Goal: Task Accomplishment & Management: Complete application form

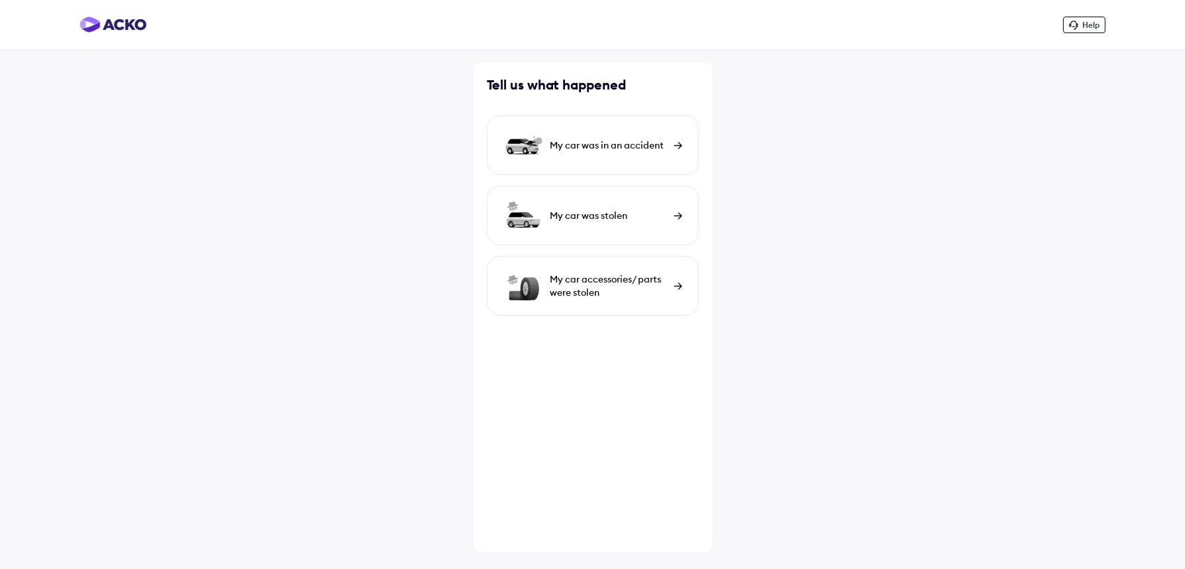
click at [636, 151] on div "My car was in an accident" at bounding box center [608, 145] width 117 height 13
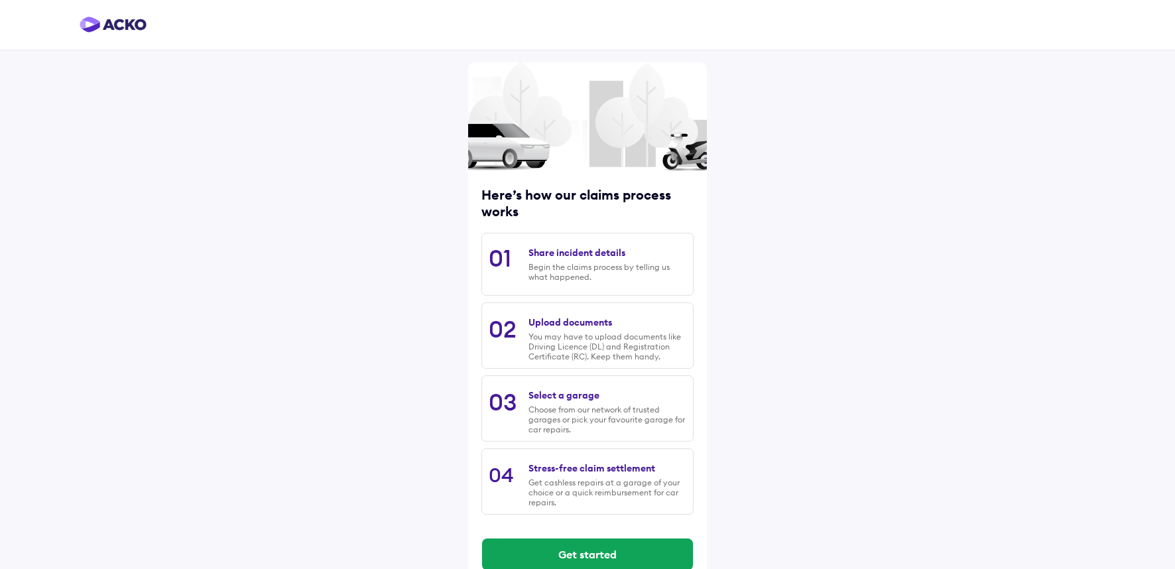
scroll to position [26, 0]
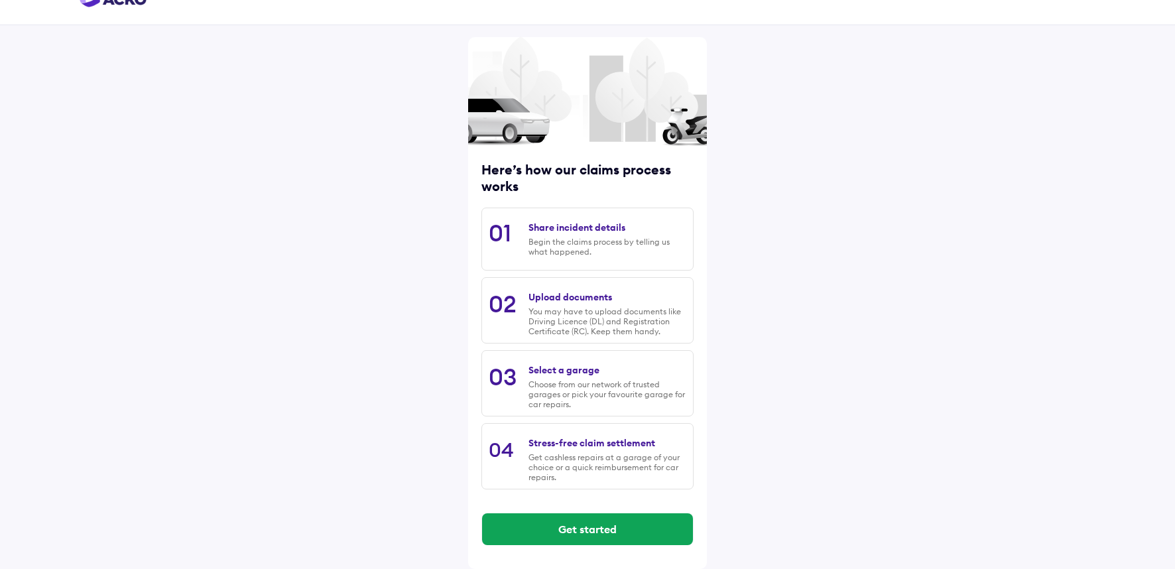
click at [585, 227] on div "Share incident details" at bounding box center [577, 228] width 97 height 12
click at [584, 244] on div "Begin the claims process by telling us what happened." at bounding box center [608, 247] width 158 height 20
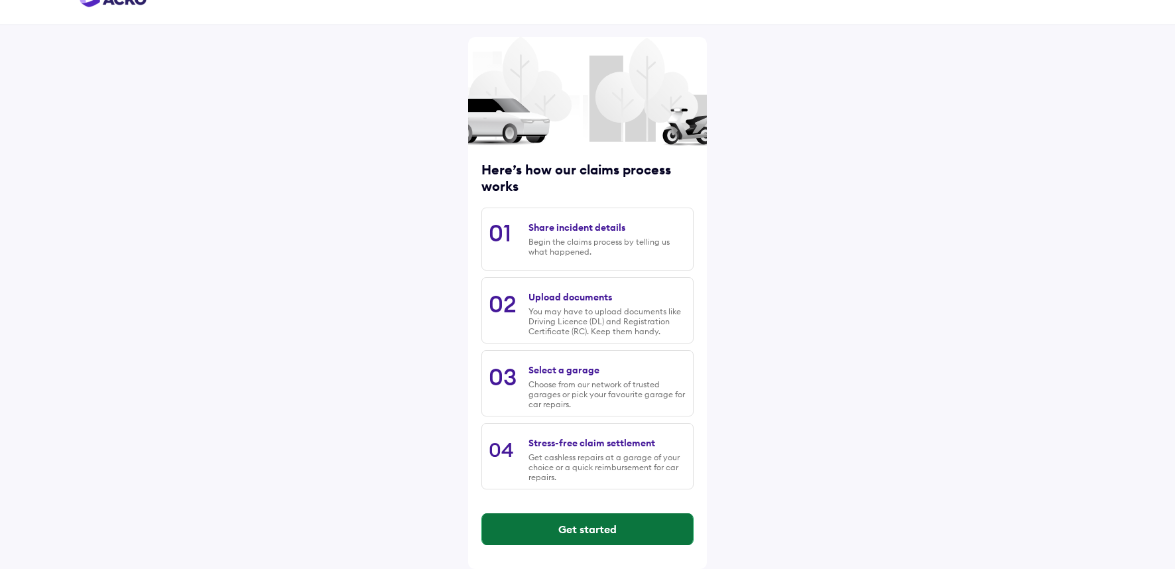
click at [588, 529] on button "Get started" at bounding box center [587, 529] width 211 height 32
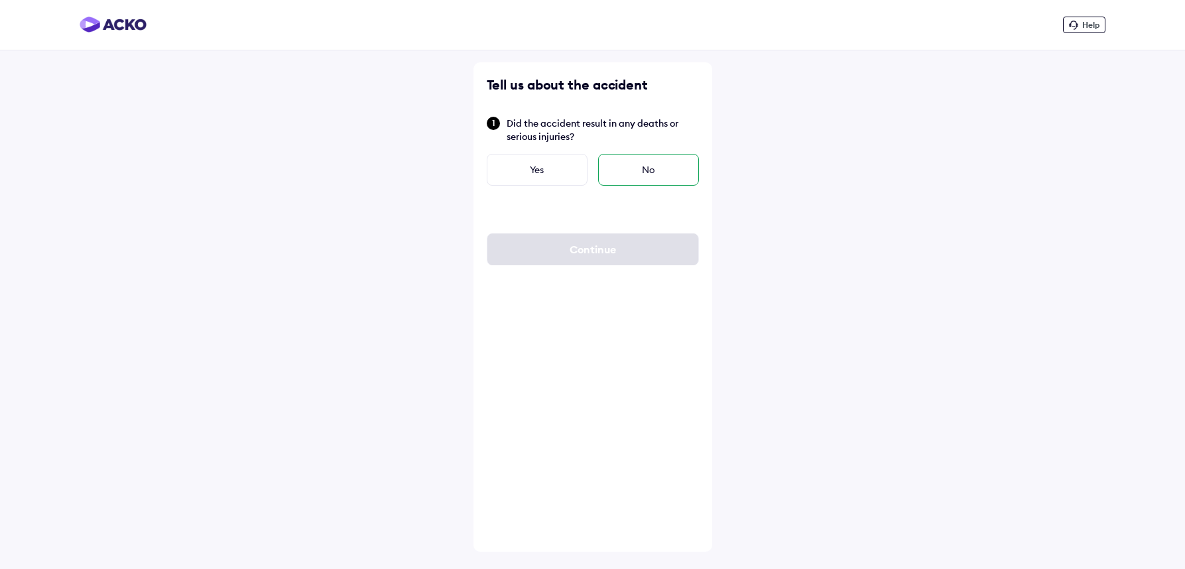
click at [641, 181] on div "No" at bounding box center [648, 170] width 101 height 32
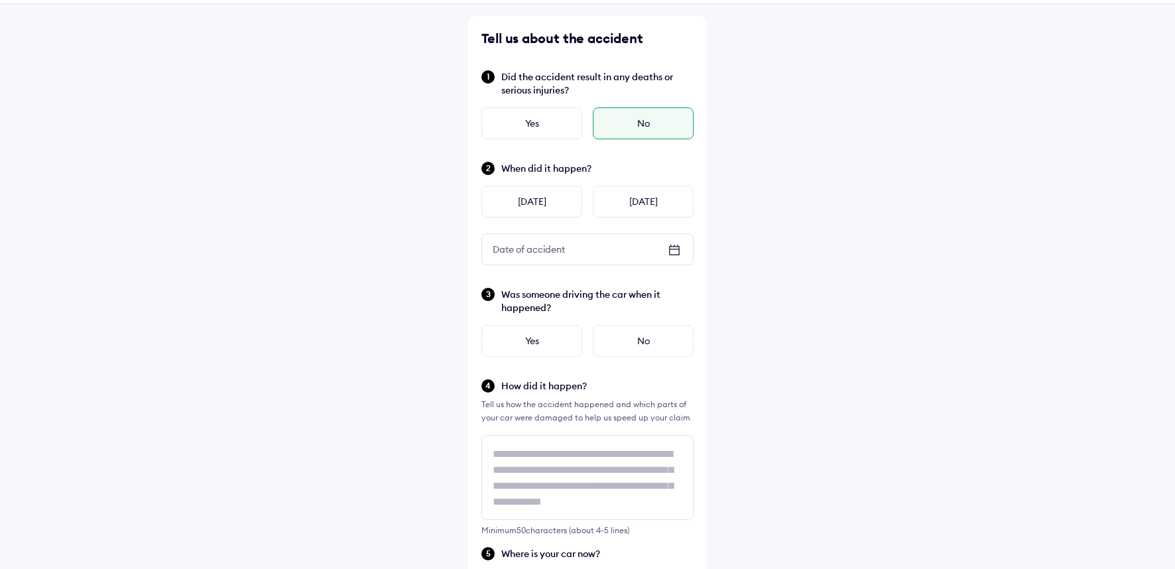
scroll to position [31, 0]
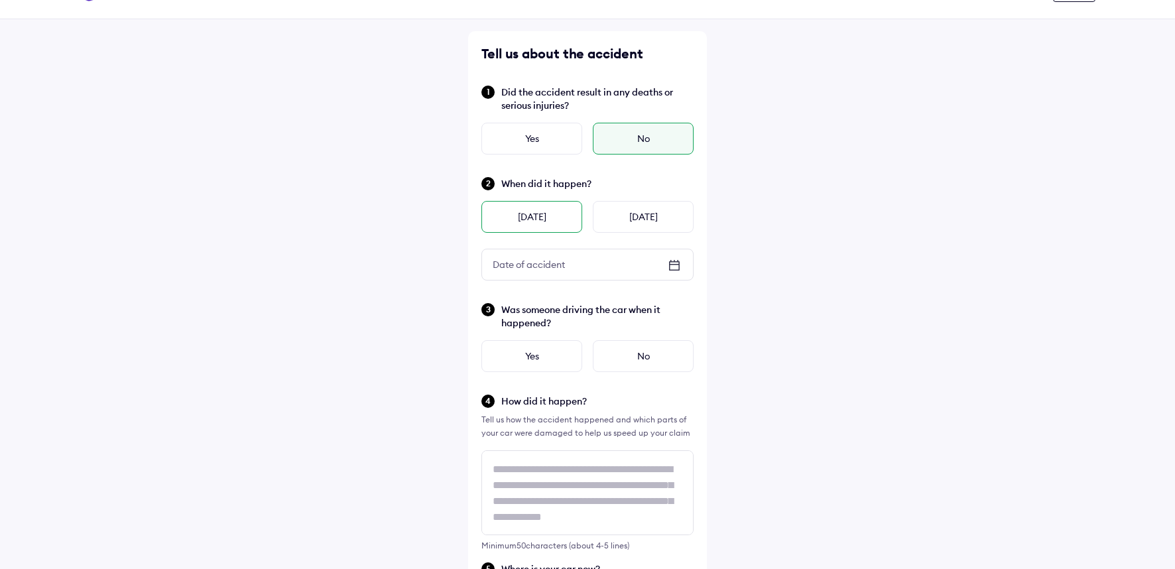
click at [537, 222] on div "Yesterday" at bounding box center [532, 217] width 101 height 32
click at [639, 368] on div "No" at bounding box center [643, 356] width 101 height 32
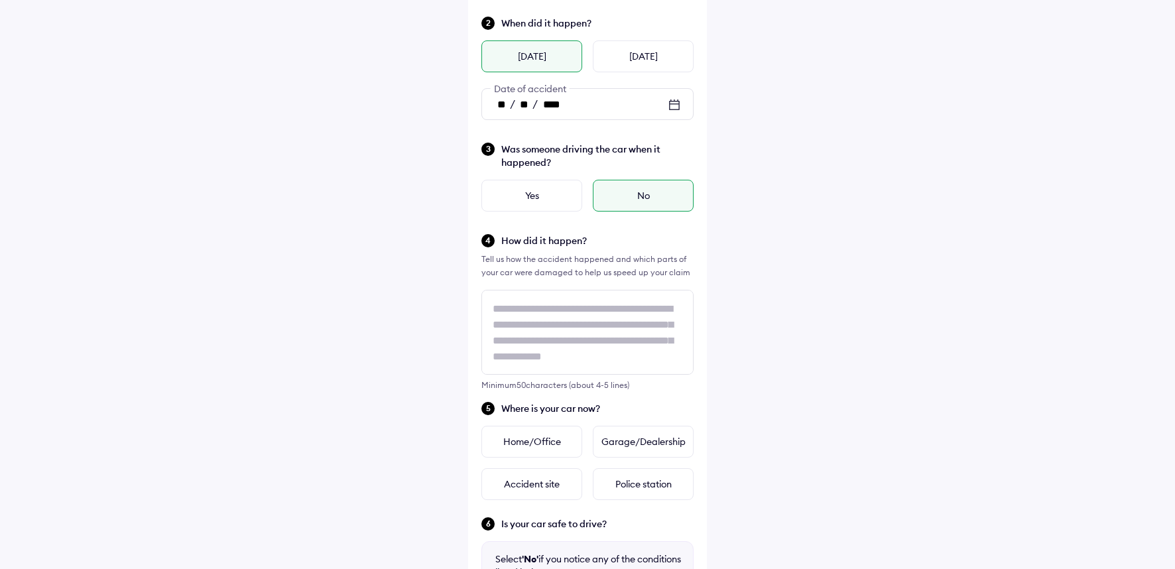
scroll to position [226, 0]
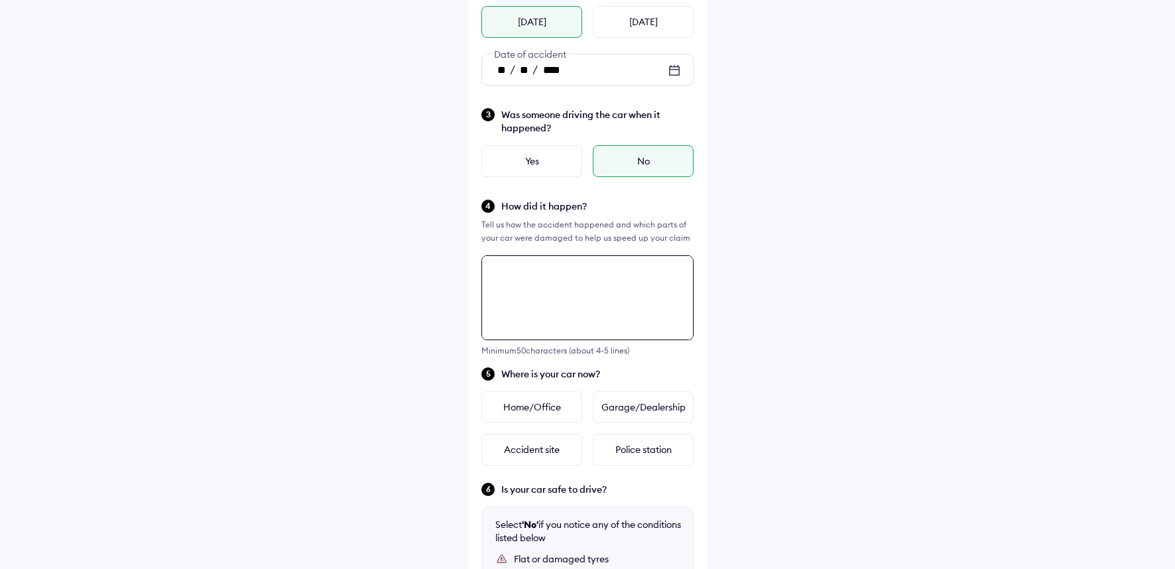
click at [523, 283] on div "Minimum 50 characters (about 4-5 lines)" at bounding box center [588, 305] width 212 height 100
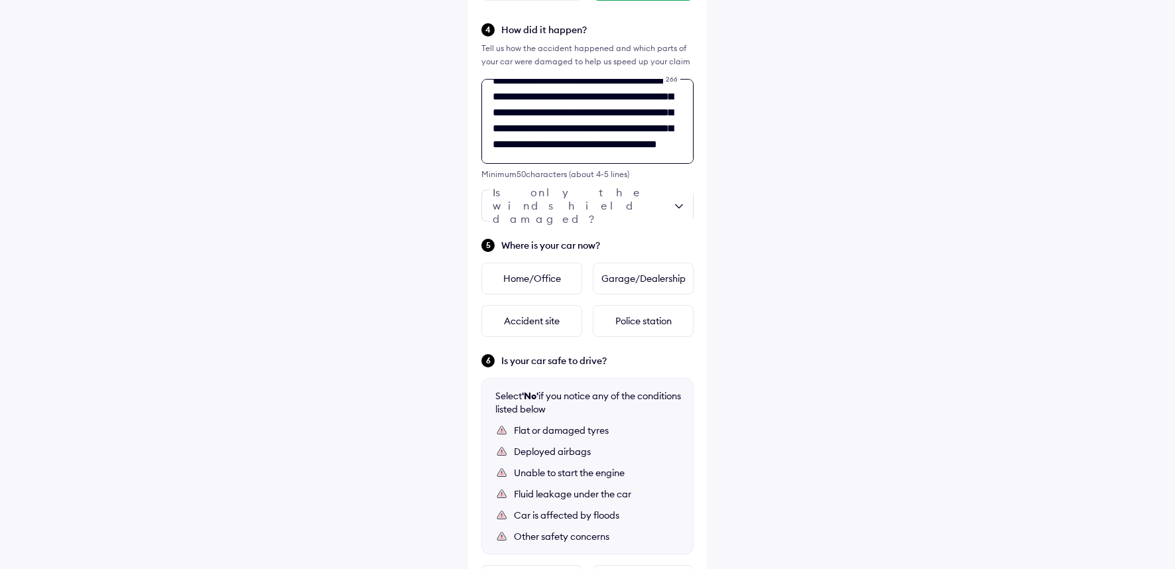
scroll to position [0, 0]
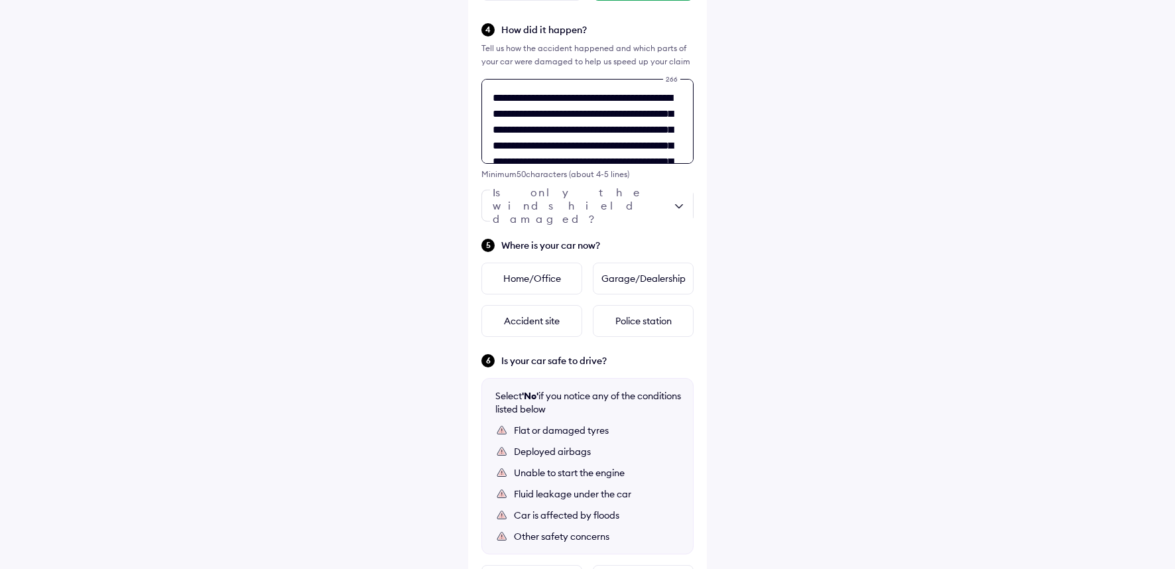
drag, startPoint x: 571, startPoint y: 149, endPoint x: 559, endPoint y: 56, distance: 93.6
click at [559, 56] on div "**********" at bounding box center [588, 122] width 212 height 200
click at [606, 135] on textarea "**********" at bounding box center [588, 121] width 212 height 85
click at [535, 112] on textarea "**********" at bounding box center [588, 121] width 212 height 85
click at [618, 102] on textarea "**********" at bounding box center [588, 121] width 212 height 85
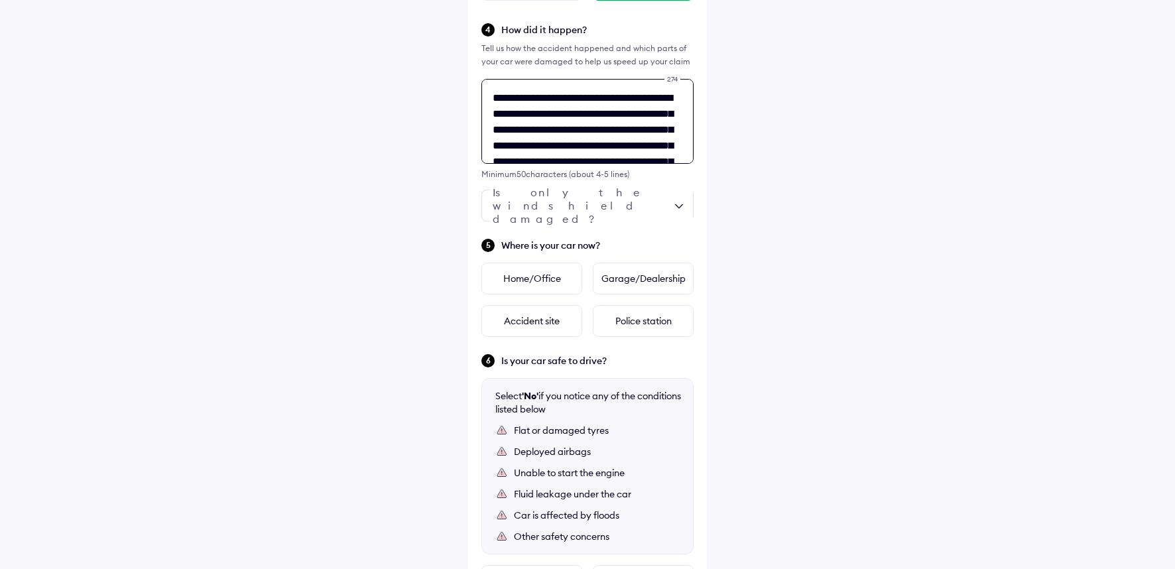
click at [669, 132] on textarea "**********" at bounding box center [588, 121] width 212 height 85
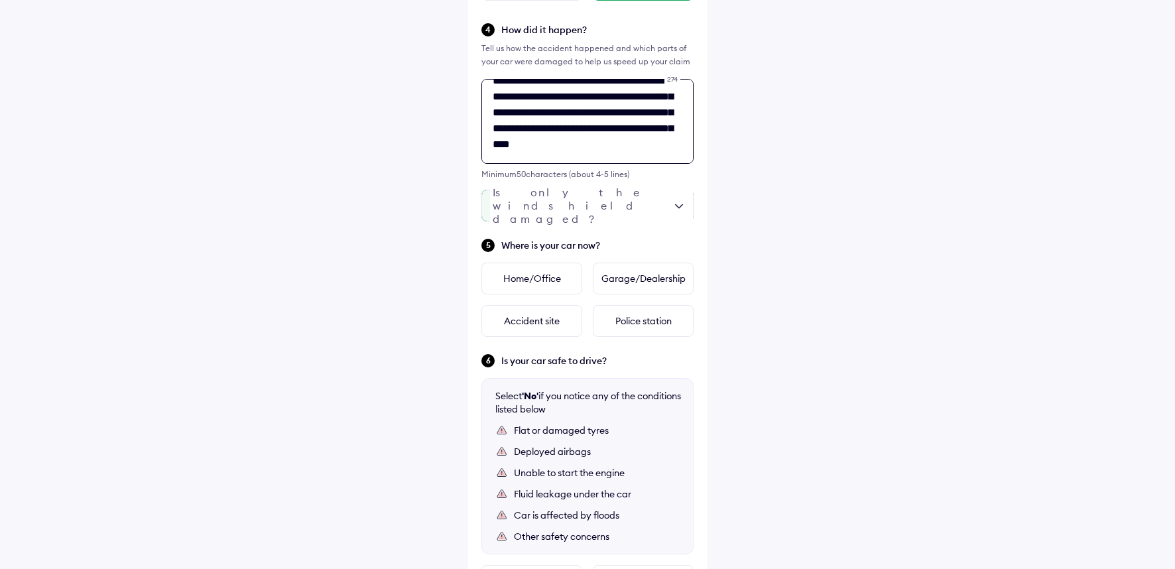
type textarea "**********"
click at [589, 212] on div at bounding box center [588, 206] width 212 height 32
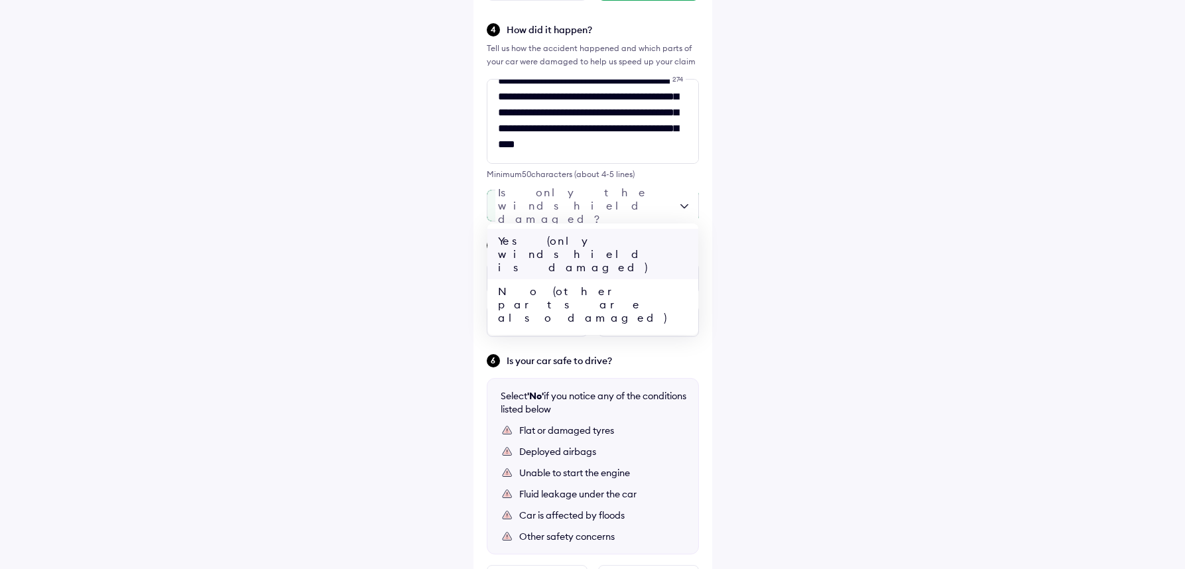
click at [584, 237] on div "Yes (only windshield is damaged)" at bounding box center [593, 254] width 211 height 50
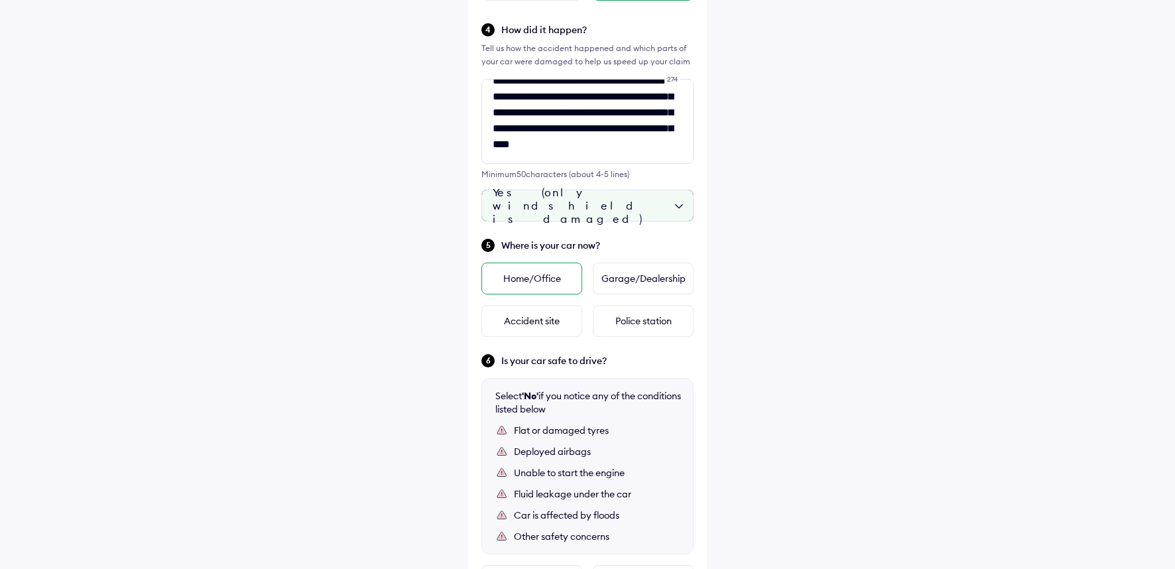
click at [559, 285] on div "Home/Office" at bounding box center [532, 279] width 101 height 32
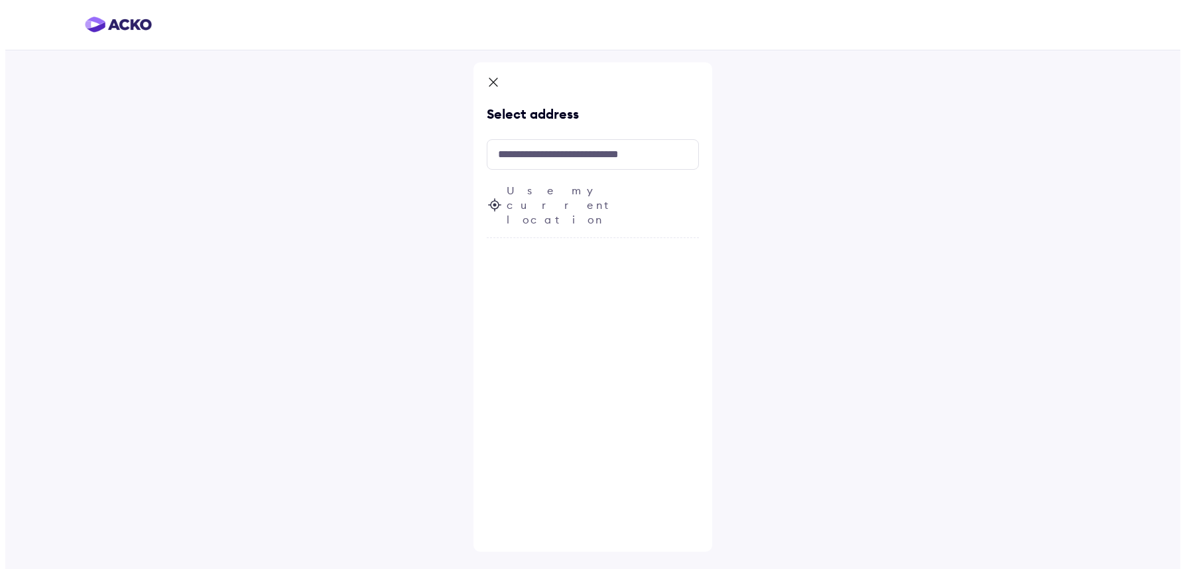
scroll to position [0, 0]
click at [544, 161] on input "text" at bounding box center [593, 154] width 212 height 31
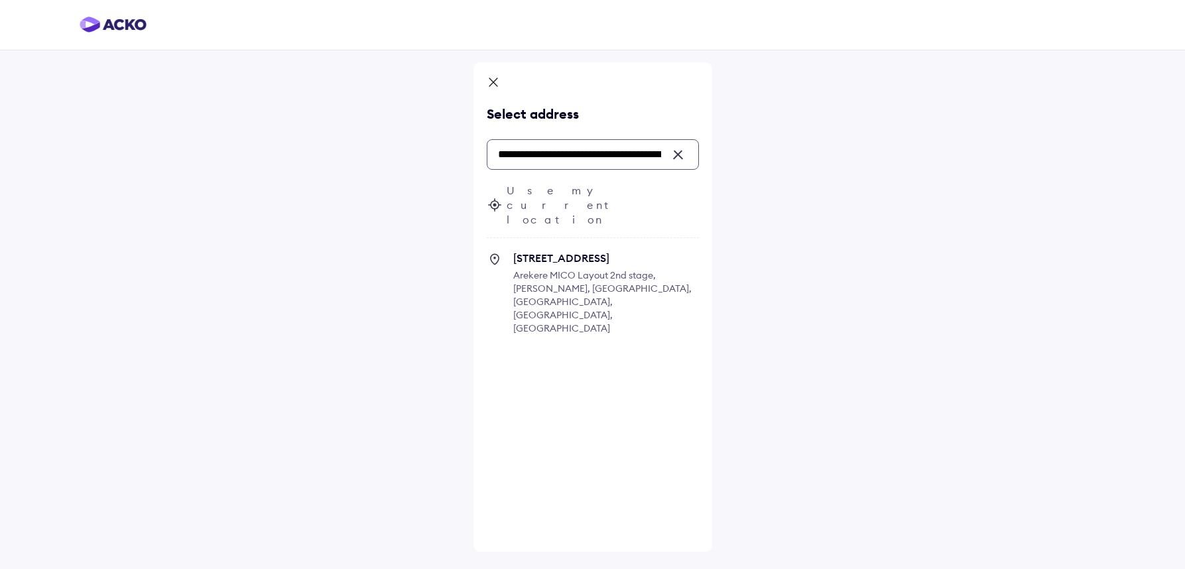
drag, startPoint x: 612, startPoint y: 159, endPoint x: 479, endPoint y: 139, distance: 134.3
click at [479, 139] on div "**********" at bounding box center [593, 307] width 239 height 490
click at [641, 155] on input "**********" at bounding box center [593, 154] width 212 height 31
click at [607, 364] on div "**********" at bounding box center [593, 307] width 239 height 490
drag, startPoint x: 609, startPoint y: 154, endPoint x: 488, endPoint y: 153, distance: 121.4
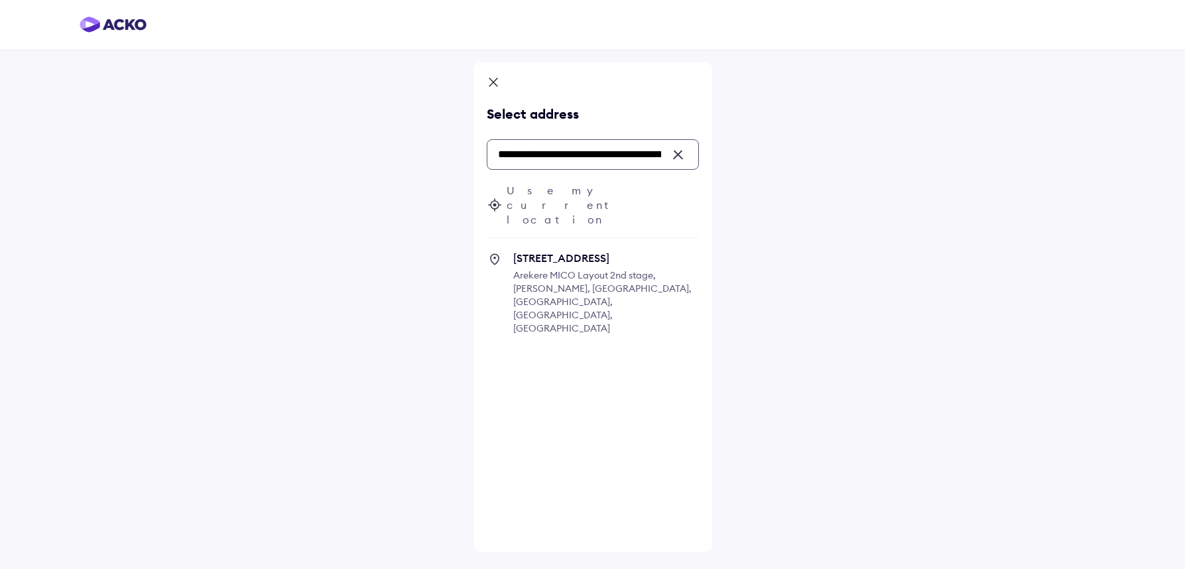
click at [488, 153] on input "**********" at bounding box center [593, 154] width 212 height 31
click at [548, 147] on input "**********" at bounding box center [593, 154] width 212 height 31
click at [539, 154] on input "**********" at bounding box center [593, 154] width 212 height 31
click at [527, 160] on input "**********" at bounding box center [593, 154] width 212 height 31
click at [535, 163] on input "**********" at bounding box center [593, 154] width 212 height 31
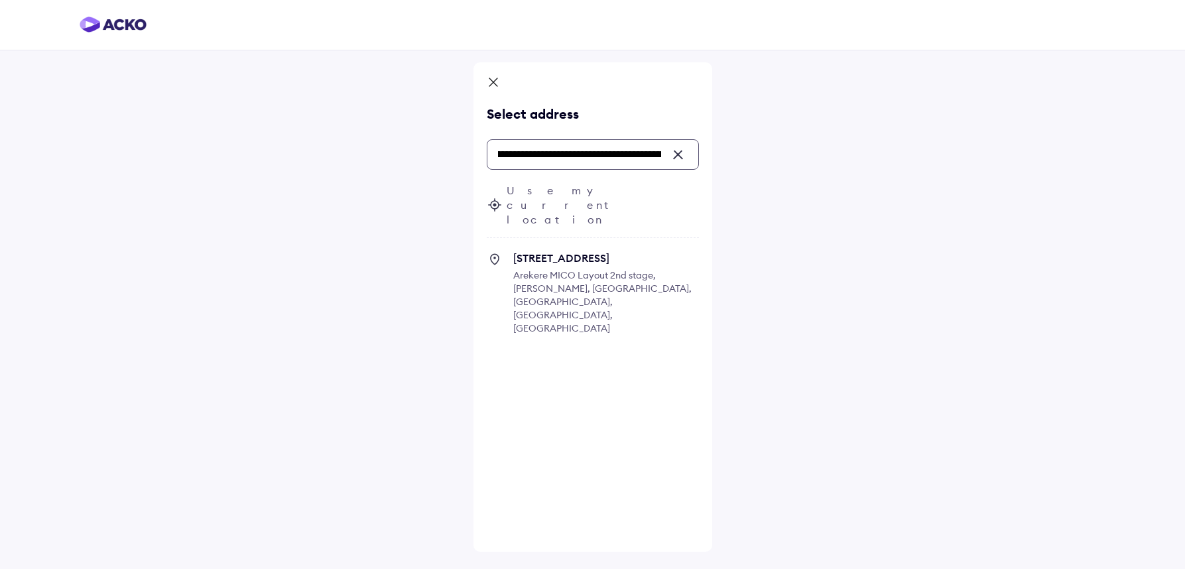
scroll to position [0, 291]
drag, startPoint x: 642, startPoint y: 158, endPoint x: 688, endPoint y: 163, distance: 46.1
click at [688, 163] on input "**********" at bounding box center [593, 154] width 212 height 31
click at [584, 167] on input "**********" at bounding box center [593, 154] width 212 height 31
drag, startPoint x: 570, startPoint y: 156, endPoint x: 681, endPoint y: 173, distance: 112.8
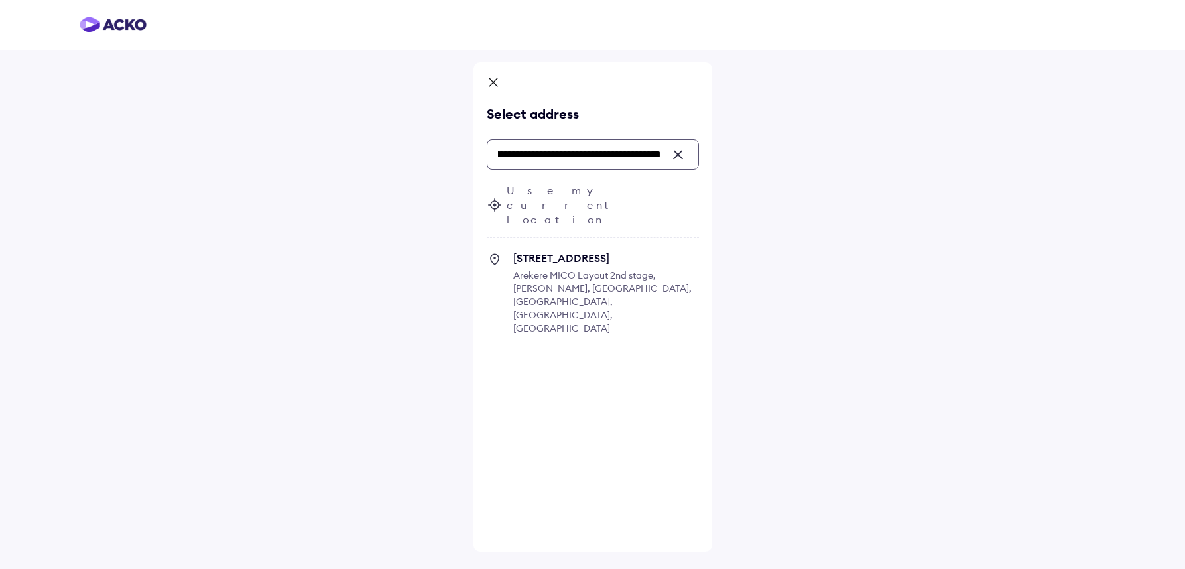
click at [681, 173] on div "**********" at bounding box center [593, 243] width 212 height 208
type input "**********"
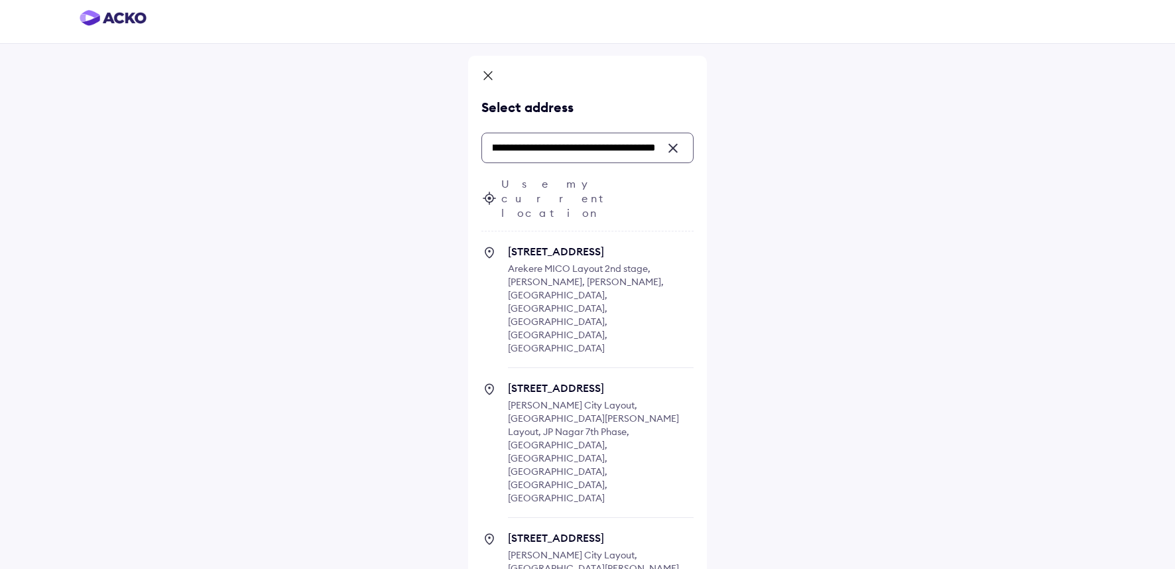
scroll to position [0, 0]
drag, startPoint x: 655, startPoint y: 152, endPoint x: 444, endPoint y: 141, distance: 211.9
click at [444, 141] on div "**********" at bounding box center [587, 398] width 1175 height 811
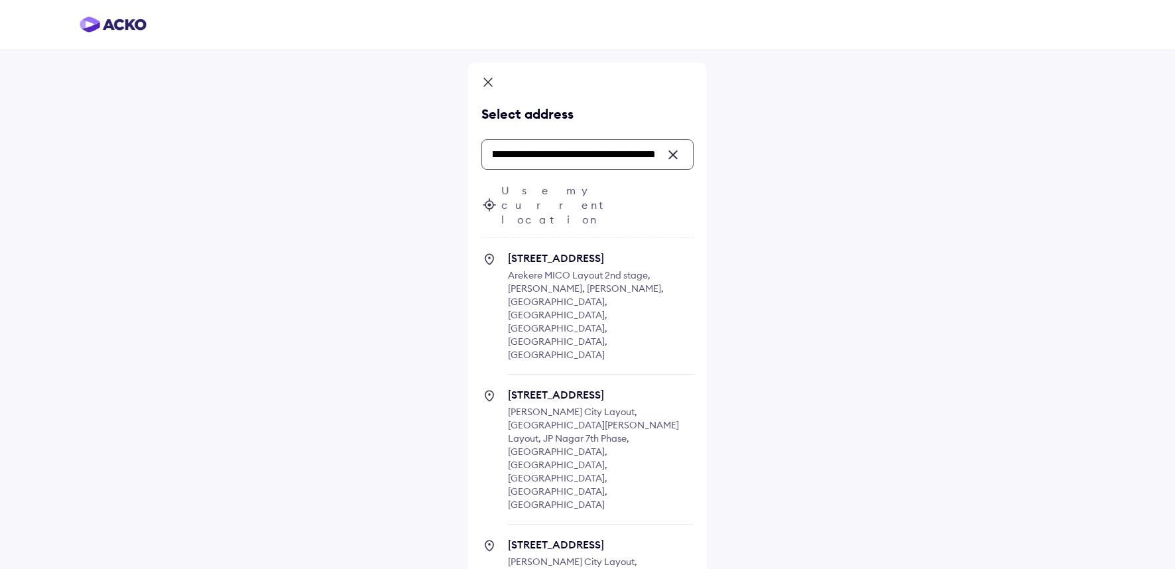
scroll to position [7, 0]
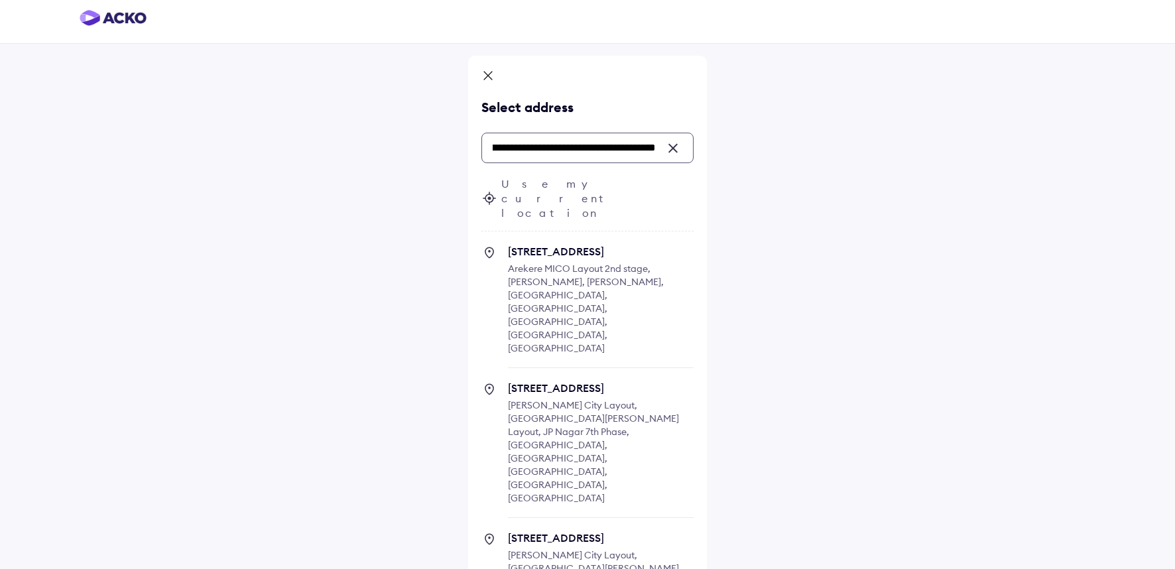
type input "**********"
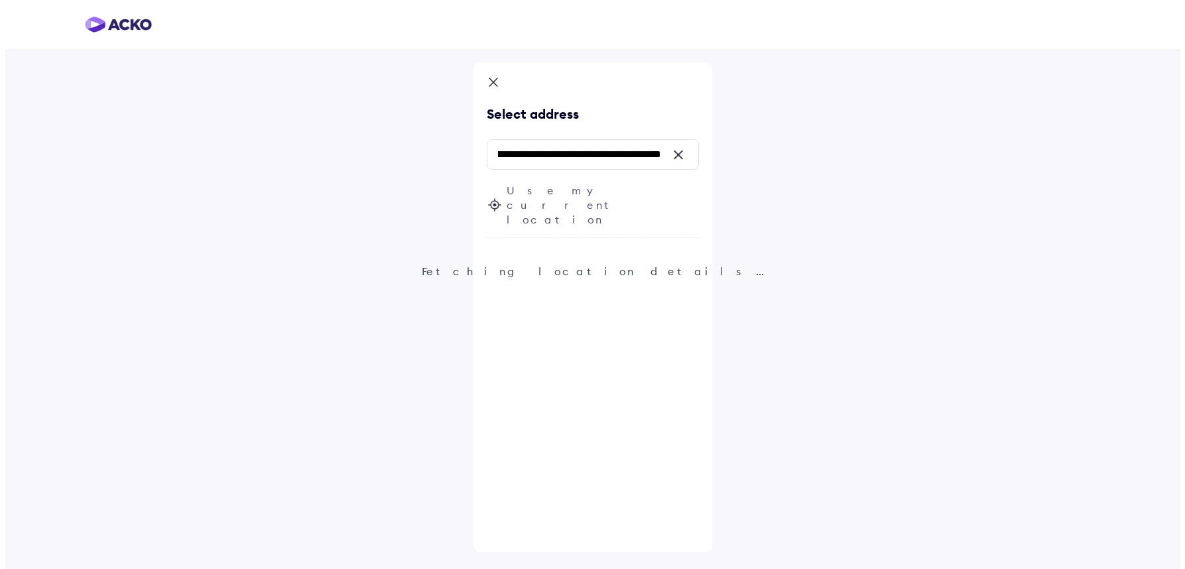
scroll to position [0, 0]
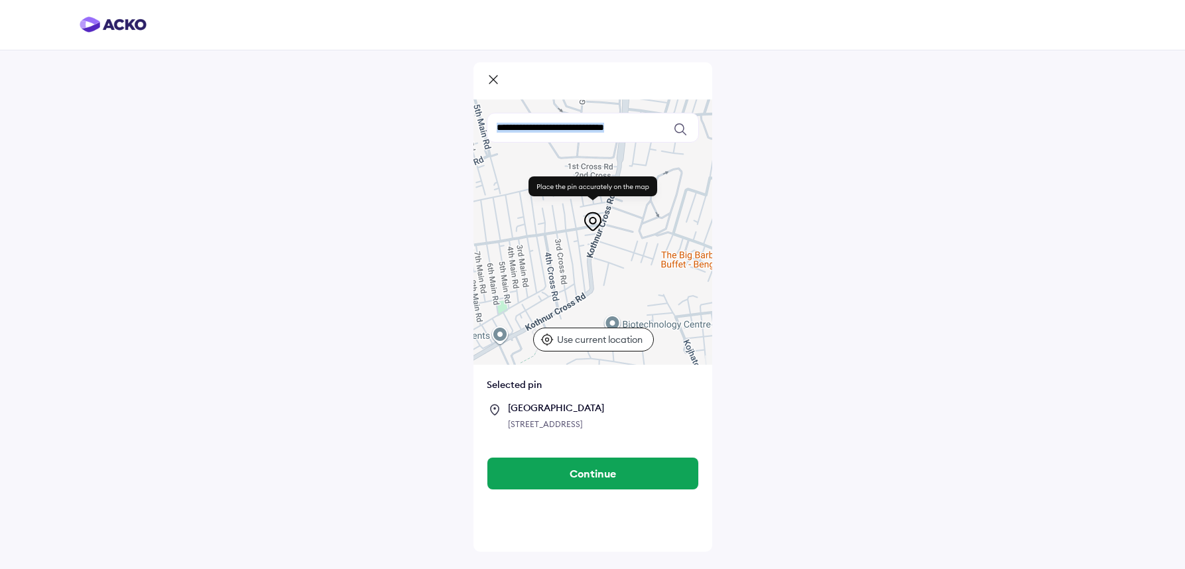
drag, startPoint x: 592, startPoint y: 226, endPoint x: 592, endPoint y: 234, distance: 8.0
click at [592, 234] on div "Keyboard shortcuts Map Data Map data ©2025 Map data ©2025 100 m Click to toggle…" at bounding box center [593, 232] width 239 height 265
click at [601, 249] on div at bounding box center [593, 232] width 239 height 265
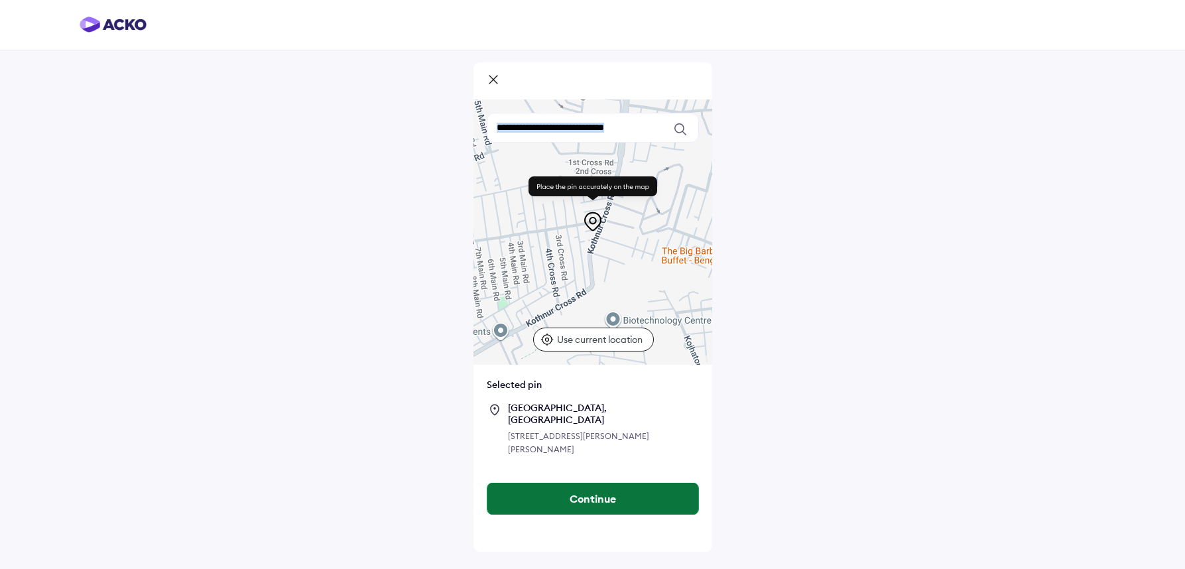
click at [596, 502] on button "Continue" at bounding box center [593, 499] width 211 height 32
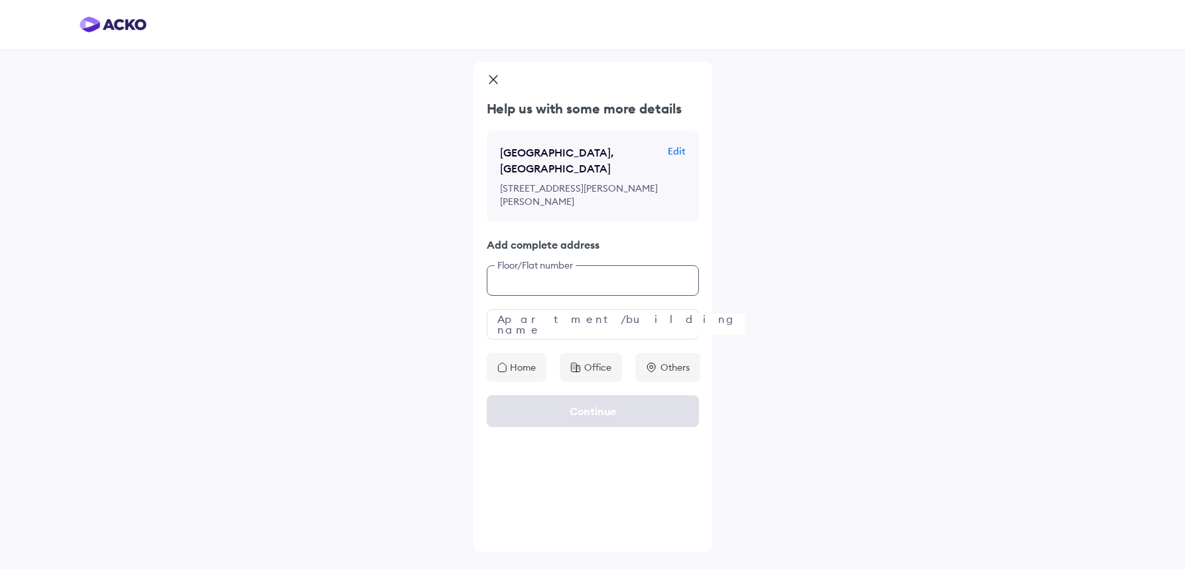
click at [555, 296] on input "text" at bounding box center [593, 280] width 212 height 31
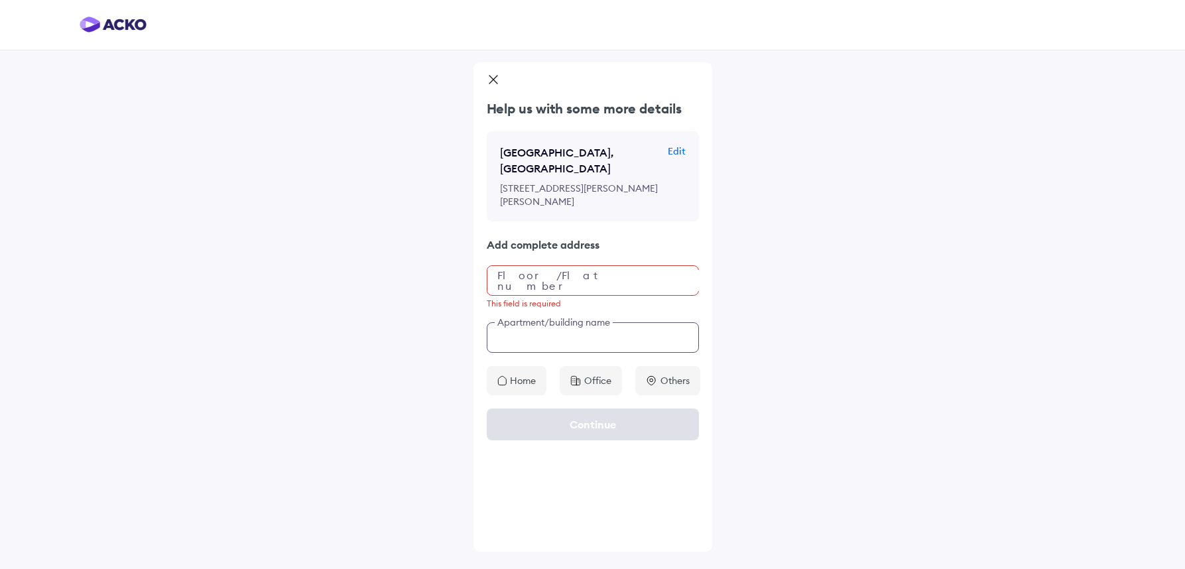
click at [561, 353] on input "text" at bounding box center [593, 337] width 212 height 31
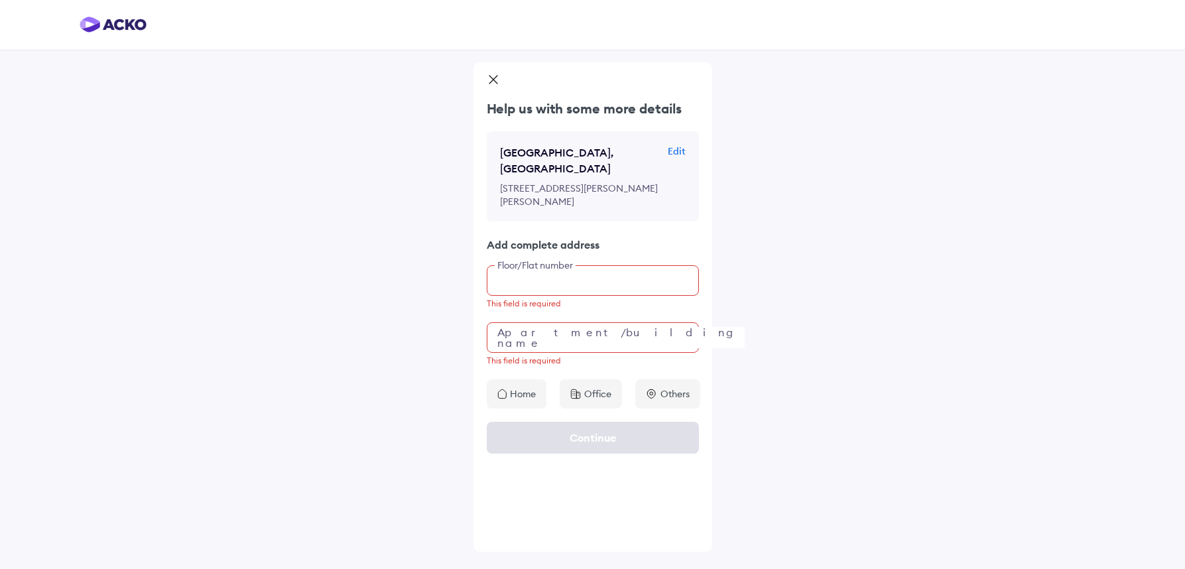
click at [537, 296] on input "text" at bounding box center [593, 280] width 212 height 31
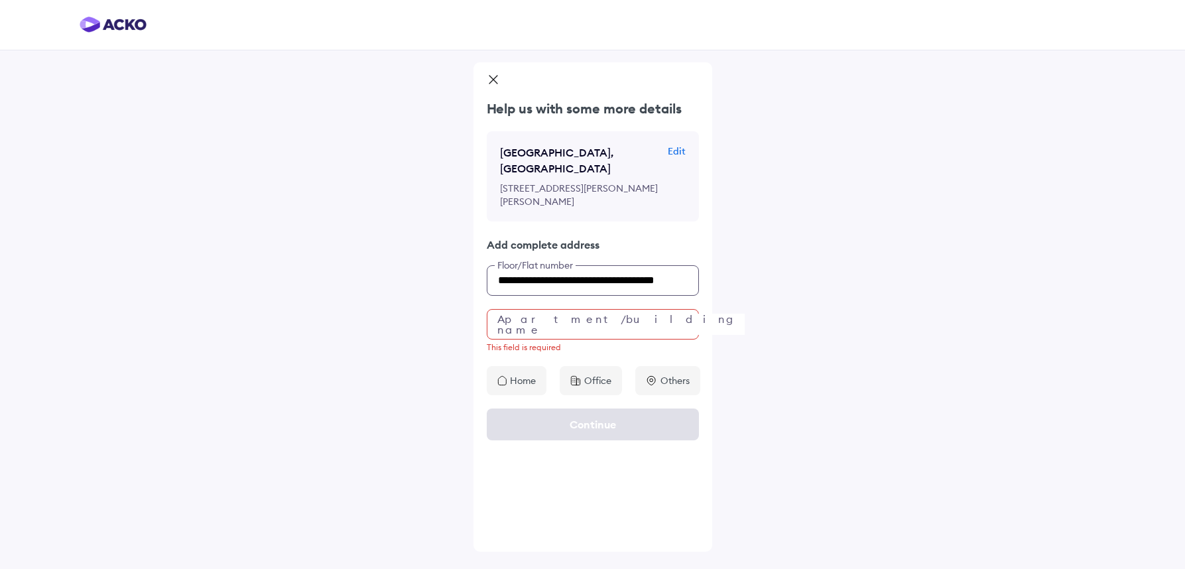
scroll to position [0, 23]
type input "**********"
click at [533, 340] on input "text" at bounding box center [593, 324] width 212 height 31
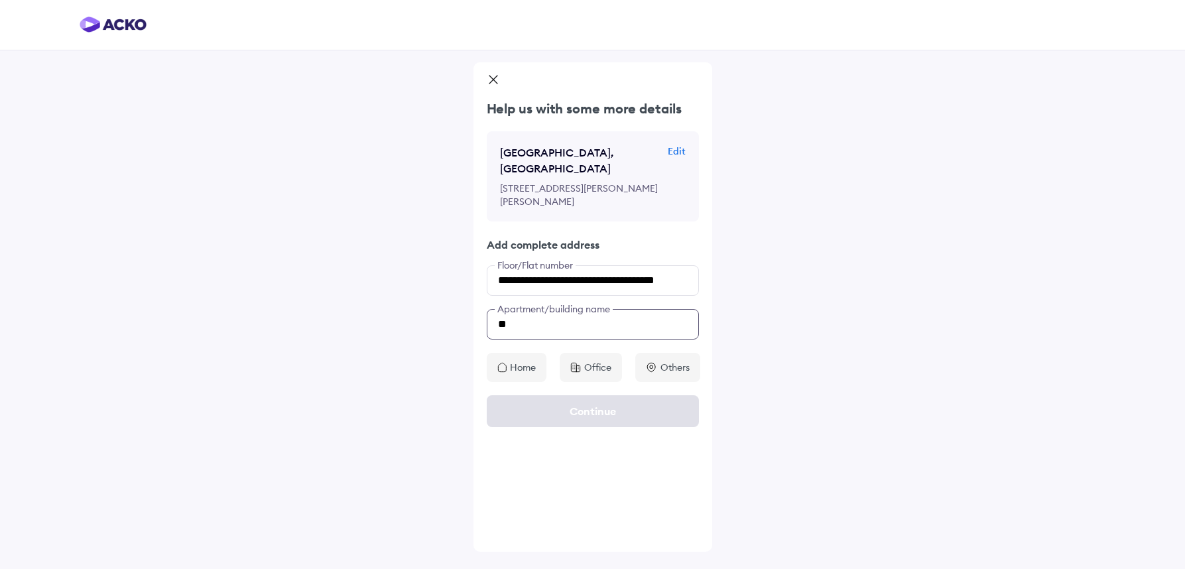
type input "*"
type input "**********"
click at [521, 374] on p "Home" at bounding box center [523, 367] width 26 height 13
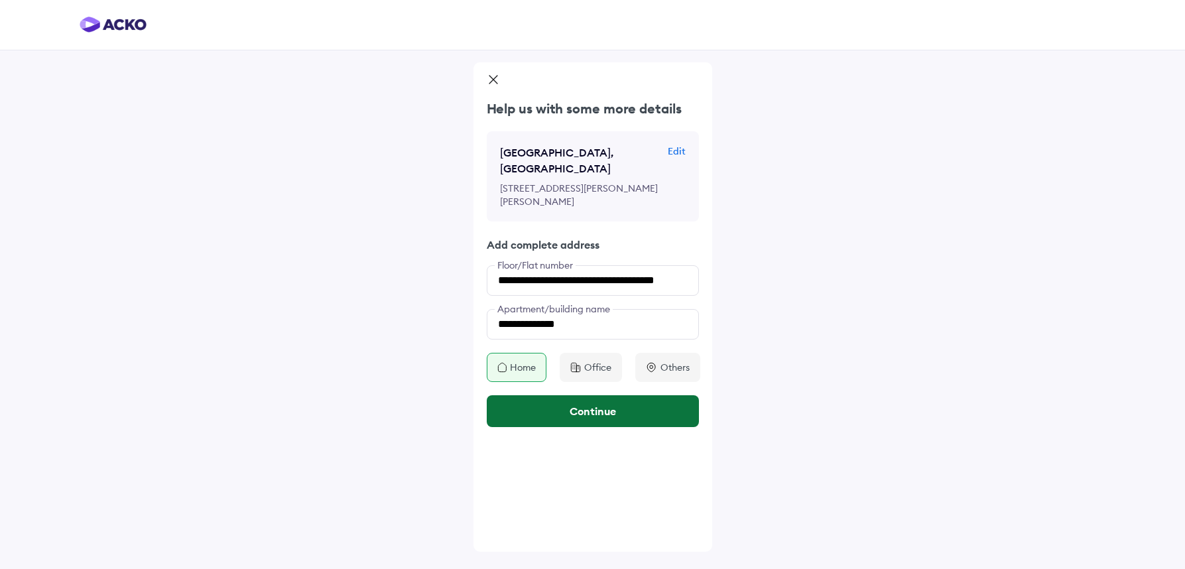
click at [559, 427] on button "Continue" at bounding box center [593, 411] width 212 height 32
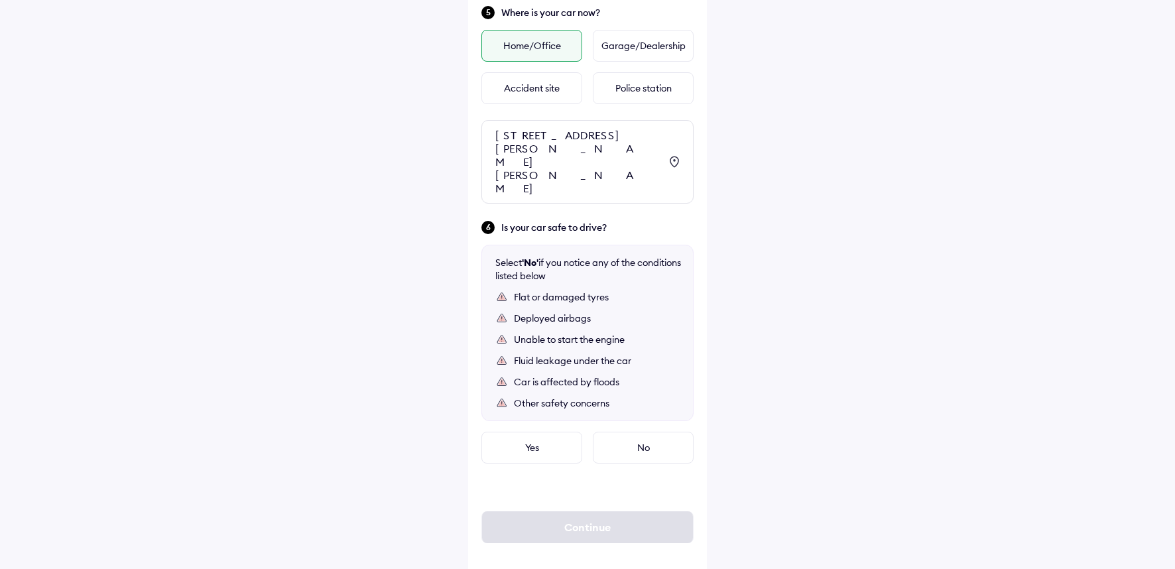
scroll to position [636, 0]
click at [511, 431] on div "Yes" at bounding box center [532, 447] width 101 height 32
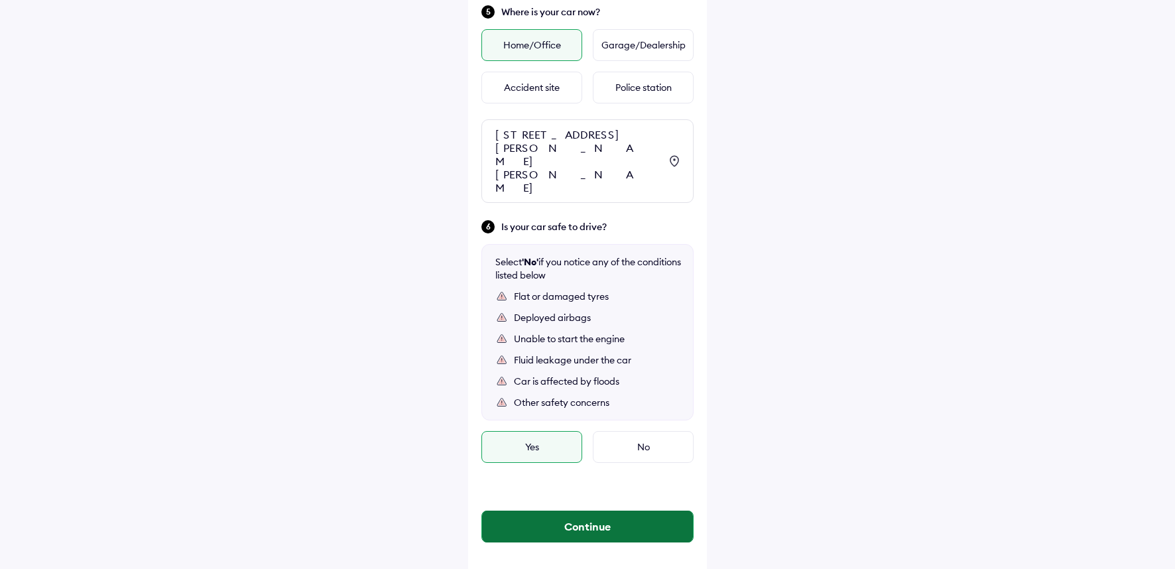
click at [571, 513] on button "Continue" at bounding box center [587, 527] width 211 height 32
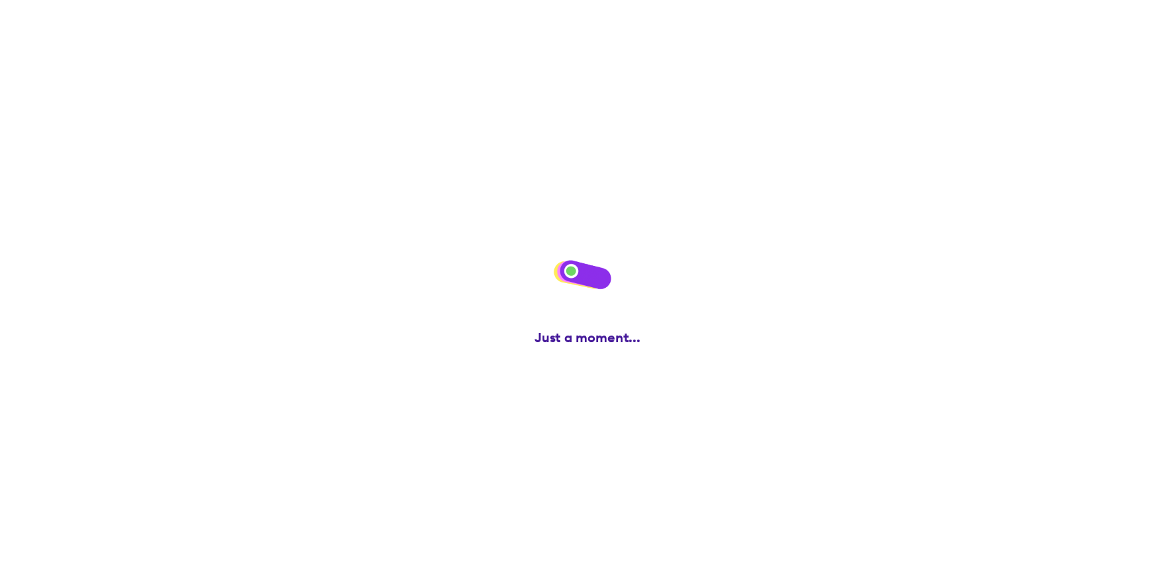
scroll to position [0, 0]
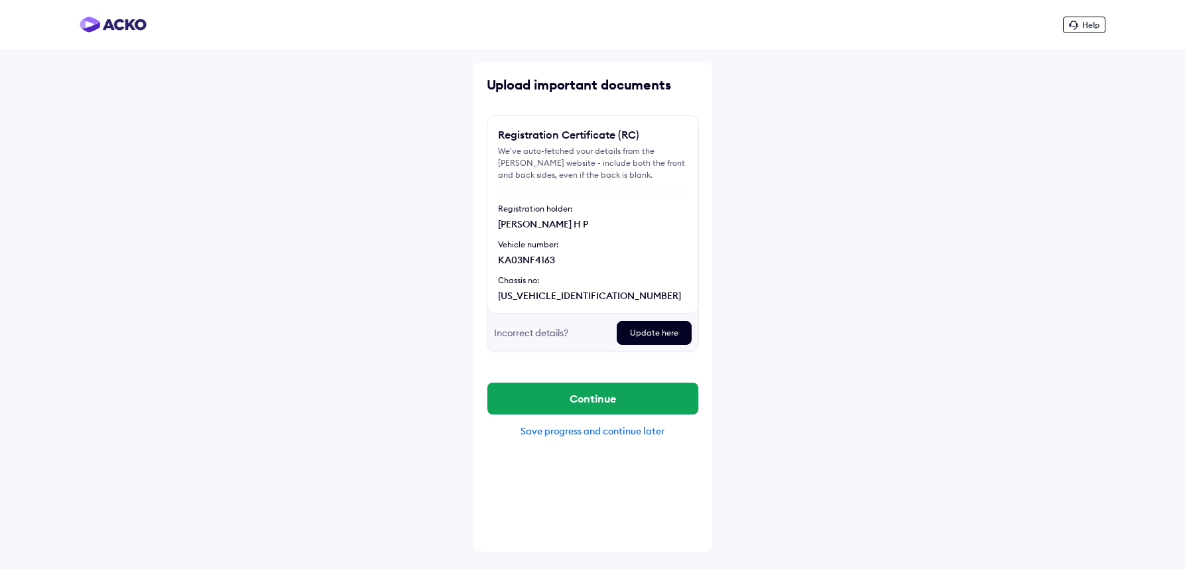
click at [550, 336] on div "Incorrect details?" at bounding box center [550, 333] width 112 height 24
click at [648, 333] on div "Update here" at bounding box center [654, 333] width 75 height 24
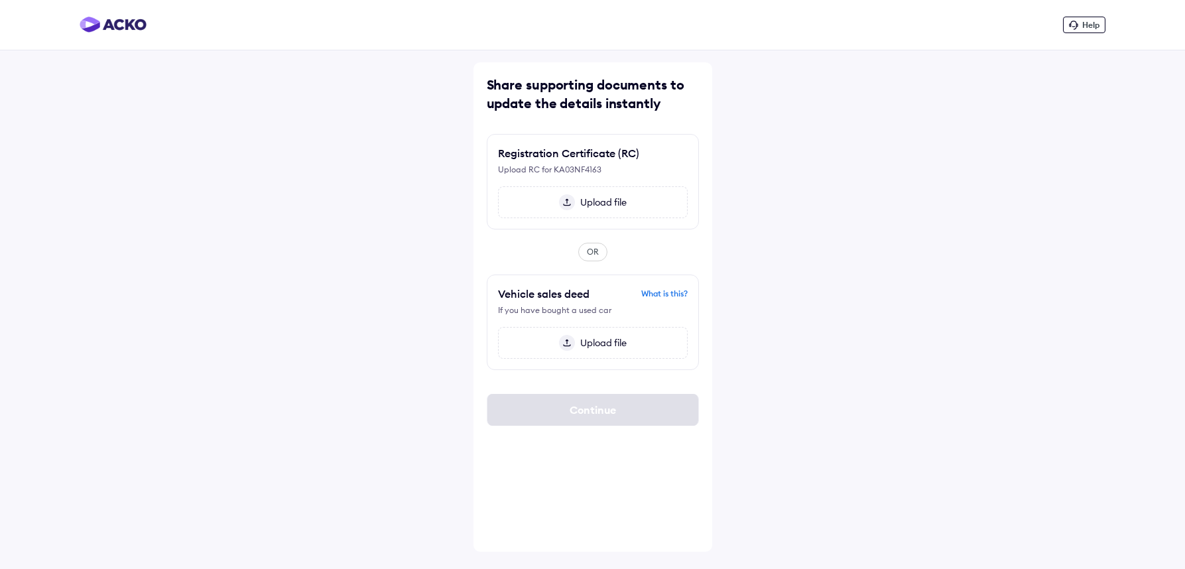
click at [592, 346] on span "Upload file" at bounding box center [601, 343] width 52 height 12
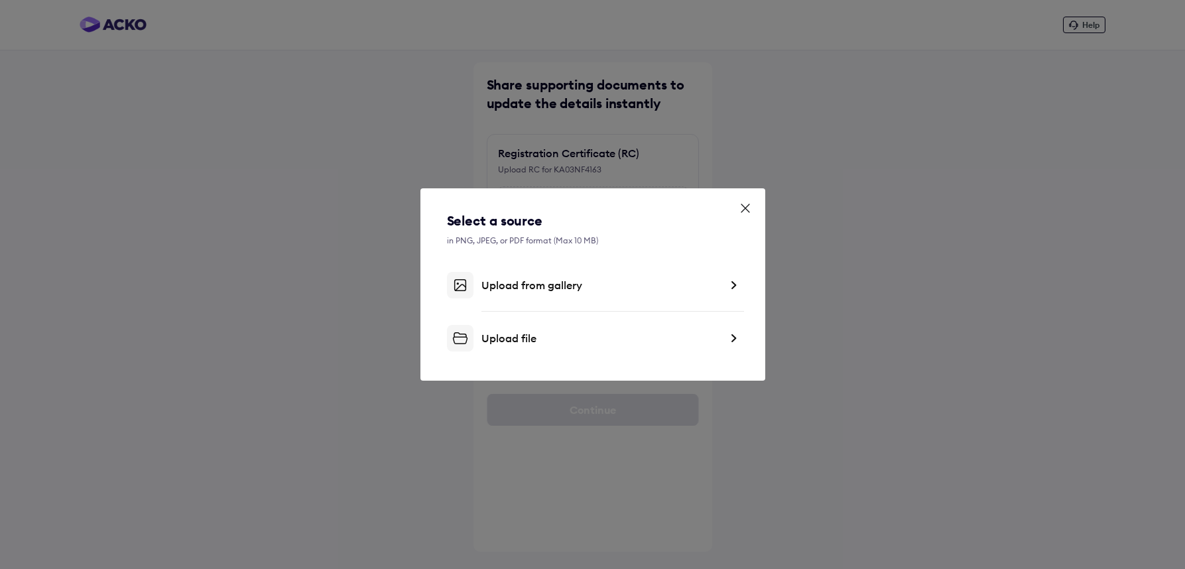
click at [529, 338] on div "Upload file" at bounding box center [601, 338] width 239 height 13
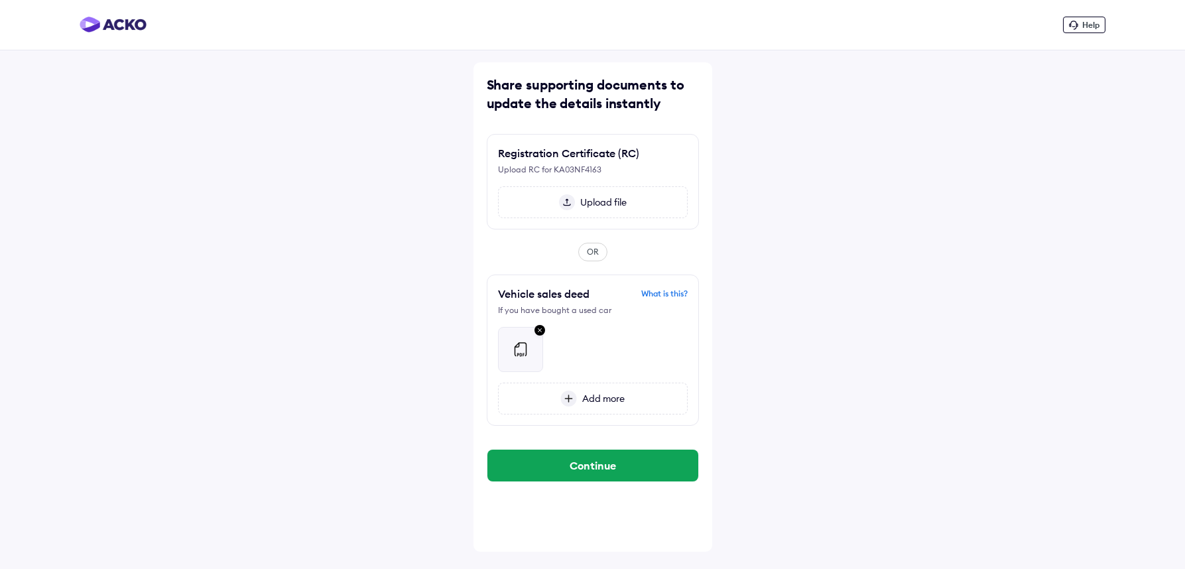
click at [597, 202] on span "Upload file" at bounding box center [601, 202] width 52 height 12
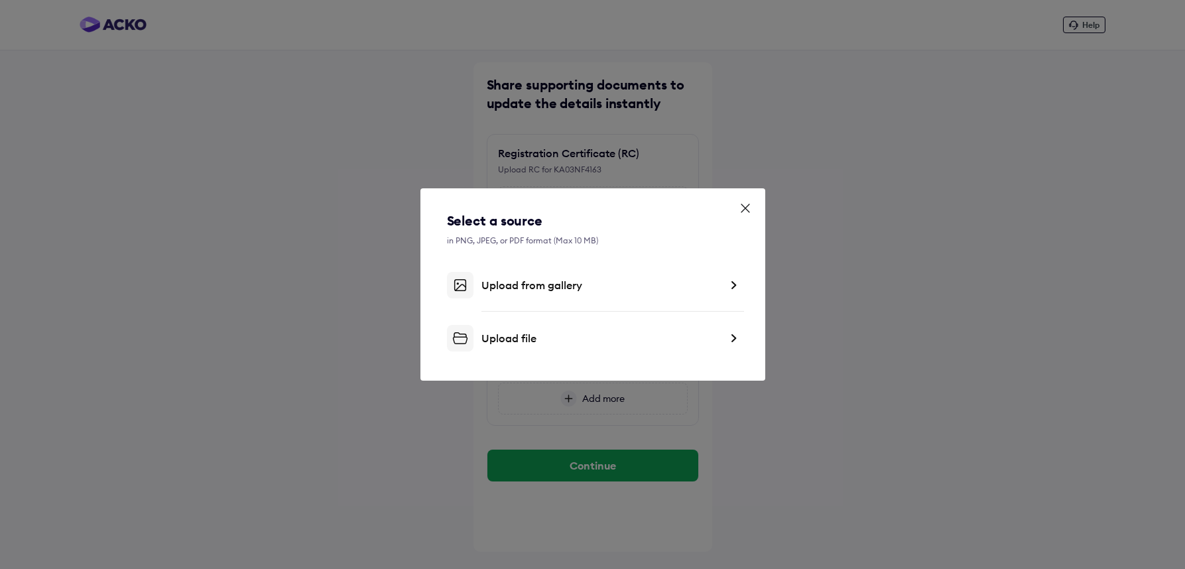
click at [527, 340] on div "Upload file" at bounding box center [601, 338] width 239 height 13
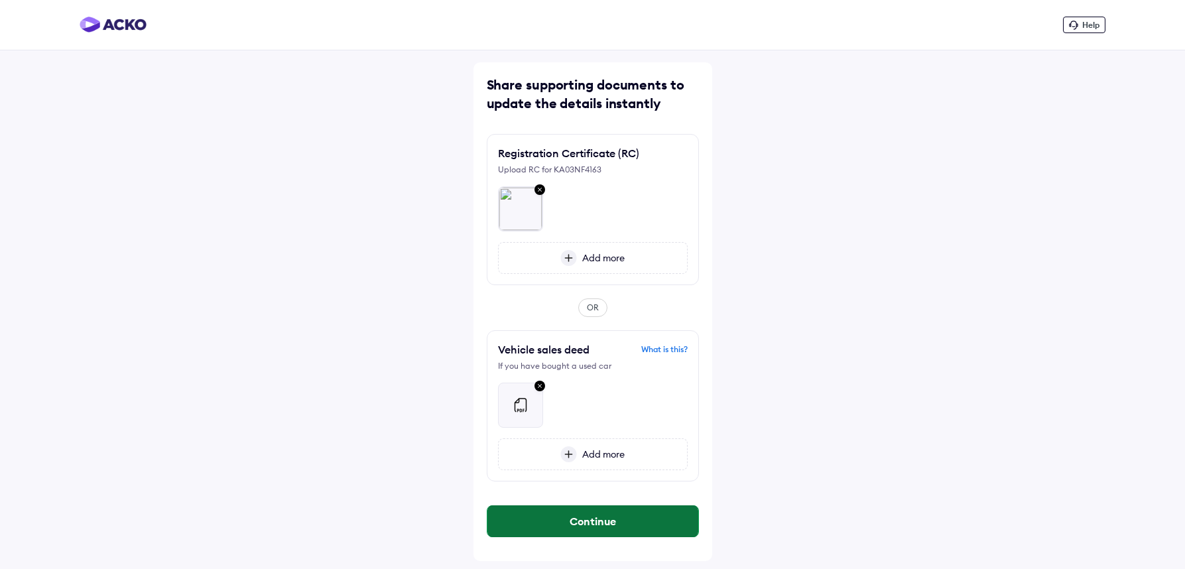
click at [598, 523] on button "Continue" at bounding box center [593, 521] width 211 height 32
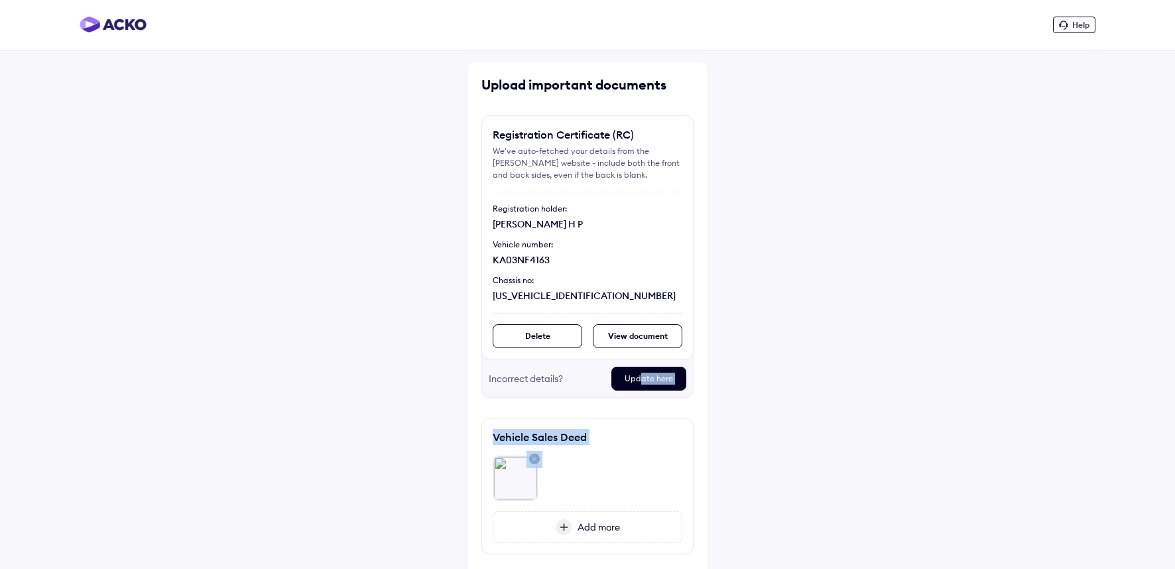
drag, startPoint x: 643, startPoint y: 377, endPoint x: 564, endPoint y: 447, distance: 105.8
click at [564, 447] on div "Upload important documents Registration Certificate (RC) We've auto-fetched you…" at bounding box center [587, 359] width 239 height 594
click at [517, 476] on img at bounding box center [516, 478] width 44 height 44
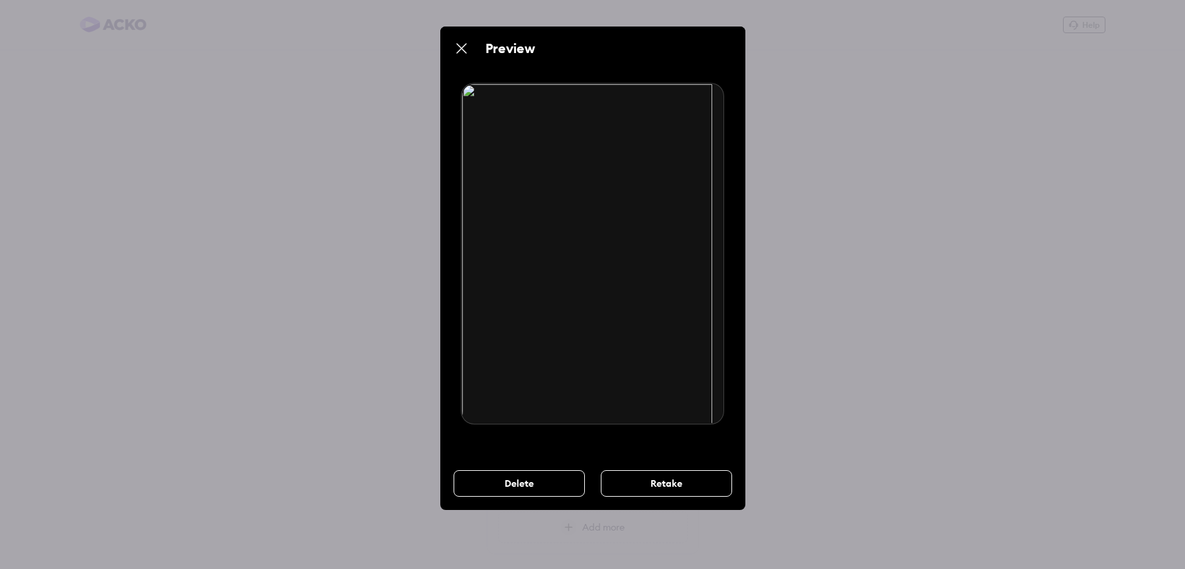
click at [460, 48] on img at bounding box center [462, 48] width 16 height 16
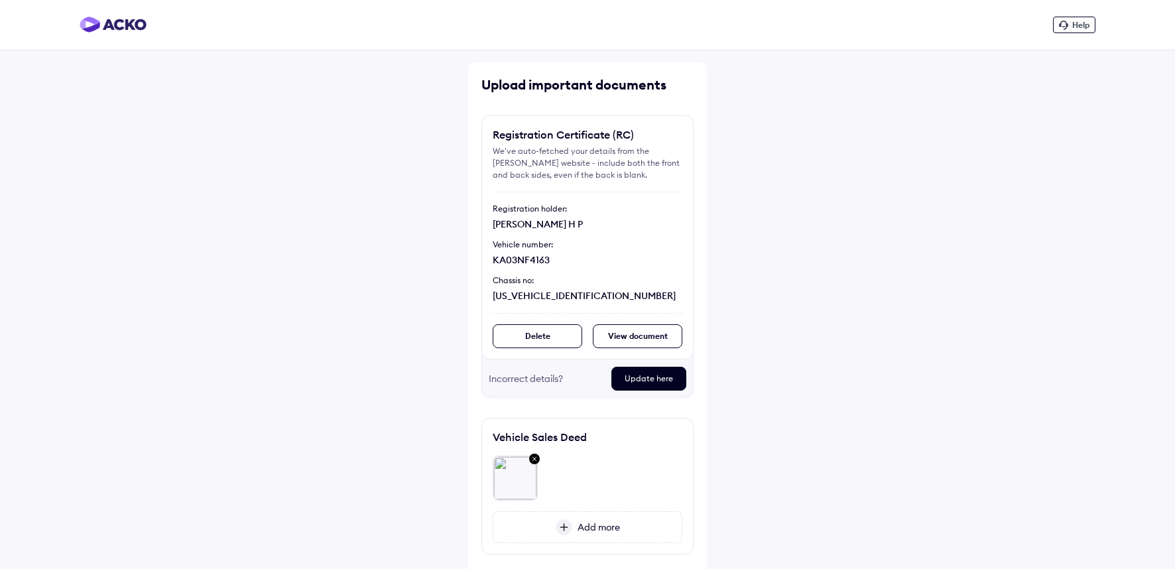
click at [638, 380] on div "Update here" at bounding box center [649, 379] width 75 height 24
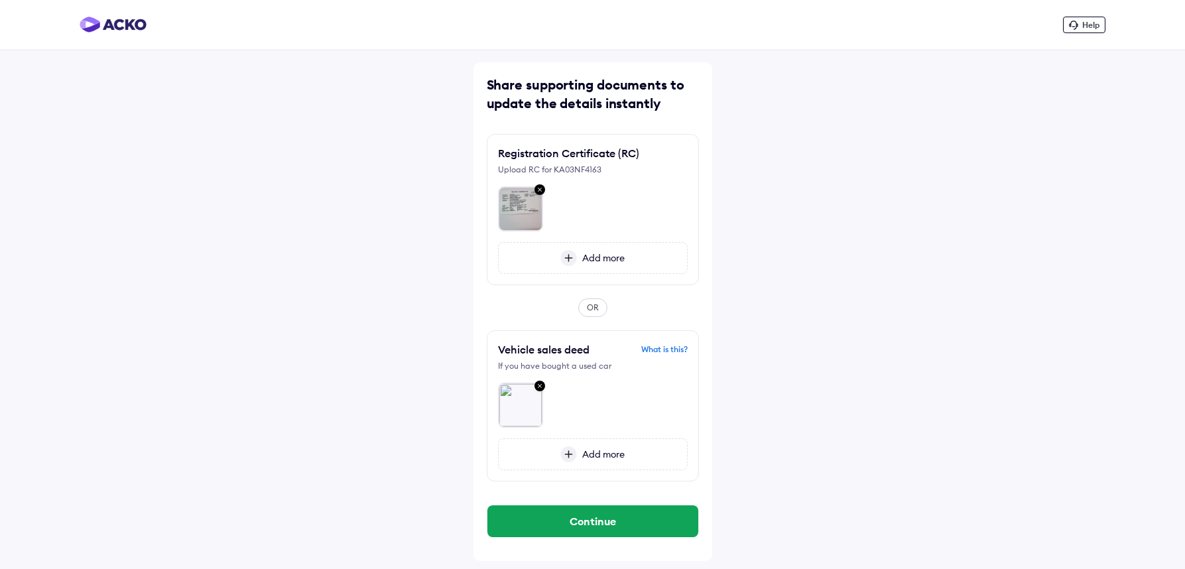
click at [539, 387] on img at bounding box center [540, 386] width 16 height 17
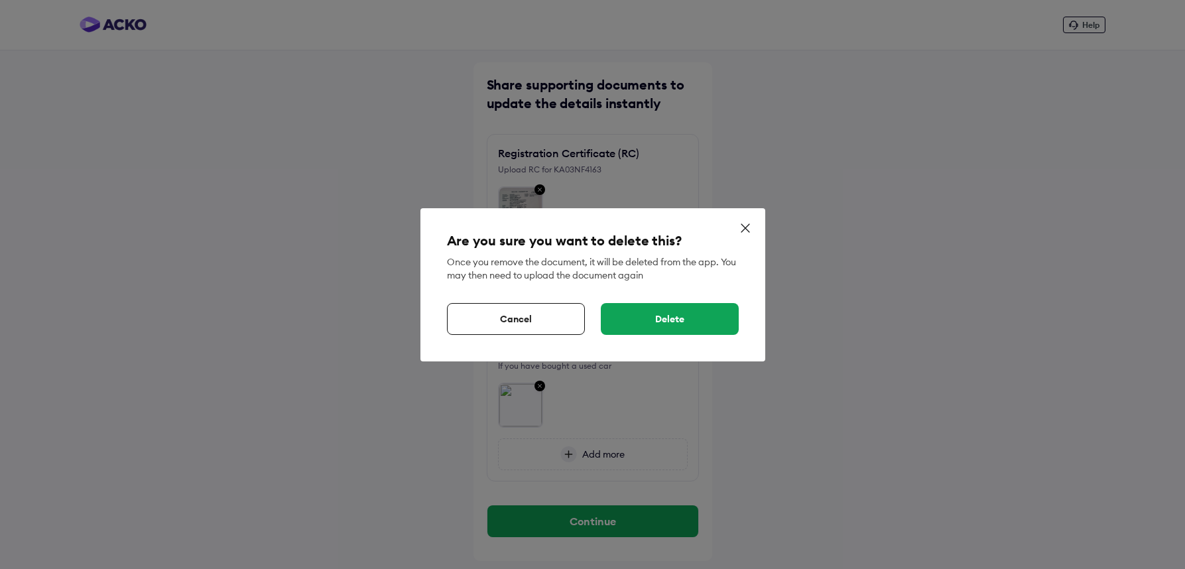
click at [634, 328] on div "Delete" at bounding box center [670, 319] width 138 height 32
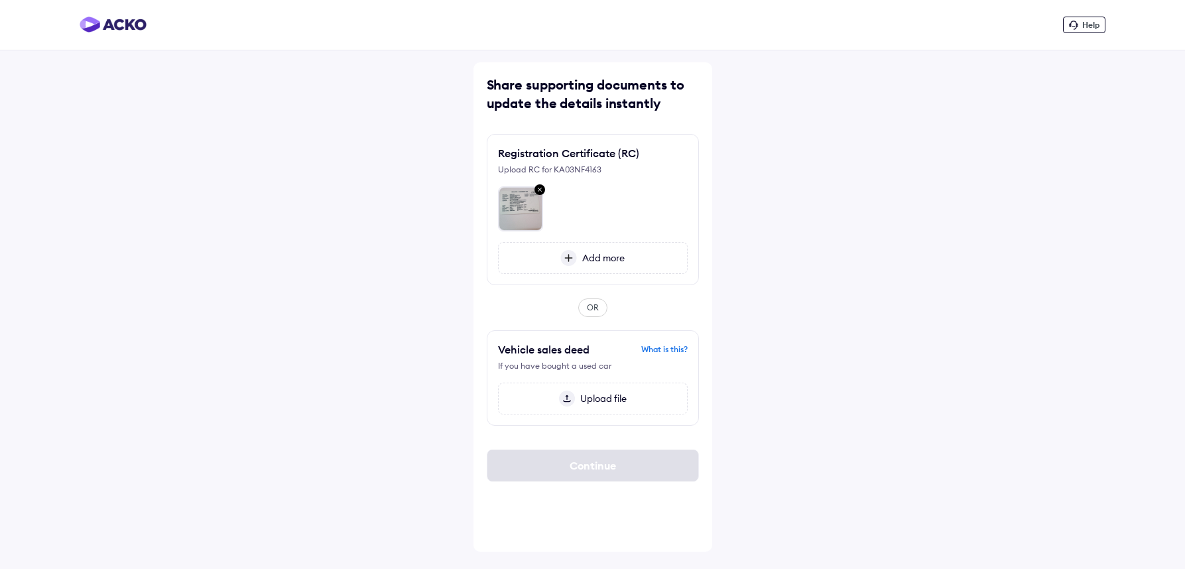
click at [601, 395] on span "Upload file" at bounding box center [601, 399] width 52 height 12
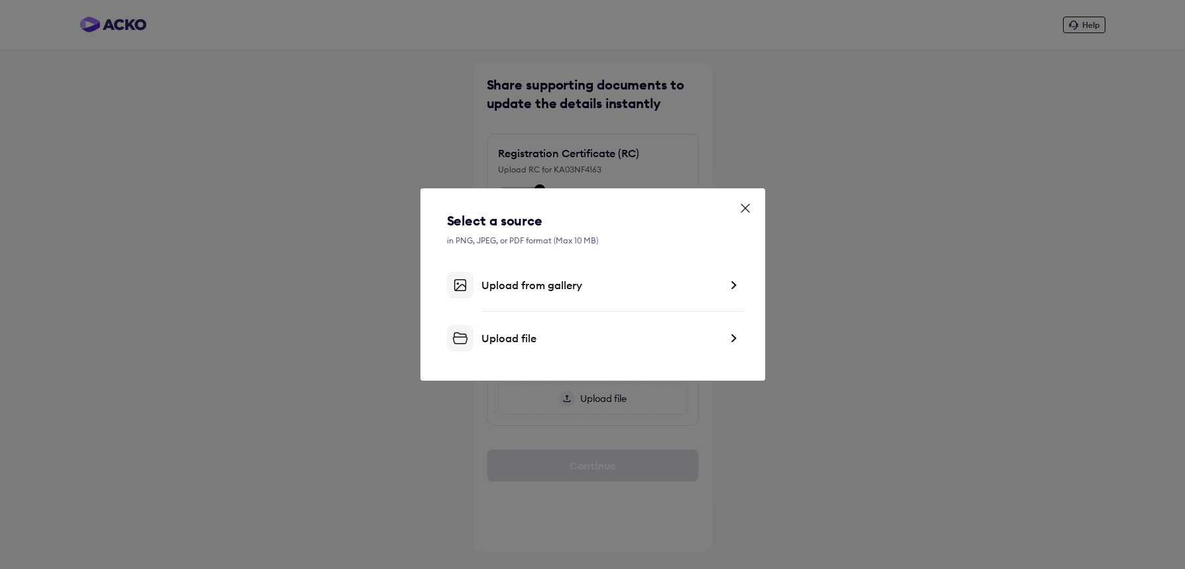
click at [529, 332] on div "Upload file" at bounding box center [601, 338] width 239 height 13
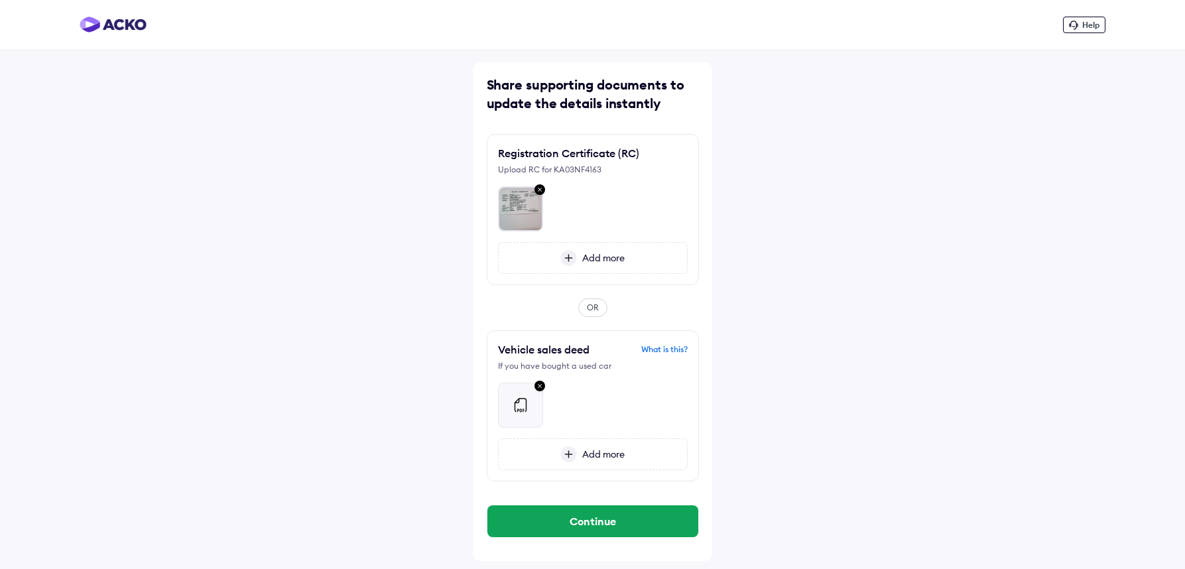
click at [526, 220] on img at bounding box center [521, 209] width 44 height 44
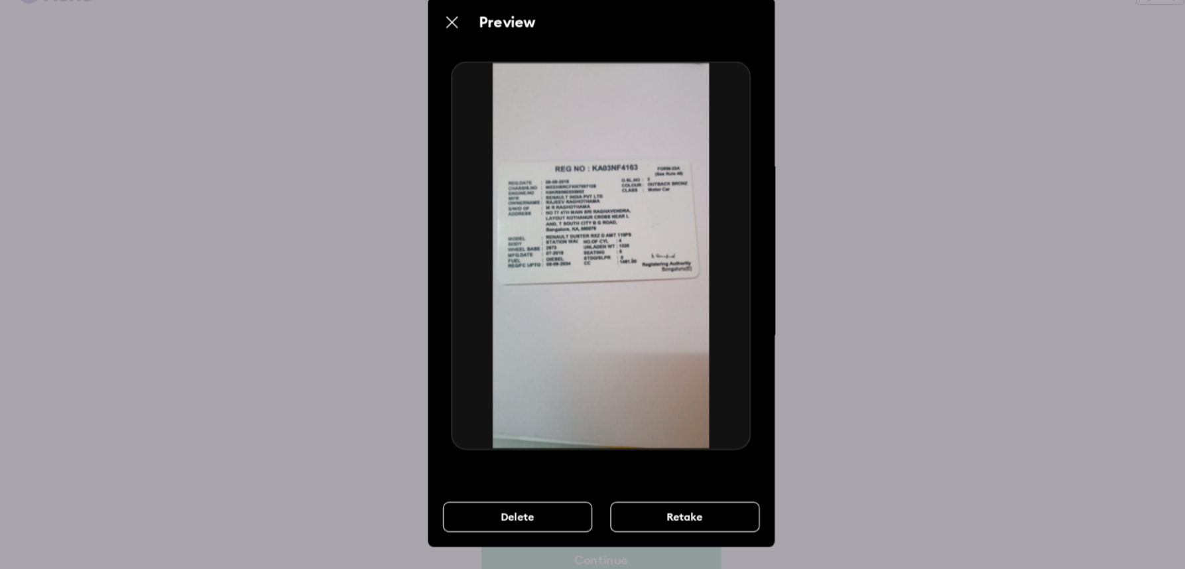
click at [464, 50] on img at bounding box center [462, 48] width 16 height 16
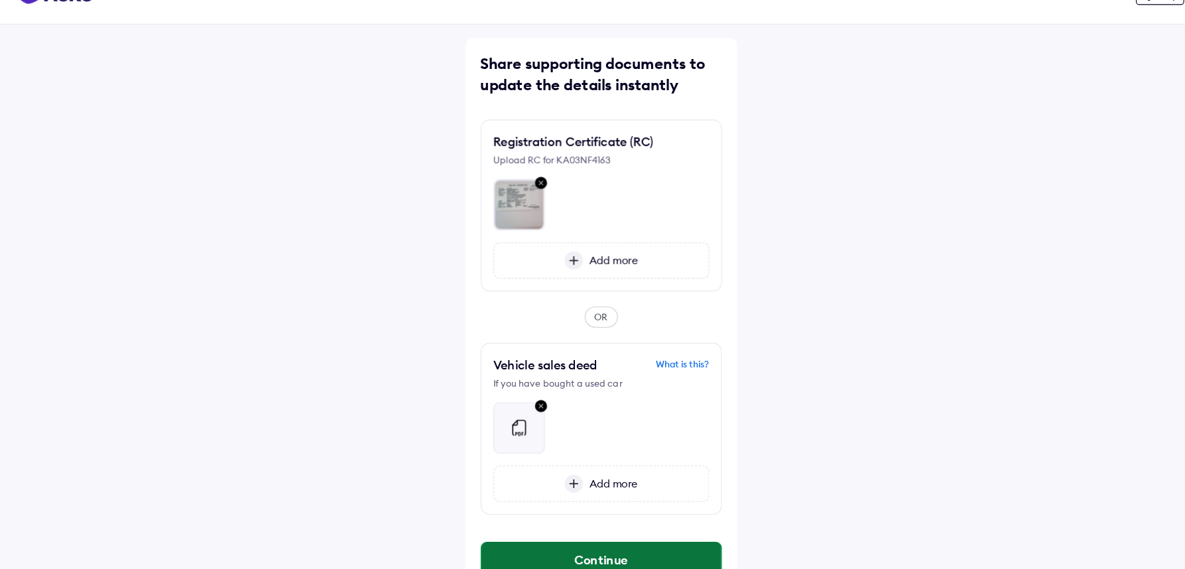
click at [598, 524] on button "Continue" at bounding box center [593, 521] width 211 height 32
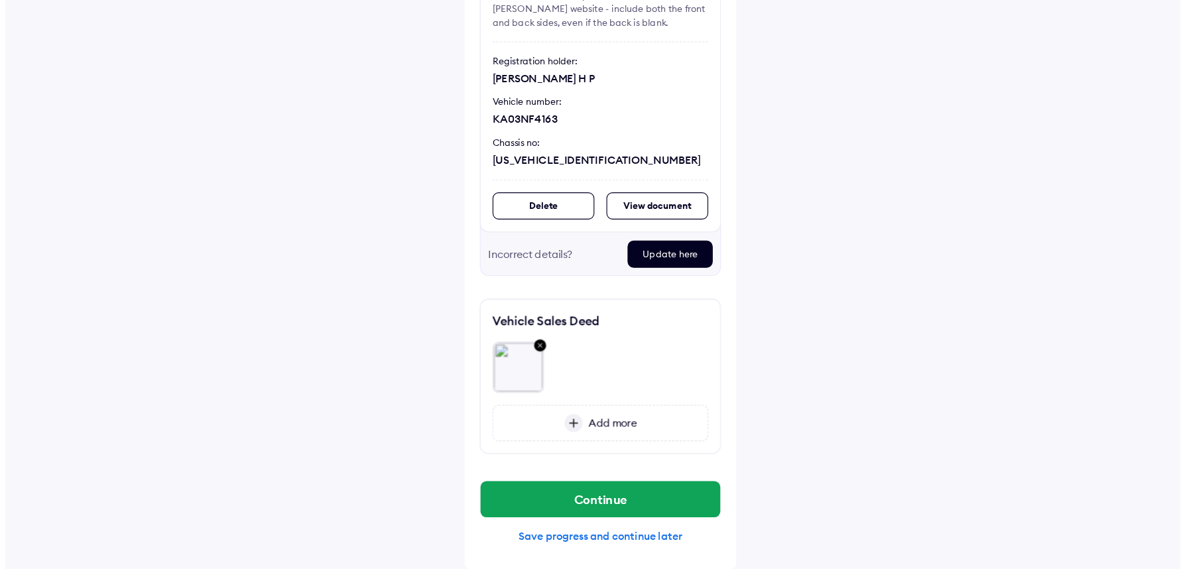
scroll to position [88, 0]
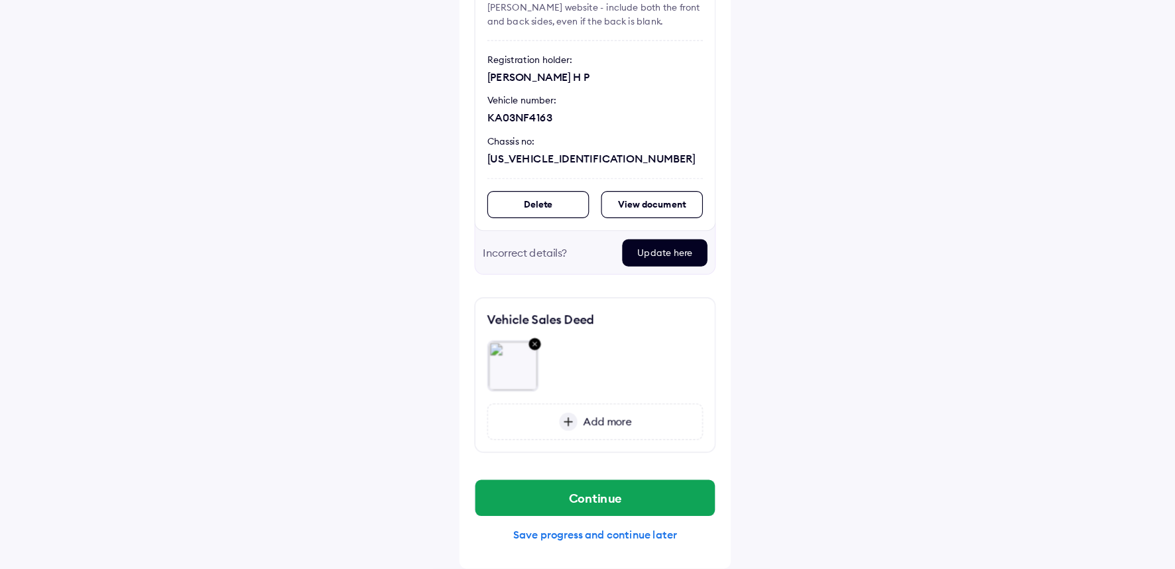
click at [560, 255] on div "Delete" at bounding box center [538, 249] width 90 height 24
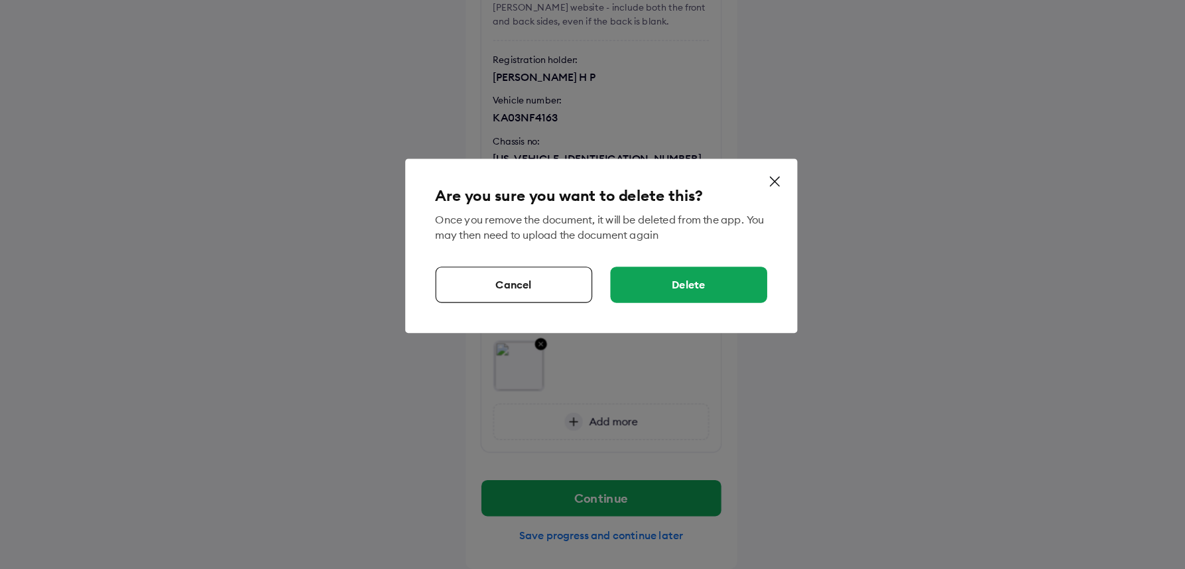
click at [645, 320] on div "Delete" at bounding box center [670, 319] width 138 height 32
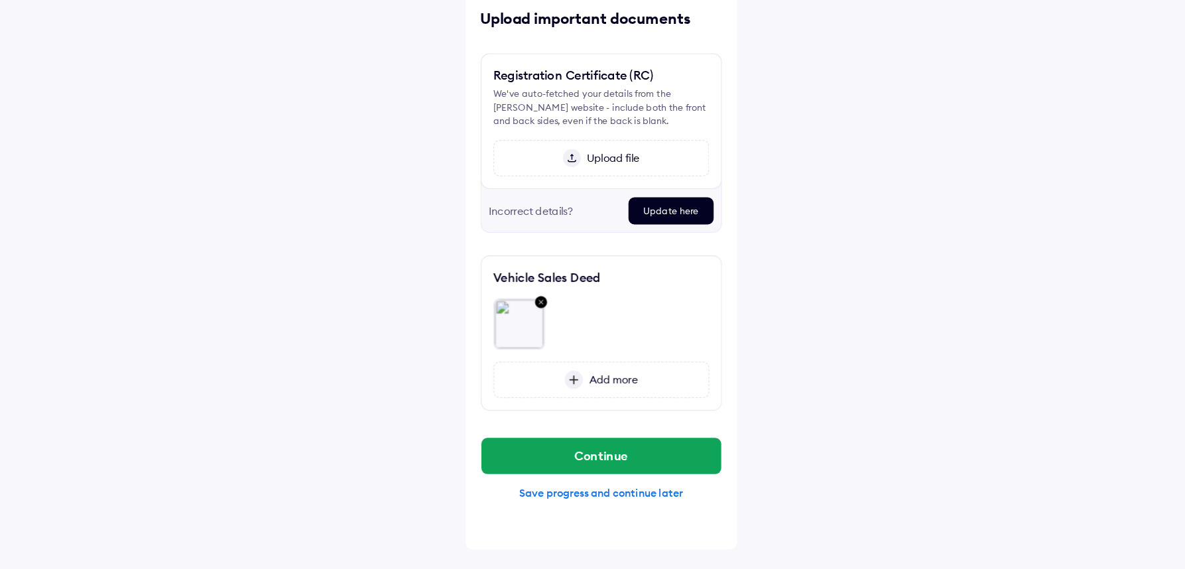
click at [593, 211] on span "Upload file" at bounding box center [601, 208] width 52 height 12
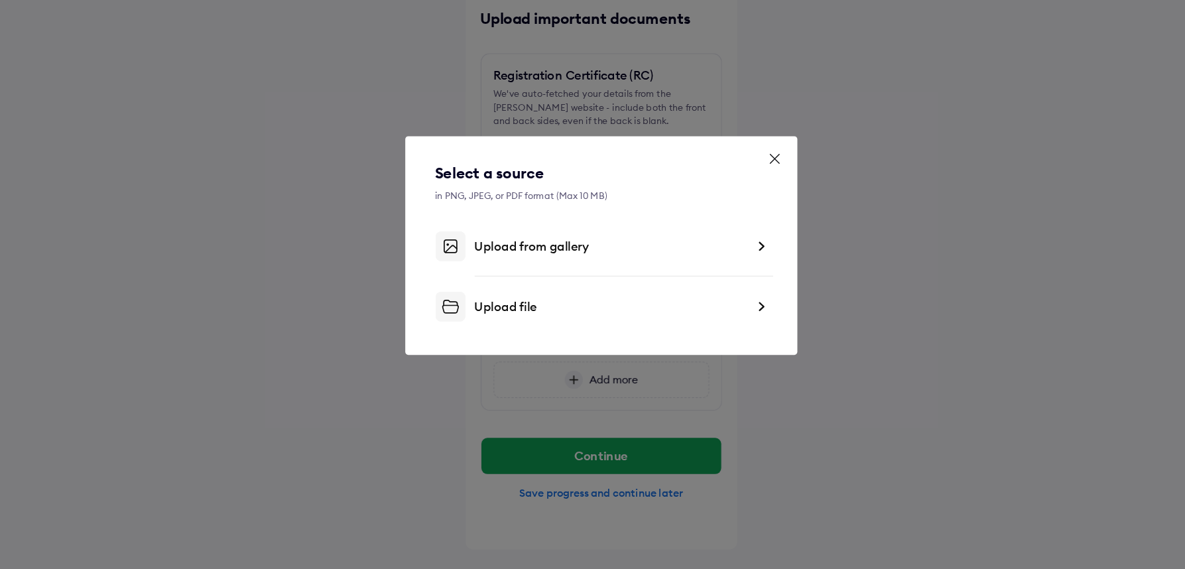
click at [505, 344] on div "Upload file" at bounding box center [601, 338] width 239 height 13
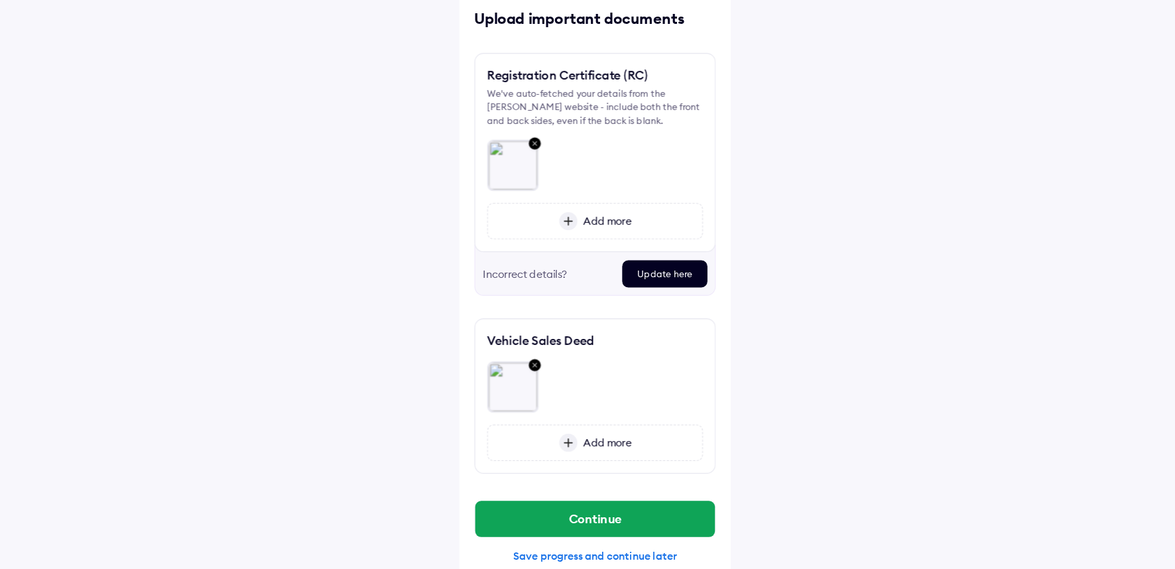
click at [535, 391] on img at bounding box center [535, 390] width 16 height 17
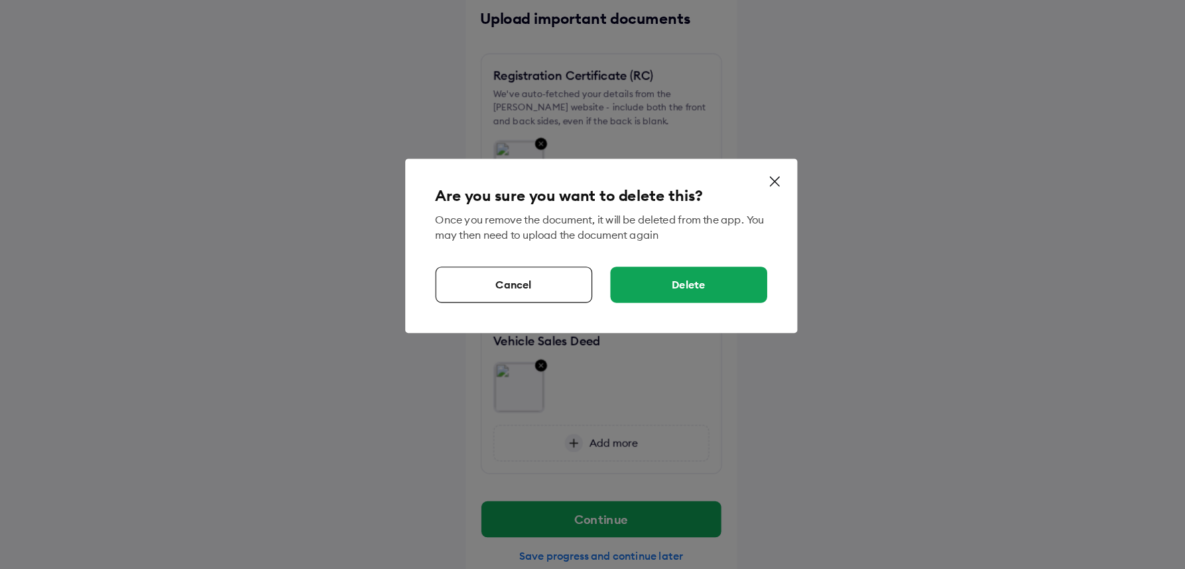
click at [542, 321] on div "Cancel" at bounding box center [516, 319] width 138 height 32
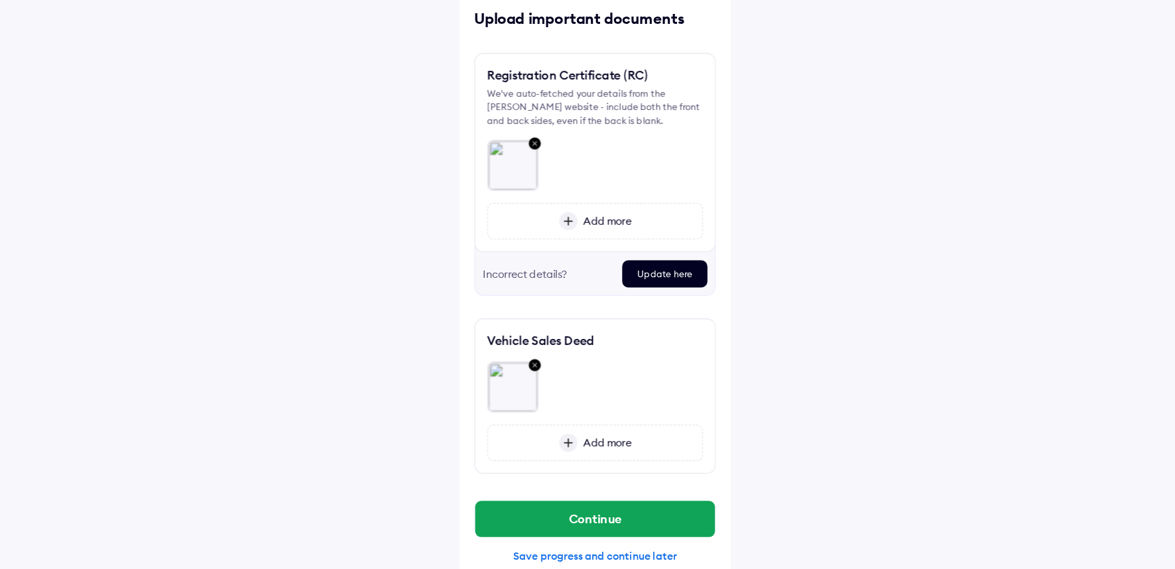
click at [535, 388] on img at bounding box center [535, 390] width 16 height 17
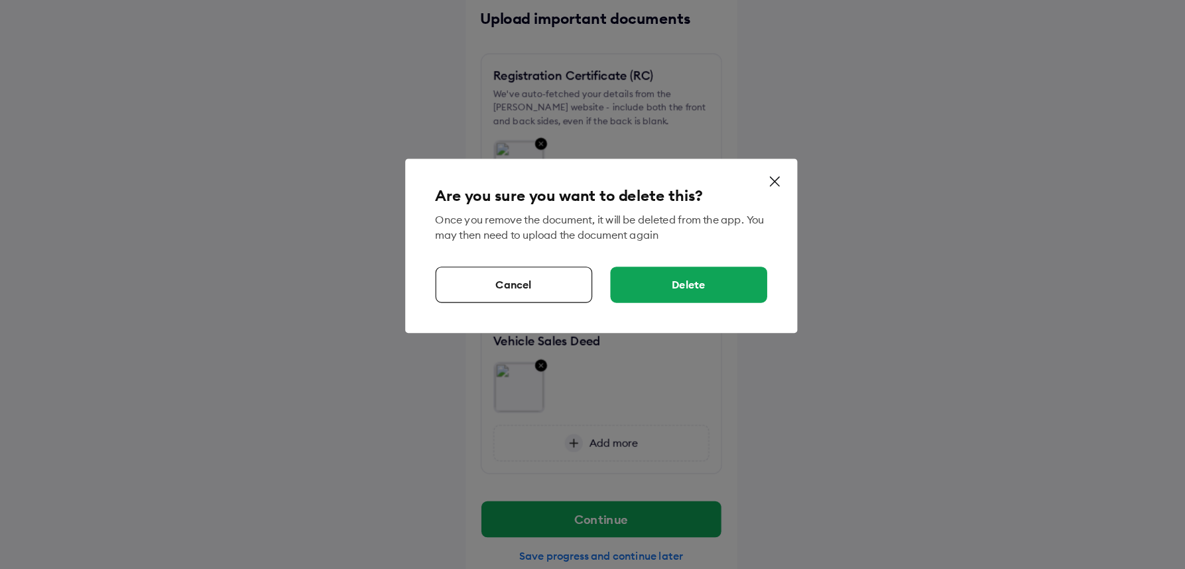
click at [643, 332] on div "Delete" at bounding box center [670, 319] width 138 height 32
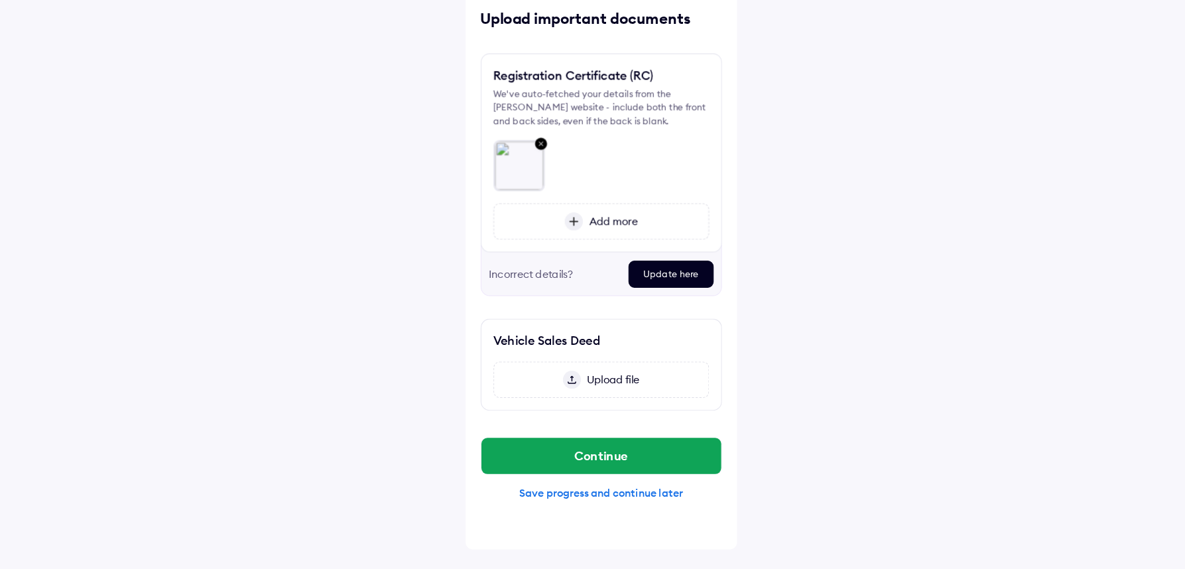
click at [600, 401] on span "Upload file" at bounding box center [601, 403] width 52 height 12
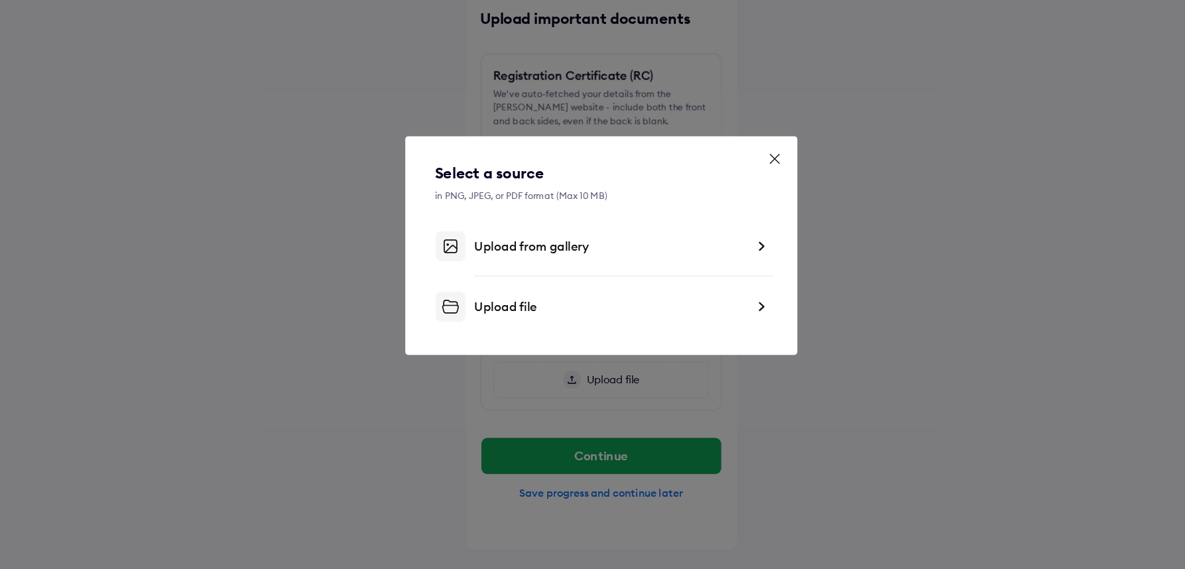
click at [529, 338] on div "Upload file" at bounding box center [601, 338] width 239 height 13
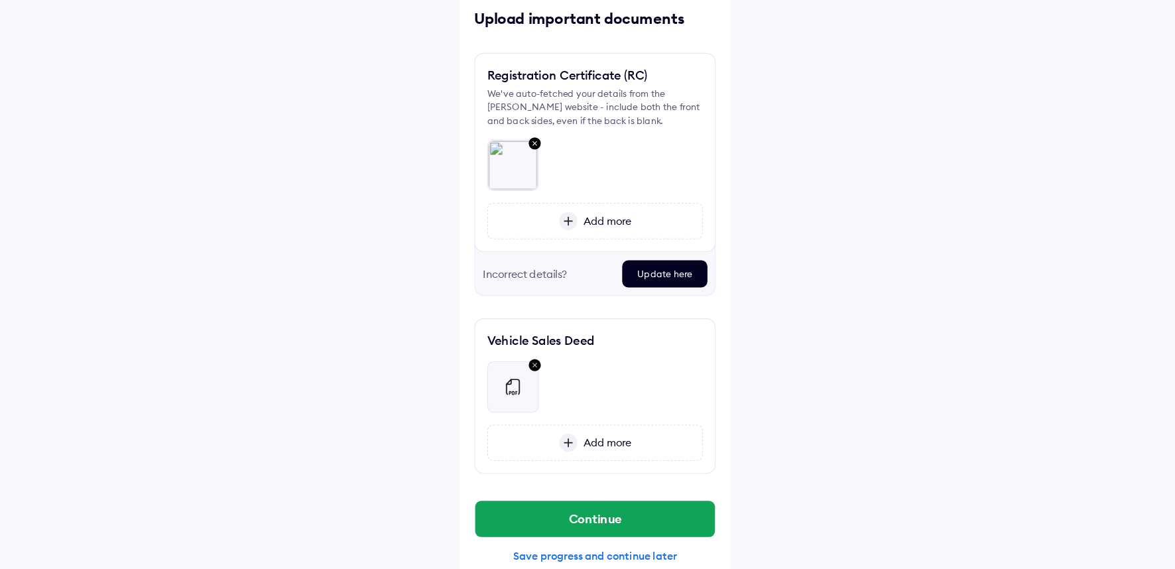
click at [517, 408] on img at bounding box center [515, 409] width 16 height 16
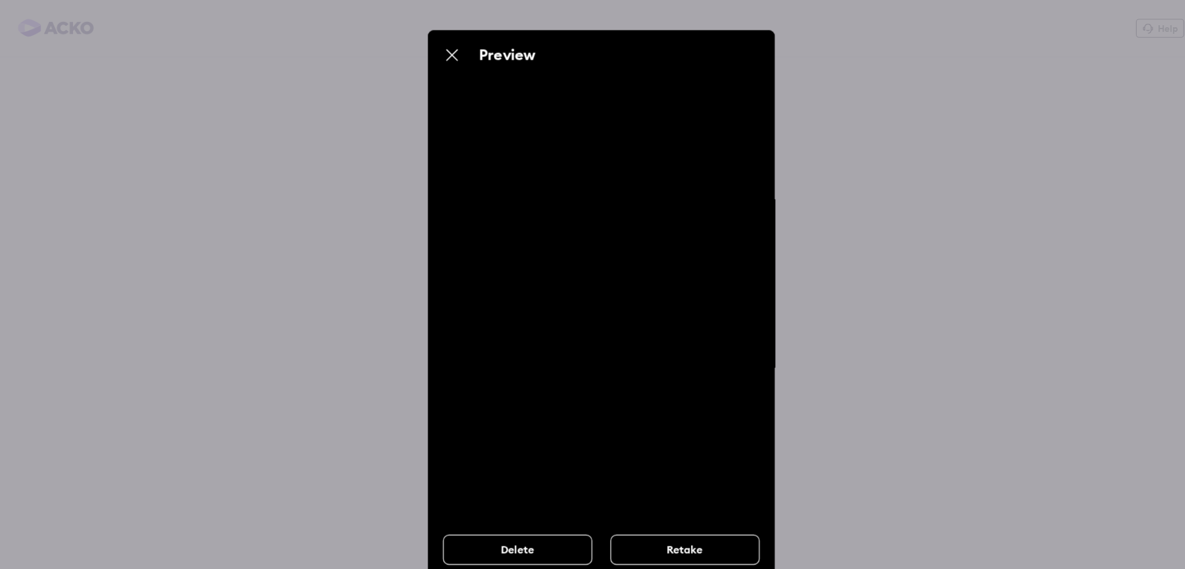
click at [574, 219] on div "Unable to show preview Delivery N....40518.pdf" at bounding box center [593, 254] width 275 height 342
click at [463, 51] on img at bounding box center [462, 48] width 16 height 16
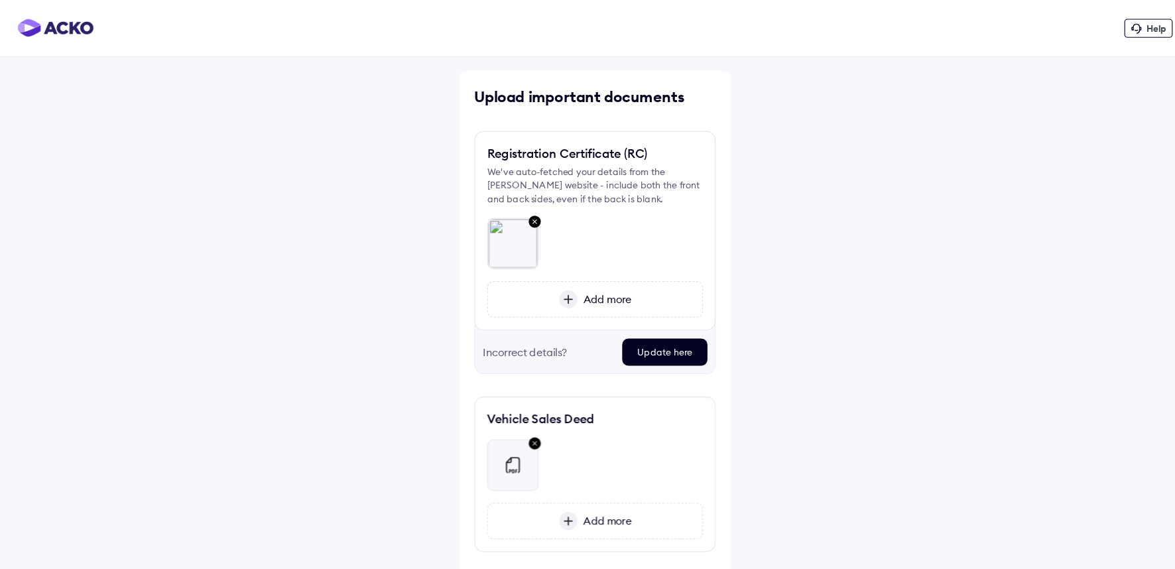
click at [520, 408] on img at bounding box center [515, 409] width 16 height 16
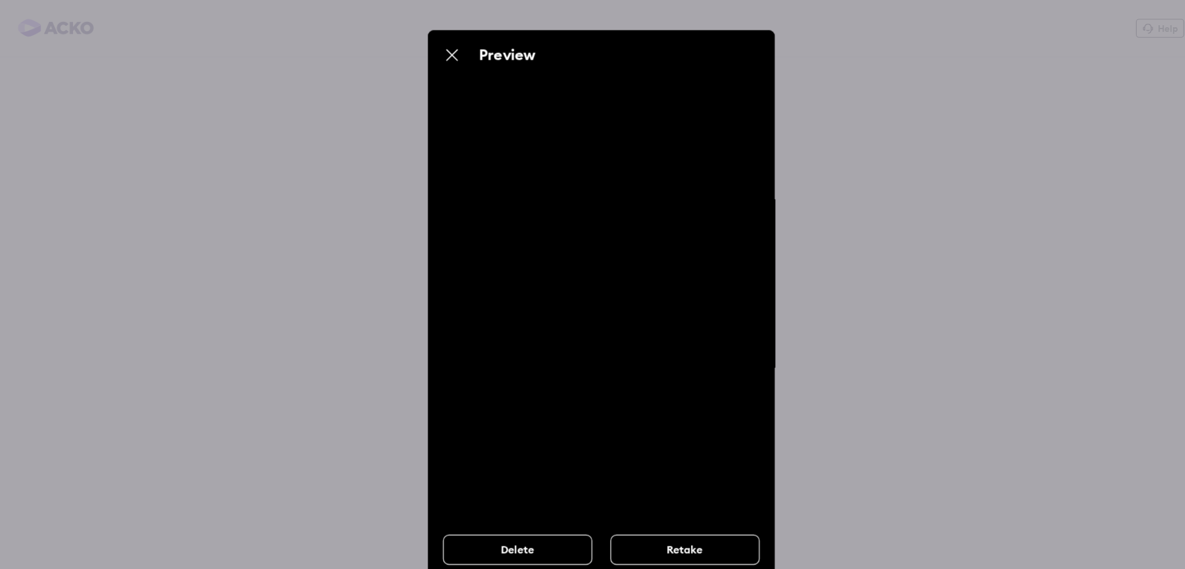
click at [529, 484] on div "Delete" at bounding box center [519, 483] width 131 height 27
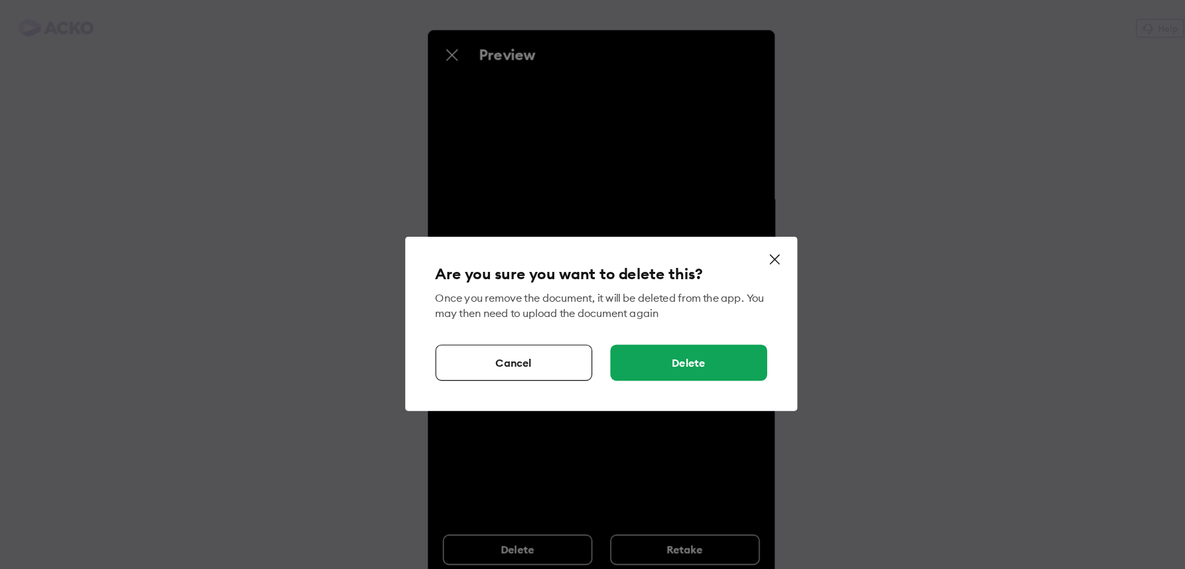
click at [671, 324] on div "Delete" at bounding box center [670, 319] width 138 height 32
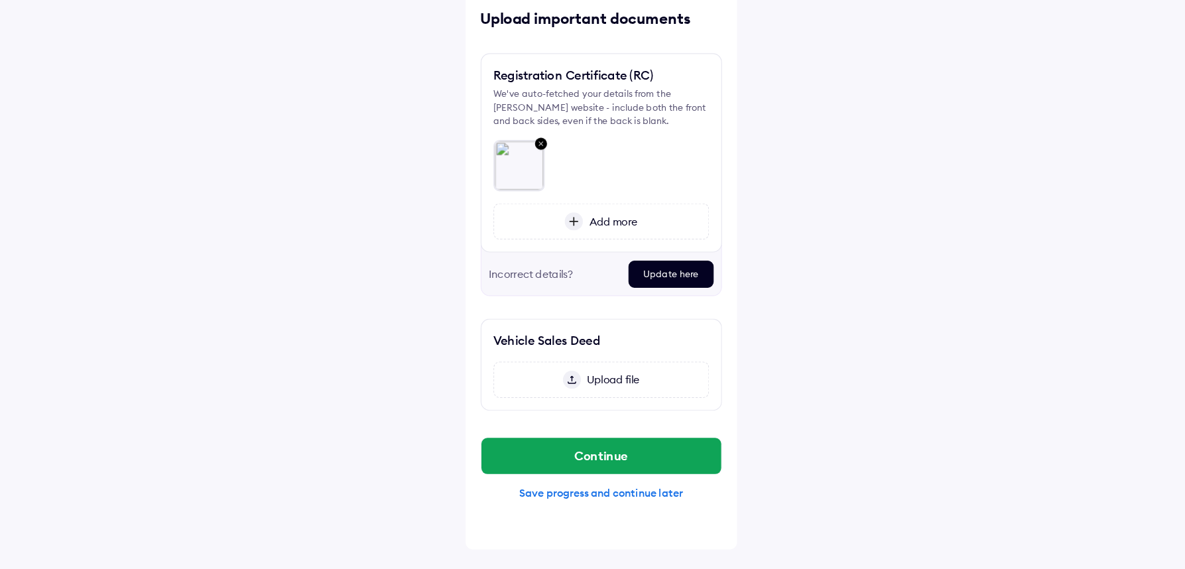
click at [596, 402] on span "Upload file" at bounding box center [601, 403] width 52 height 12
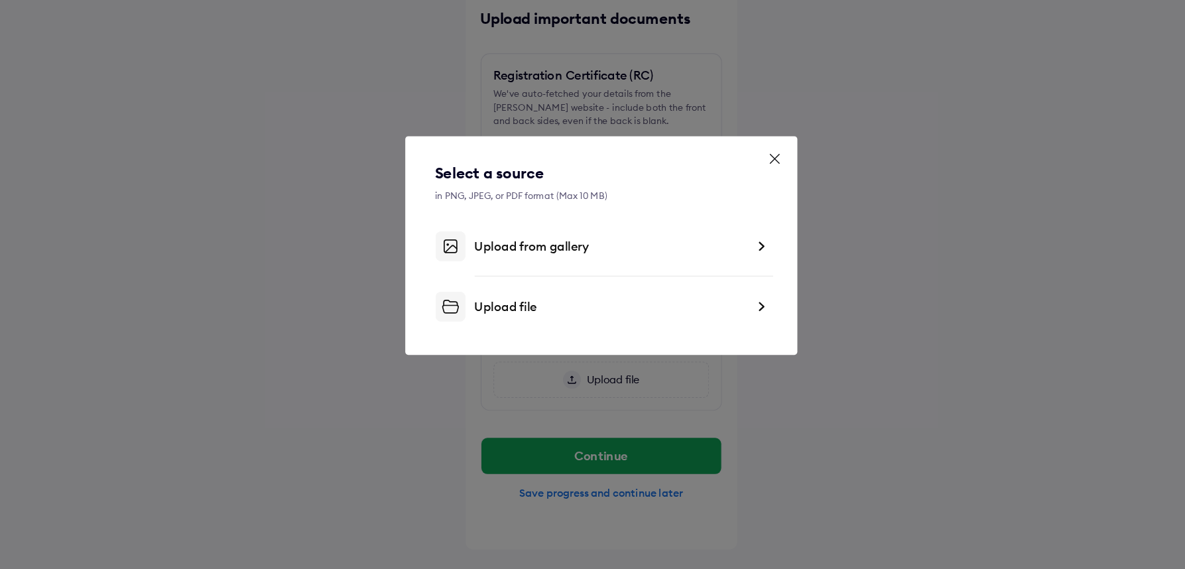
click at [528, 340] on div "Upload file" at bounding box center [601, 338] width 239 height 13
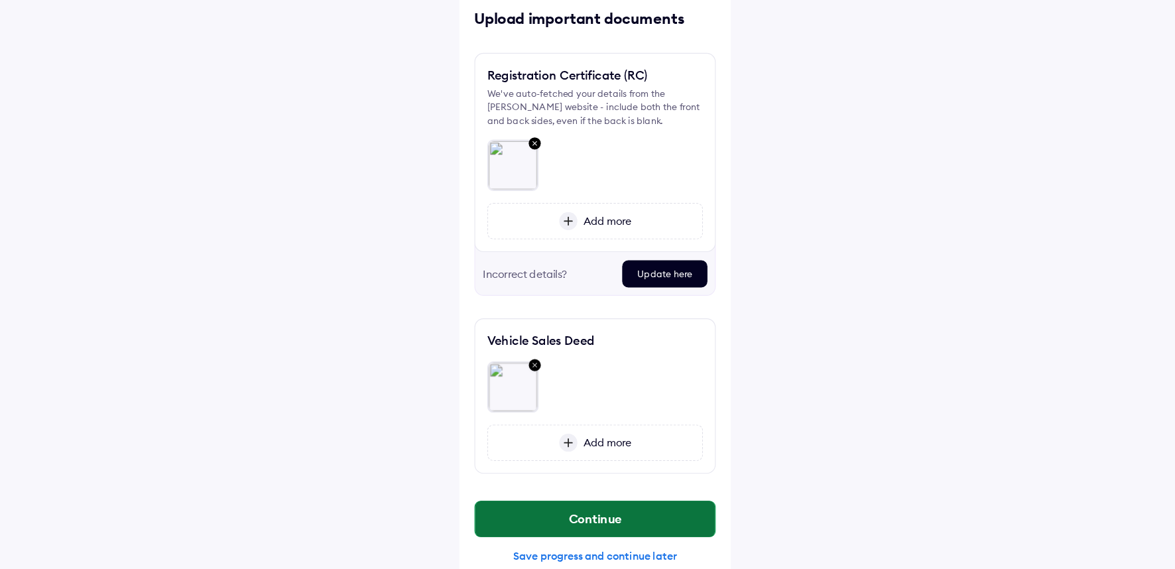
click at [590, 523] on button "Continue" at bounding box center [587, 525] width 211 height 32
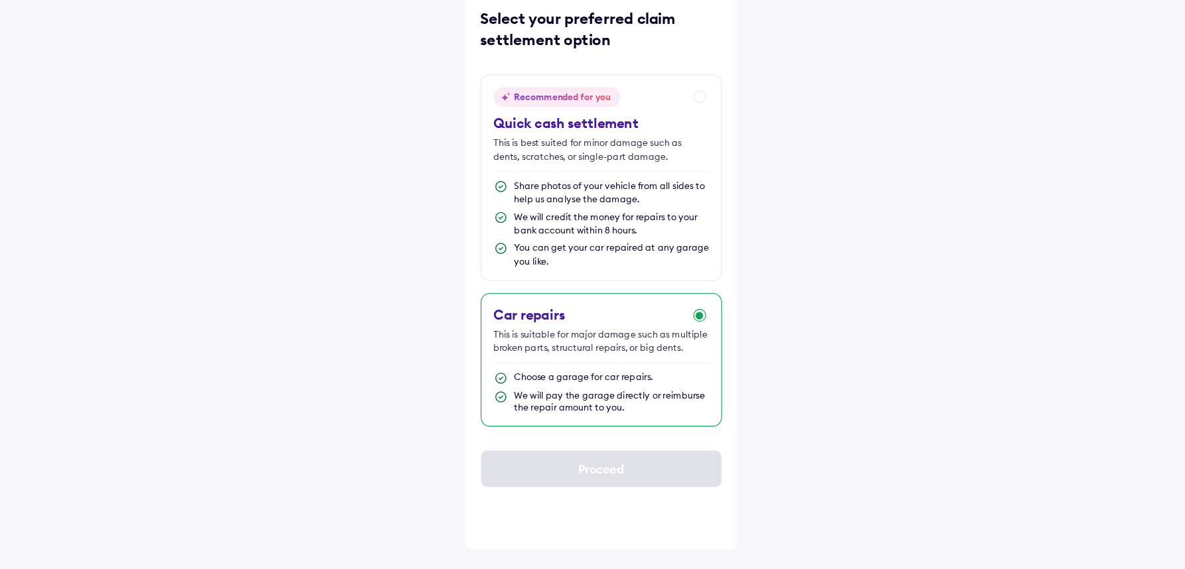
click at [593, 397] on div "Choose a garage for car repairs." at bounding box center [578, 400] width 122 height 11
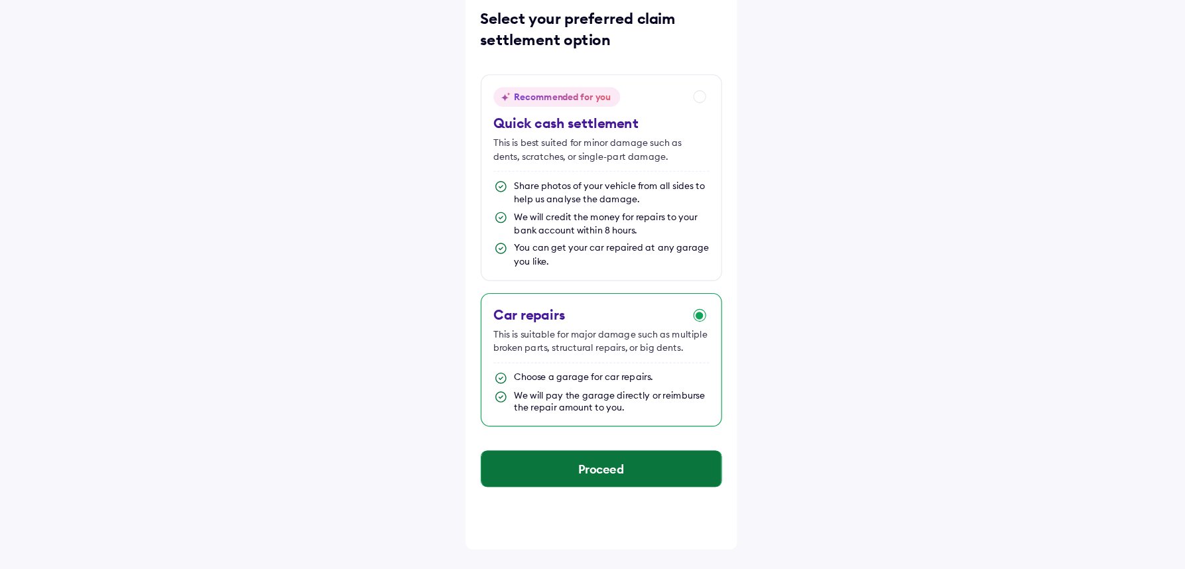
click at [594, 482] on button "Proceed" at bounding box center [593, 481] width 211 height 32
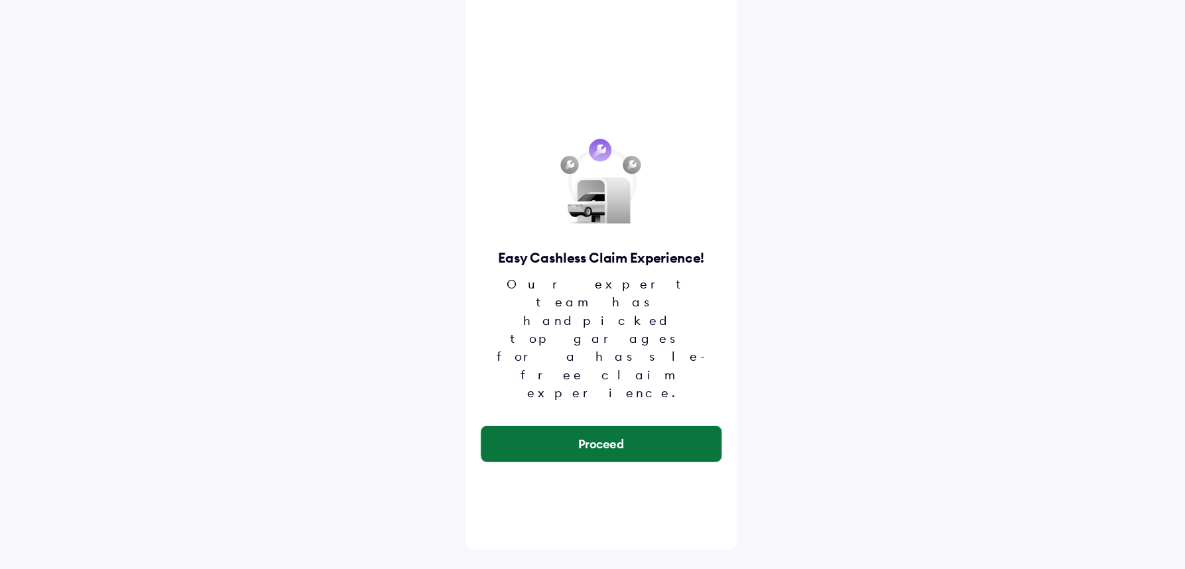
click at [592, 443] on button "Proceed" at bounding box center [593, 459] width 211 height 32
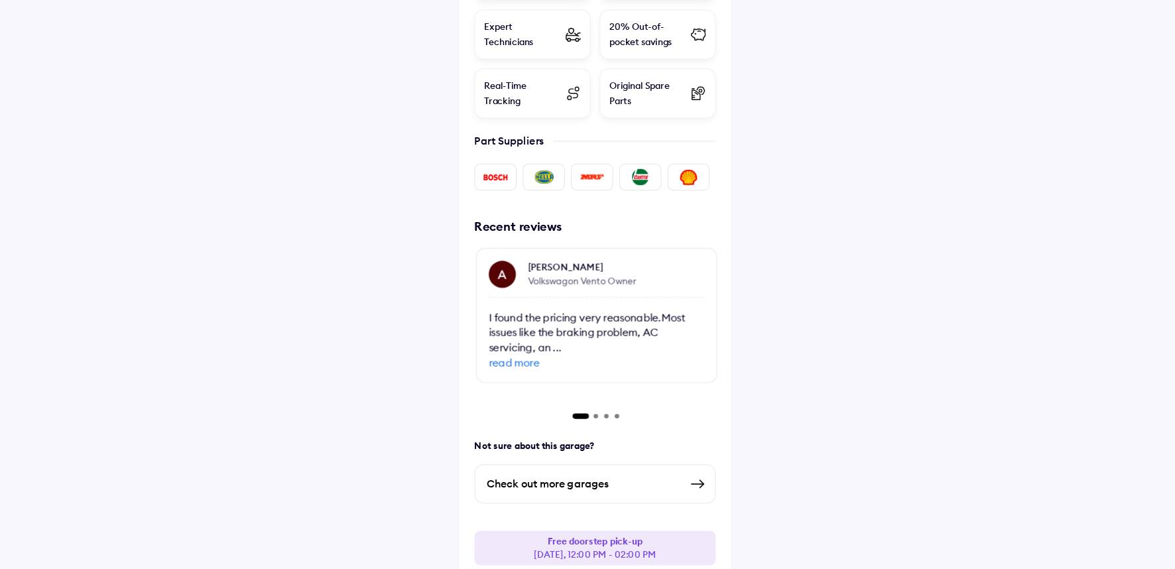
scroll to position [455, 0]
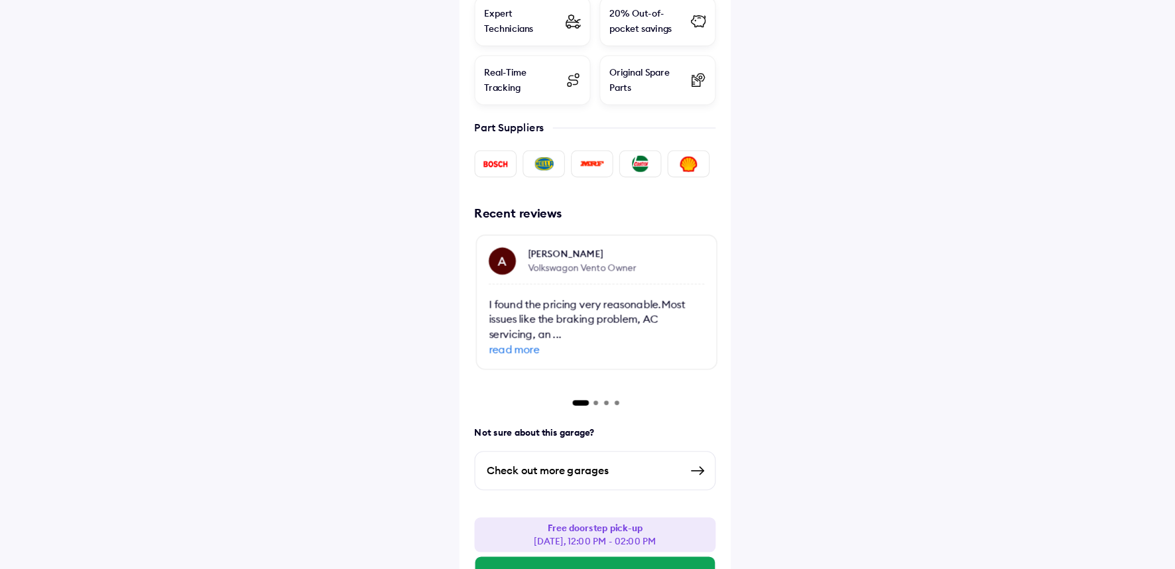
click at [620, 475] on div "Check out more garages" at bounding box center [577, 483] width 170 height 16
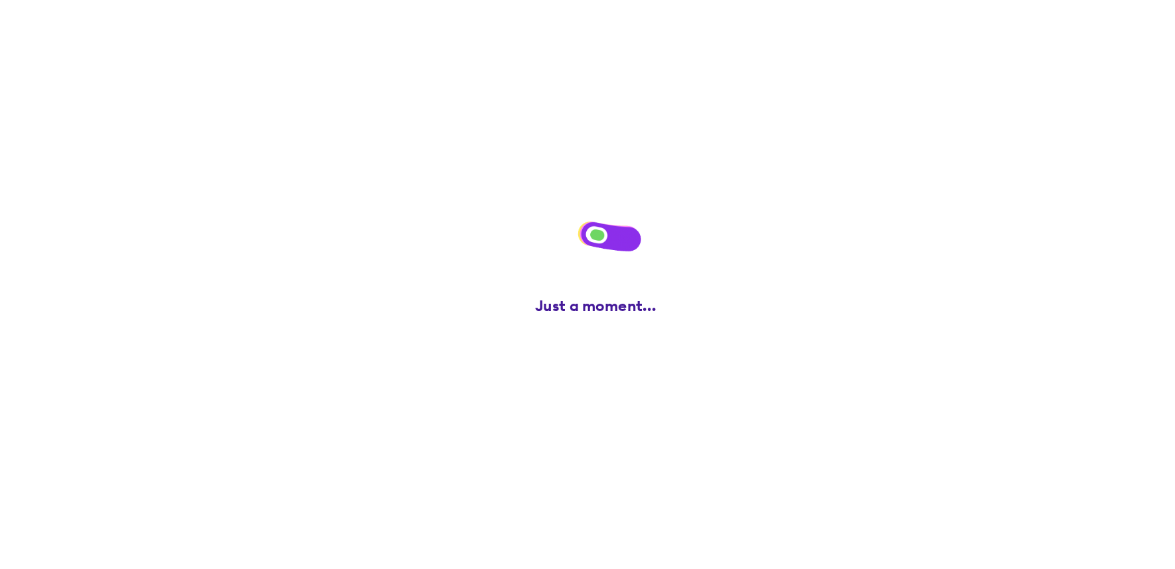
scroll to position [0, 0]
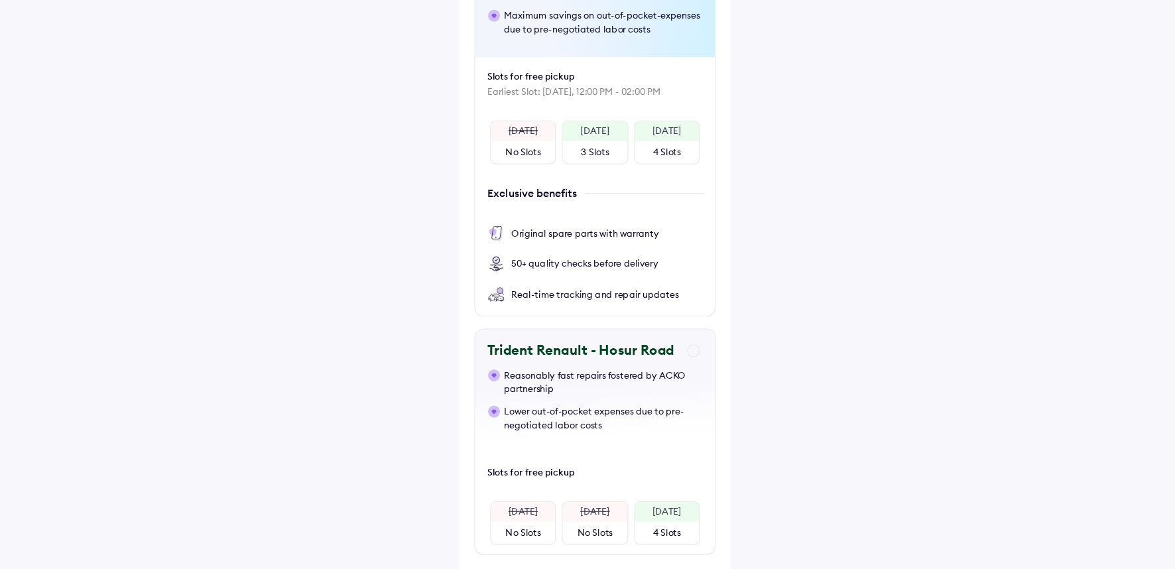
scroll to position [289, 0]
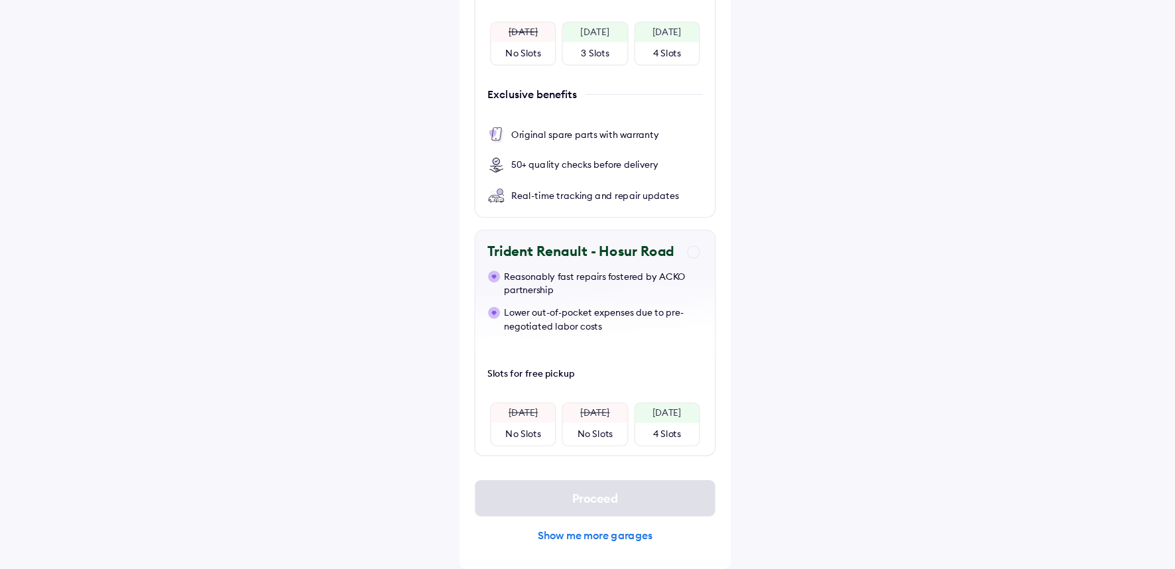
click at [594, 537] on div "Show me more garages" at bounding box center [588, 539] width 212 height 12
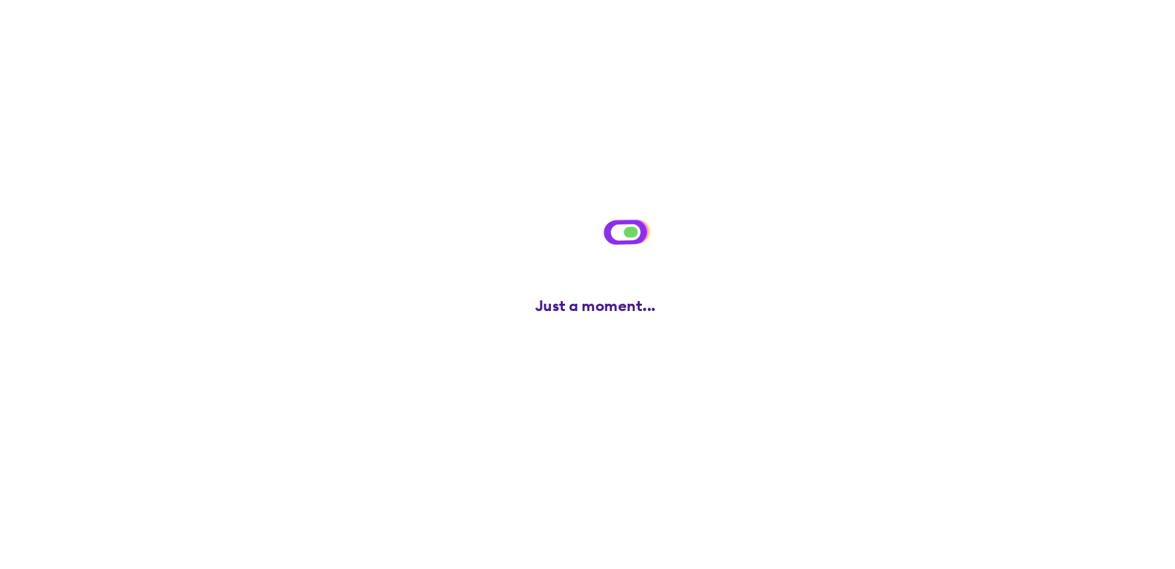
scroll to position [0, 0]
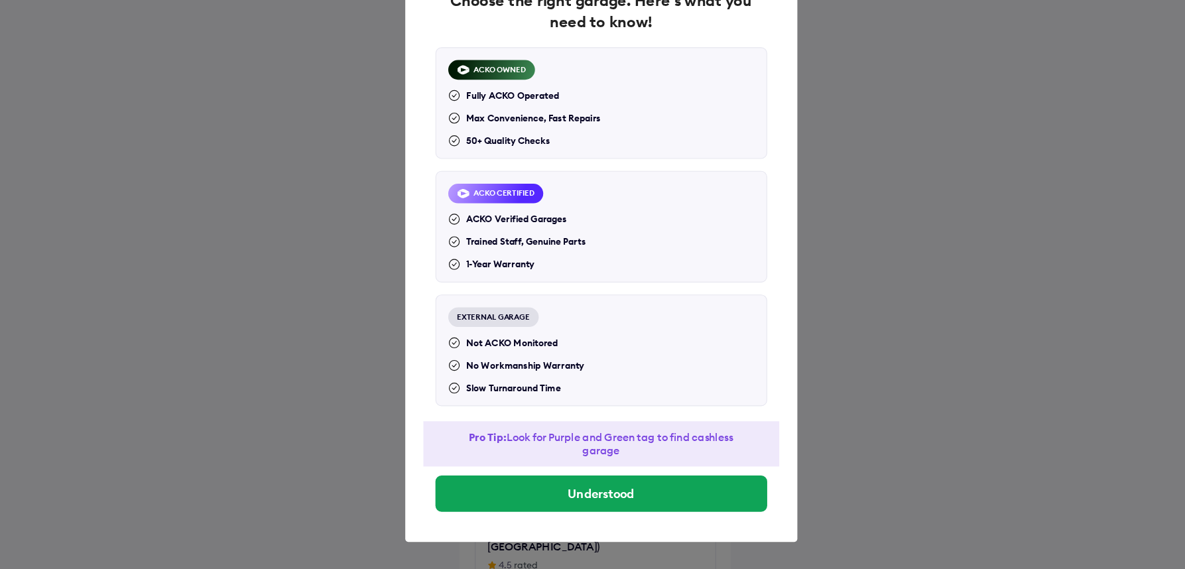
click at [624, 360] on div "EXTERNAL GARAGE Not ACKO Monitored No Workmanship Warranty Slow Turnaround Time" at bounding box center [593, 377] width 292 height 98
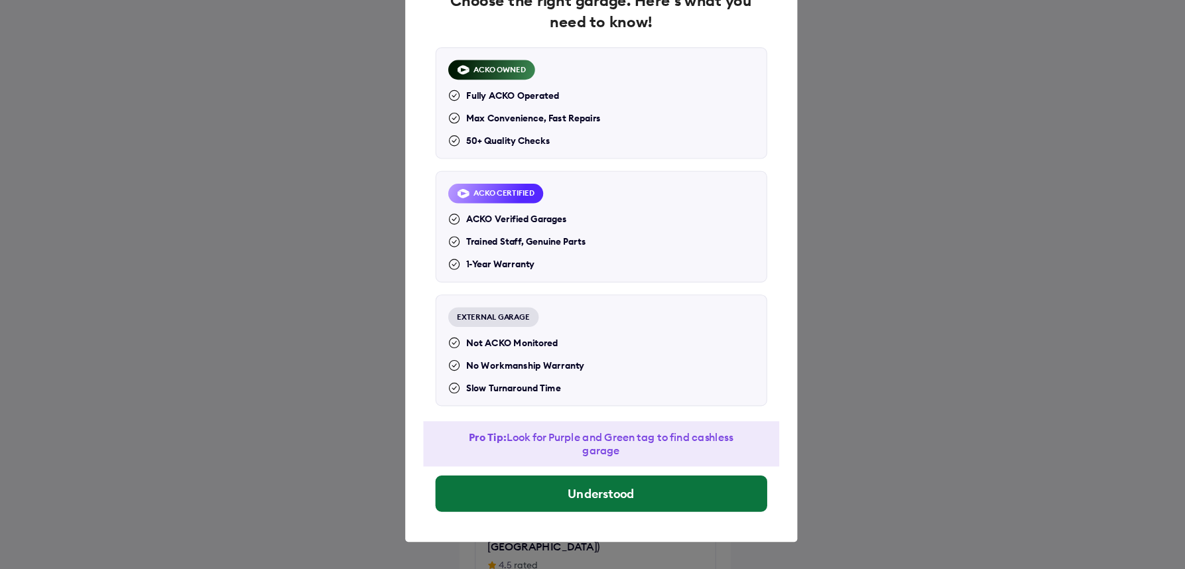
click at [593, 508] on button "Understood" at bounding box center [593, 503] width 292 height 32
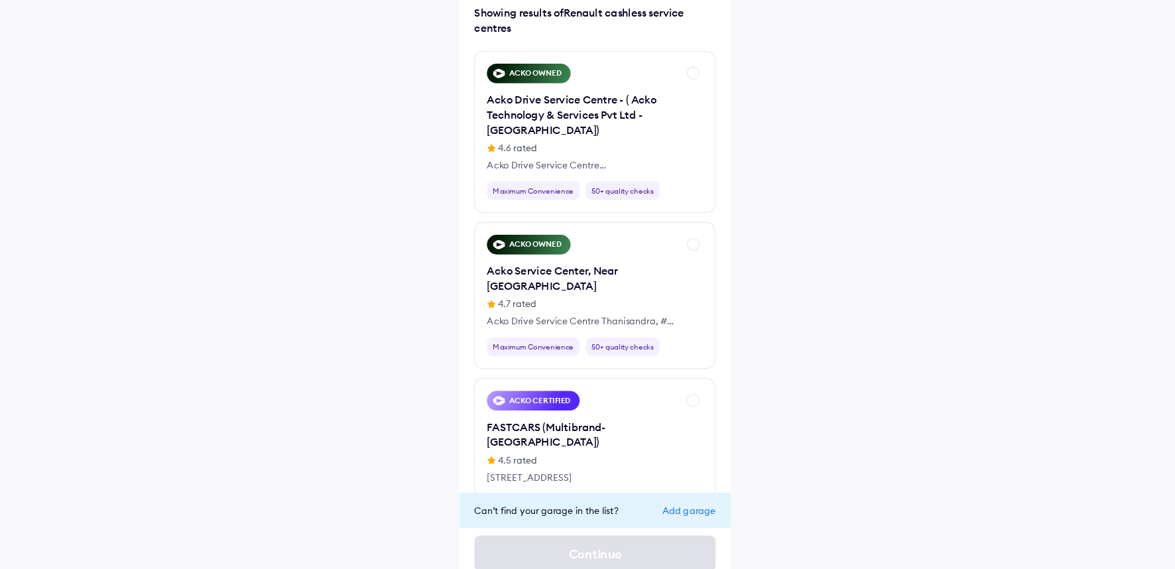
scroll to position [108, 0]
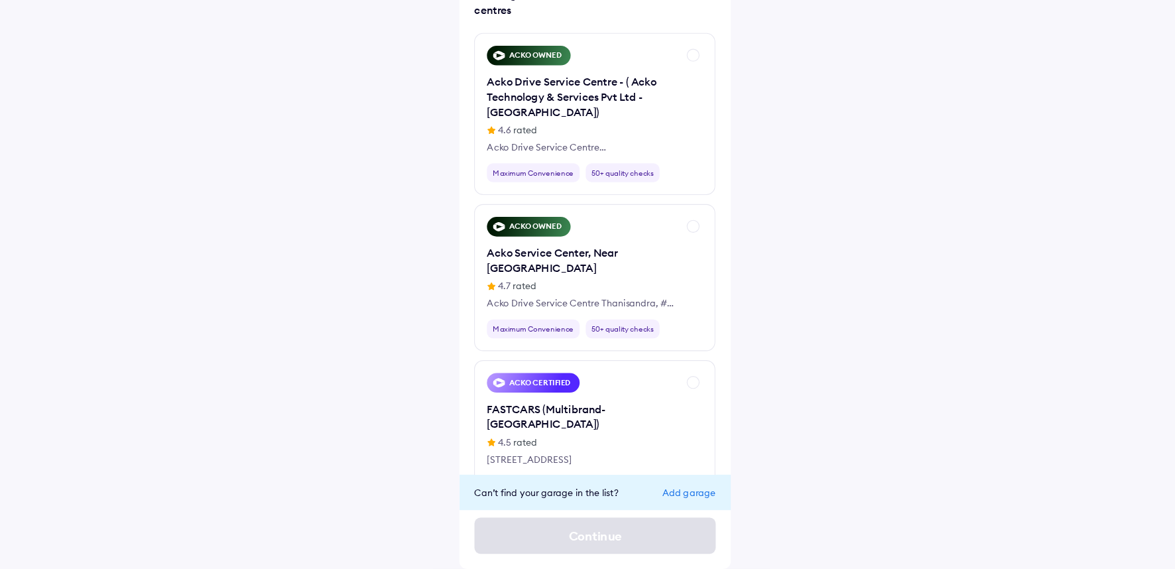
click at [674, 504] on div "Add garage" at bounding box center [670, 502] width 47 height 10
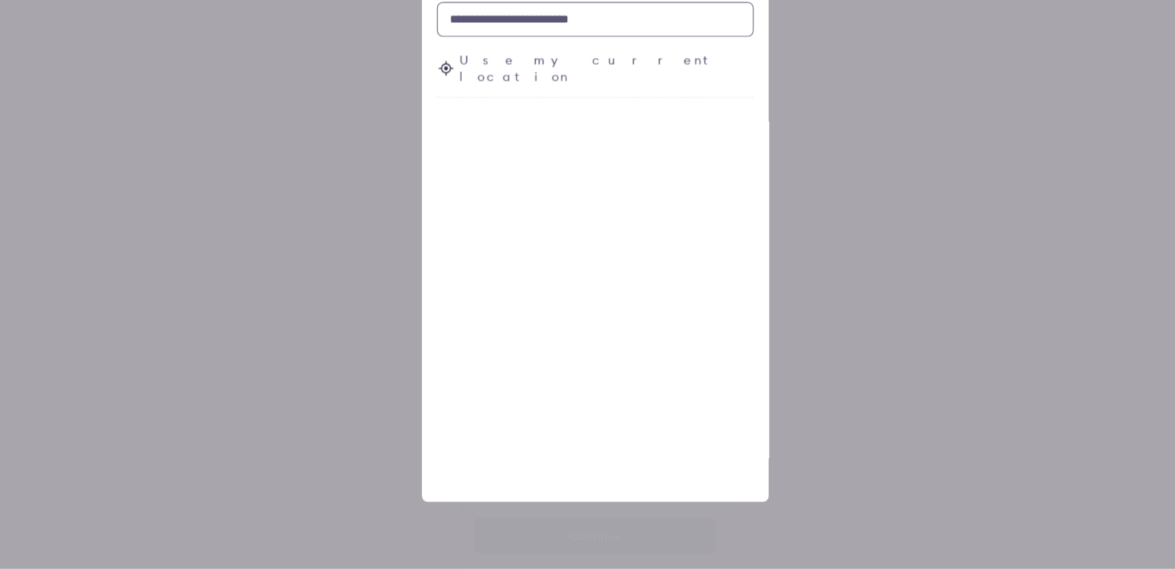
click at [529, 86] on input "text" at bounding box center [587, 85] width 279 height 31
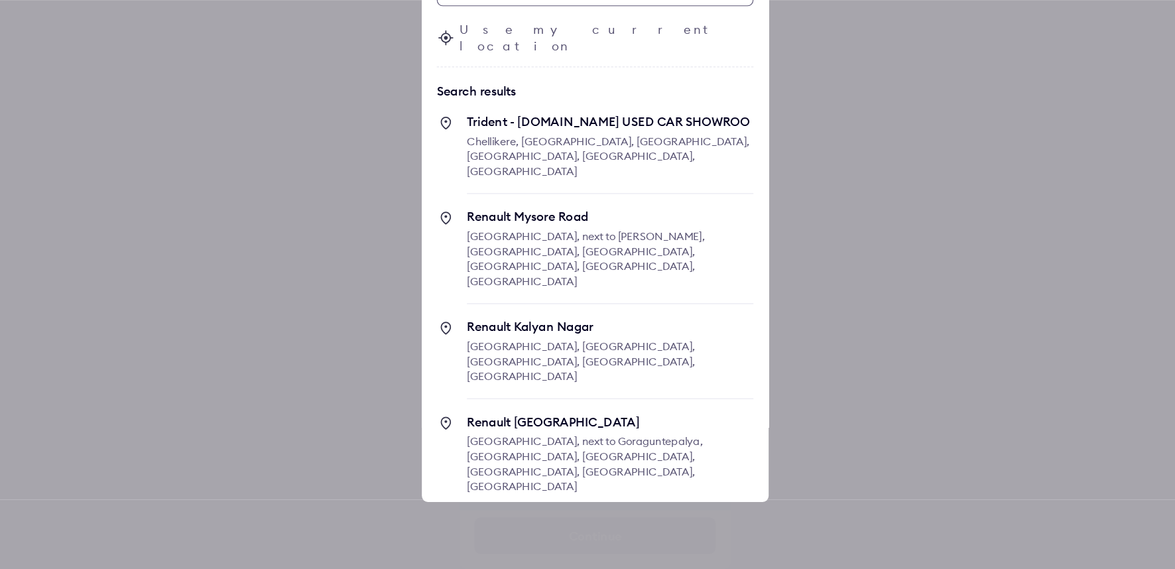
scroll to position [0, 0]
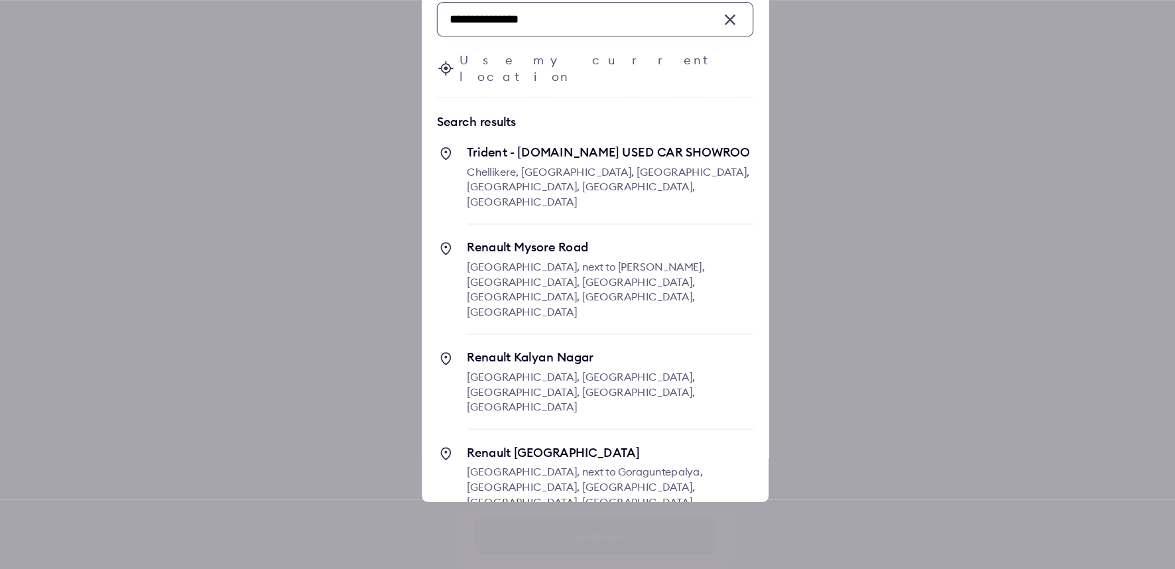
click at [559, 88] on input "**********" at bounding box center [587, 85] width 279 height 31
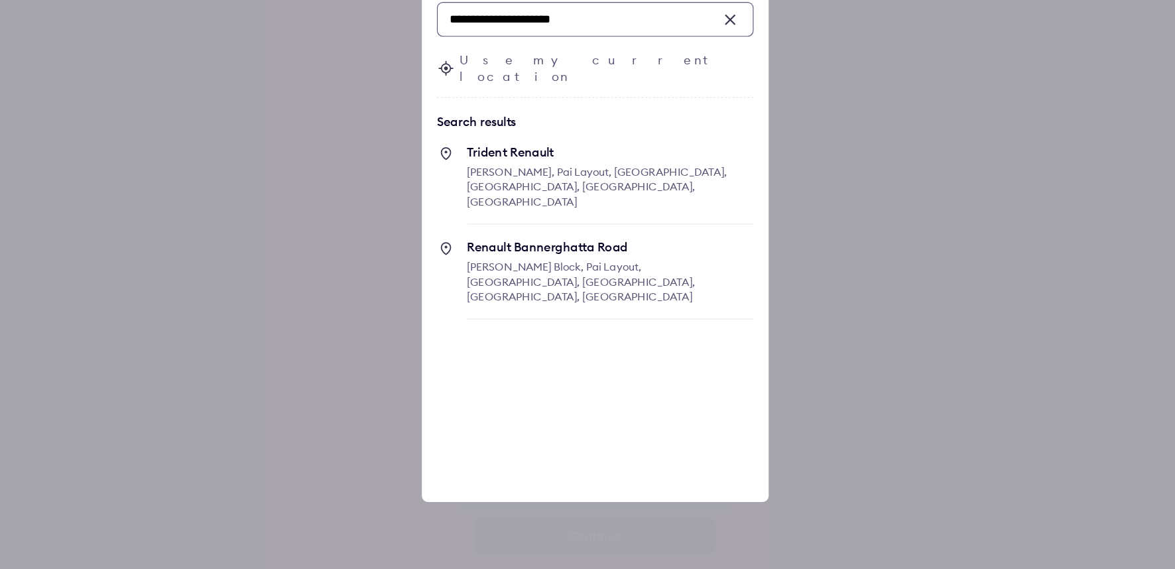
click at [557, 214] on span "Trident Renault Kelachandra Lane, Pai Layout, Hulimavu, Bengaluru, Karnataka, I…" at bounding box center [601, 231] width 252 height 70
type input "**********"
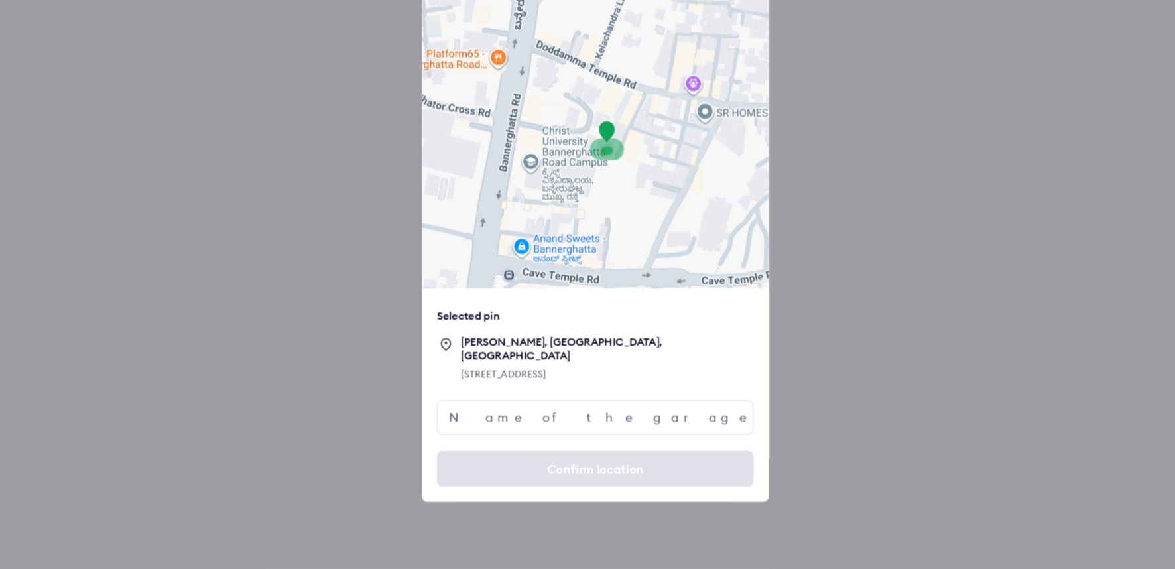
scroll to position [108, 0]
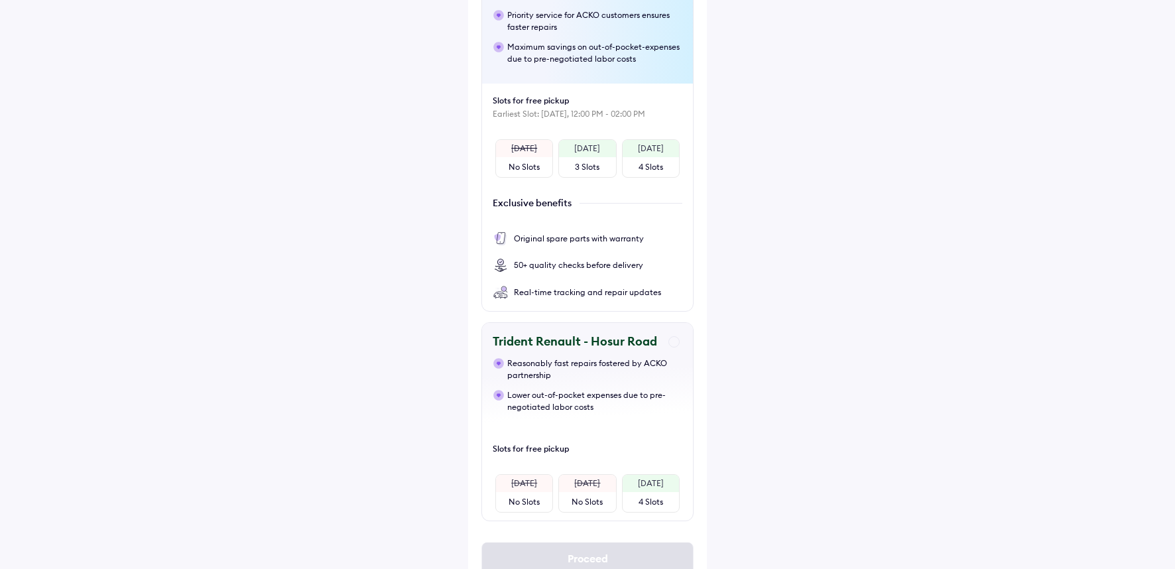
scroll to position [289, 0]
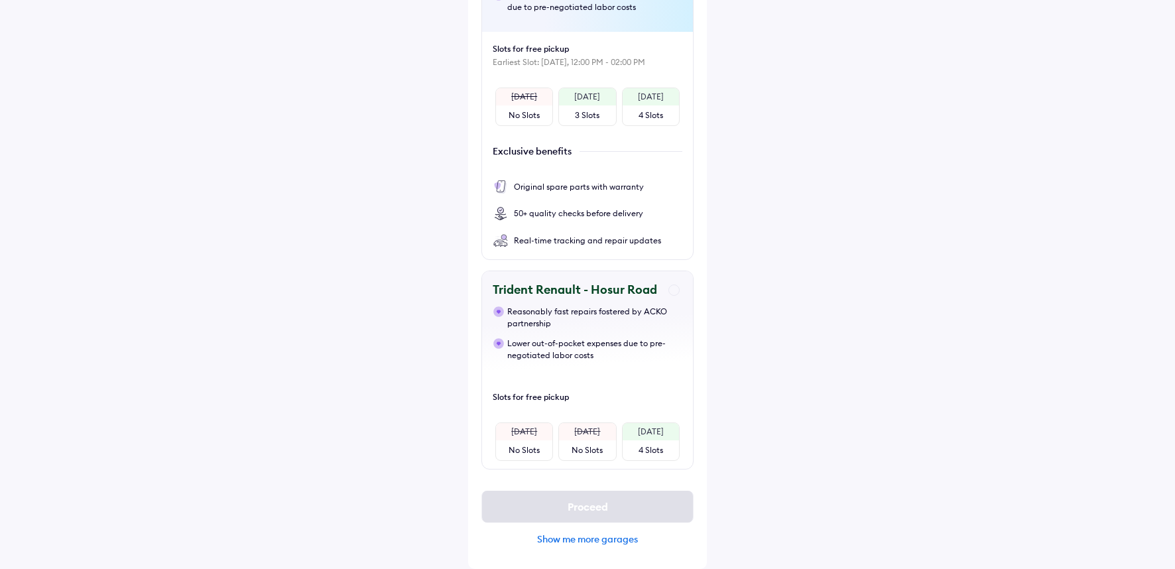
click at [582, 538] on div "Show me more garages" at bounding box center [588, 539] width 212 height 12
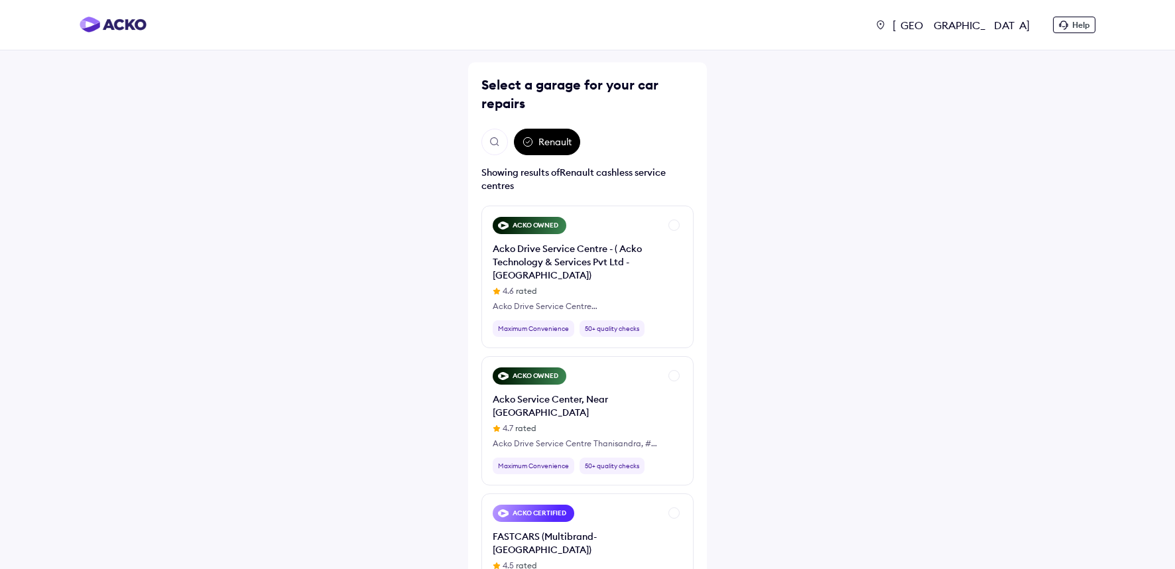
scroll to position [108, 0]
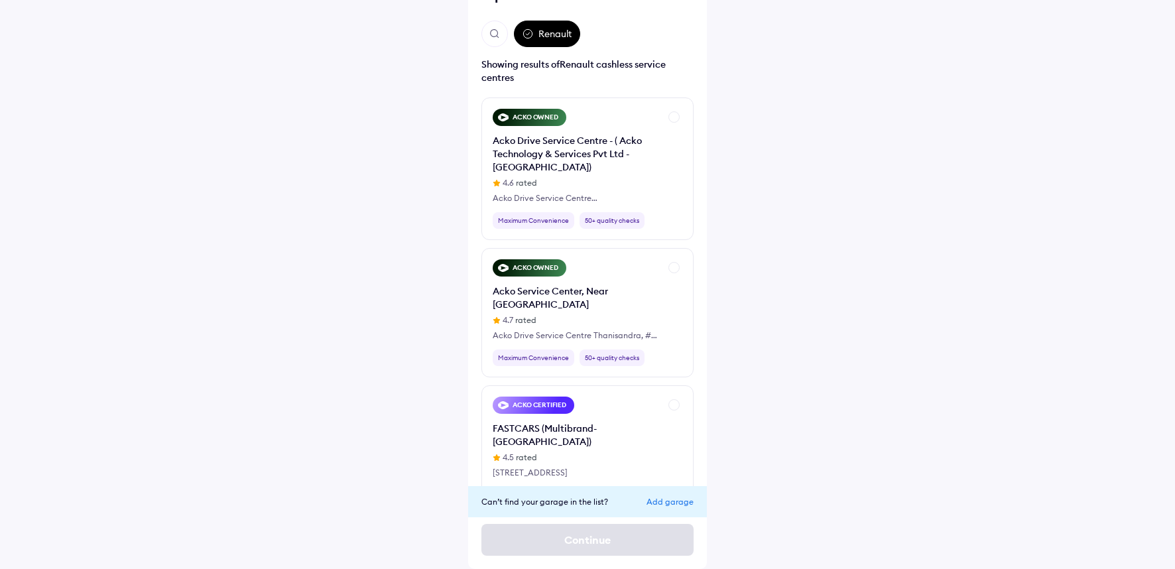
click at [672, 500] on div "Add garage" at bounding box center [670, 502] width 47 height 10
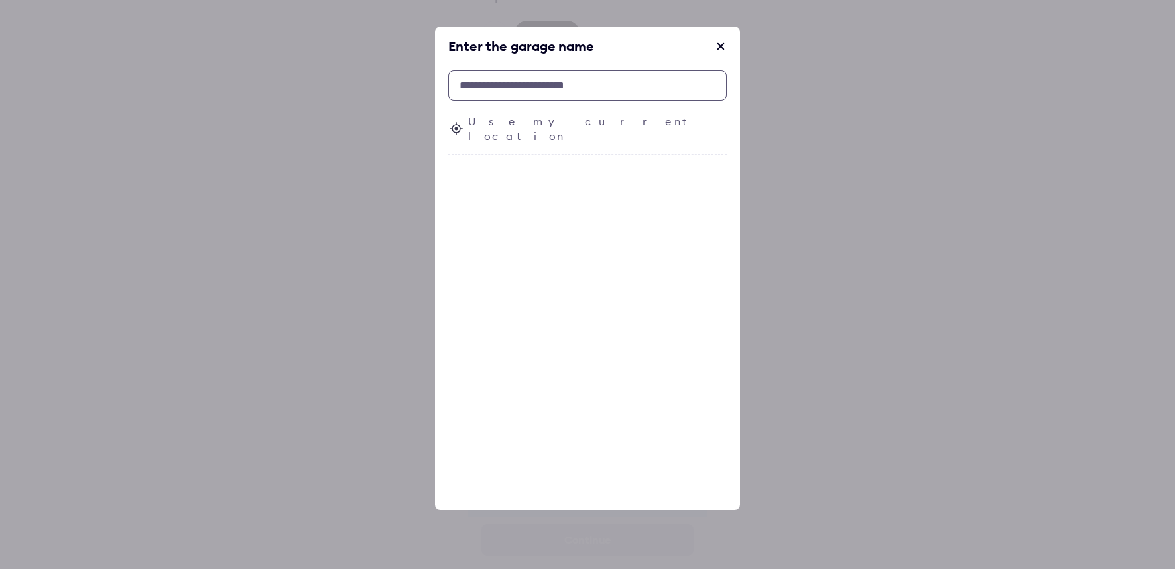
click at [545, 89] on input "text" at bounding box center [587, 85] width 279 height 31
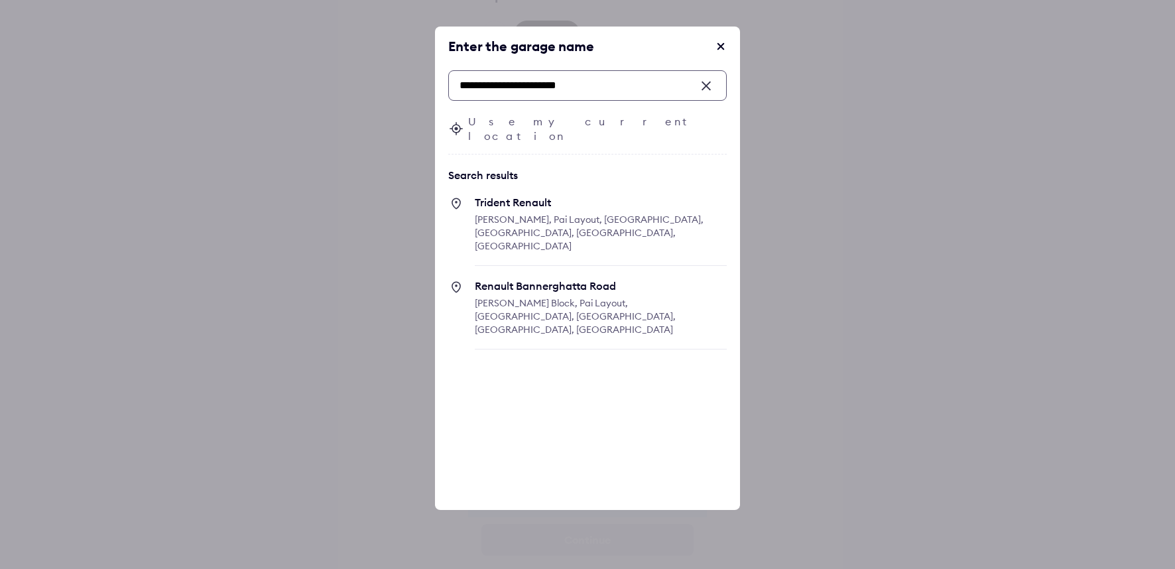
type input "**********"
click at [541, 297] on span "Muneshwara Block, Pai Layout, Hulimavu, Bengaluru, Karnataka, India" at bounding box center [575, 316] width 201 height 38
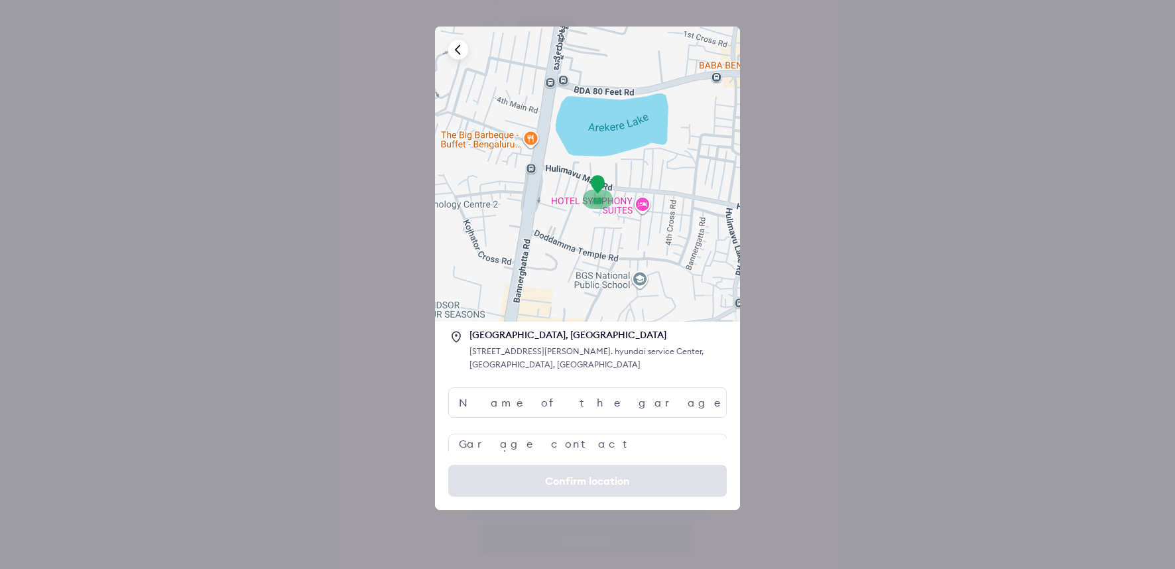
scroll to position [31, 0]
click at [561, 417] on input "text" at bounding box center [587, 405] width 279 height 31
paste input "**********"
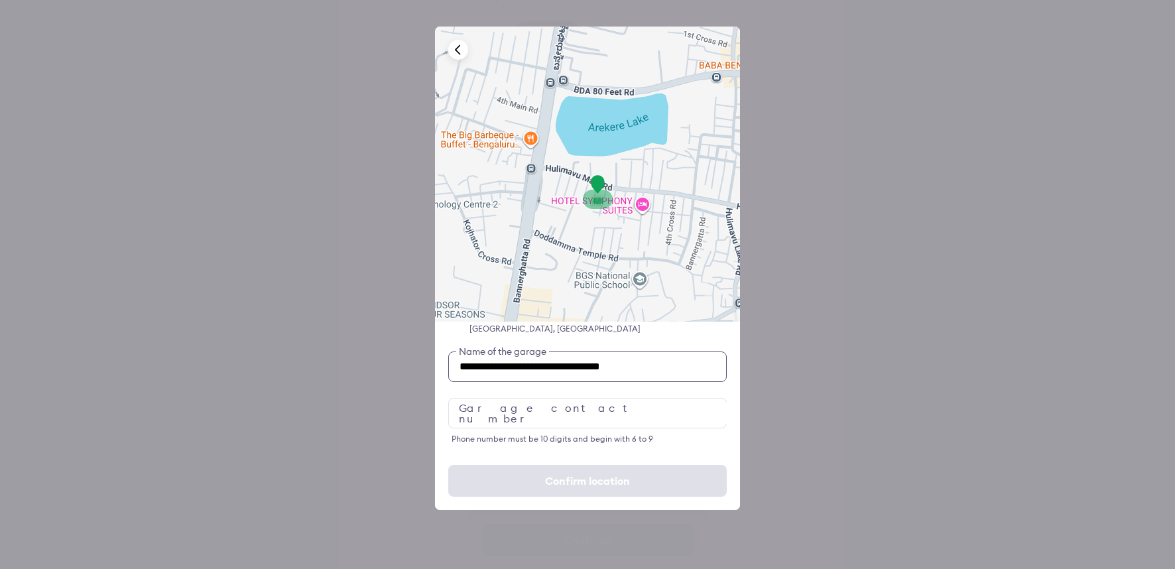
type input "**********"
click at [597, 413] on input "number" at bounding box center [587, 413] width 279 height 31
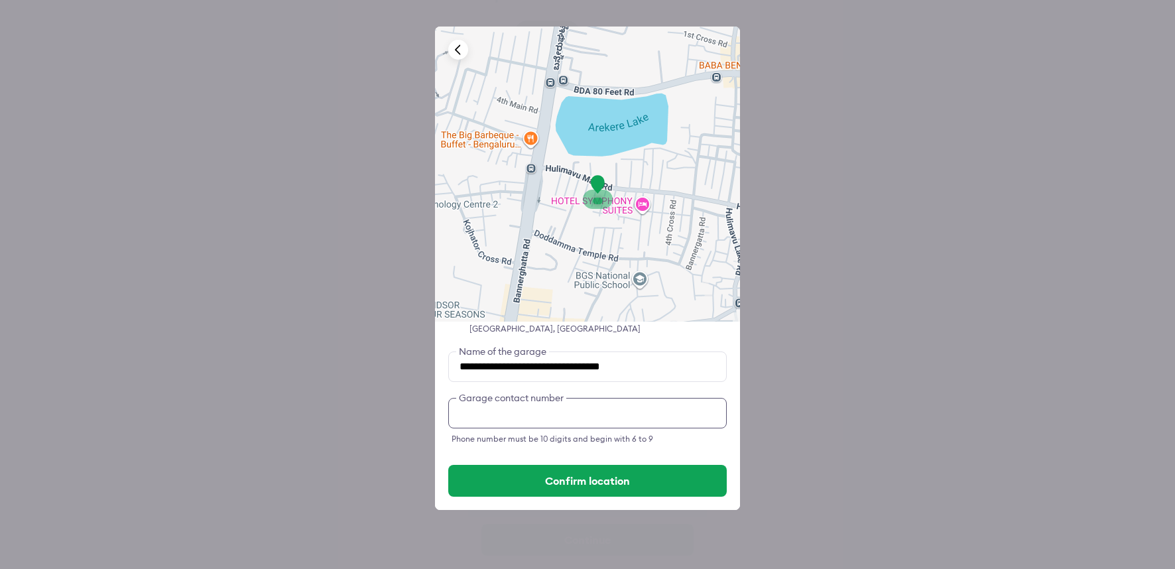
type input "**********"
click at [462, 370] on input "**********" at bounding box center [587, 367] width 279 height 31
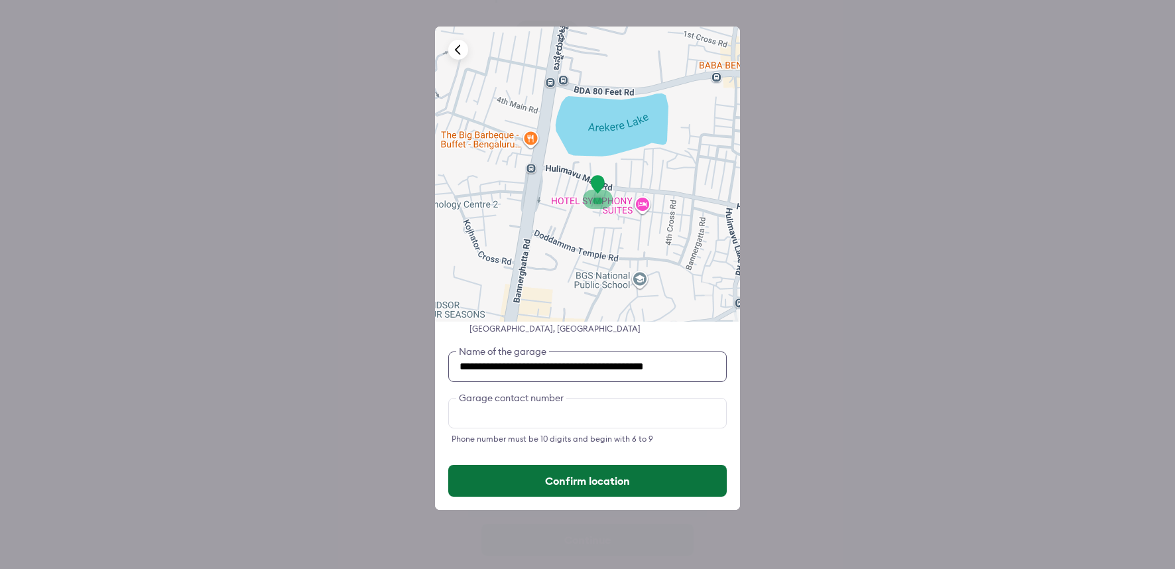
type input "**********"
click at [571, 486] on button "Confirm location" at bounding box center [587, 481] width 279 height 32
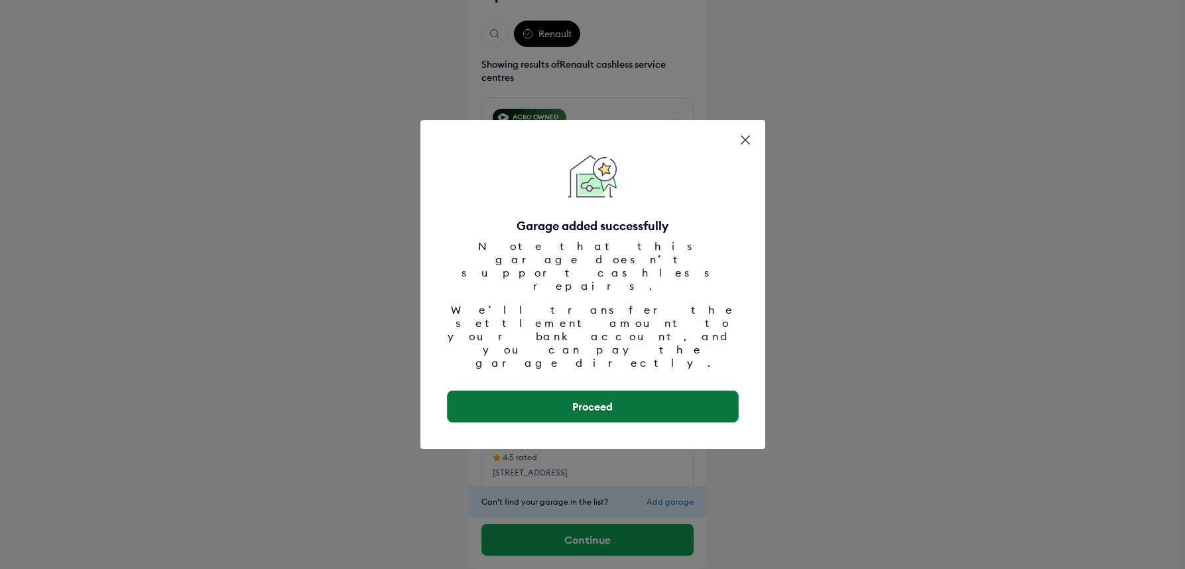
click at [590, 391] on button "Proceed" at bounding box center [593, 407] width 291 height 32
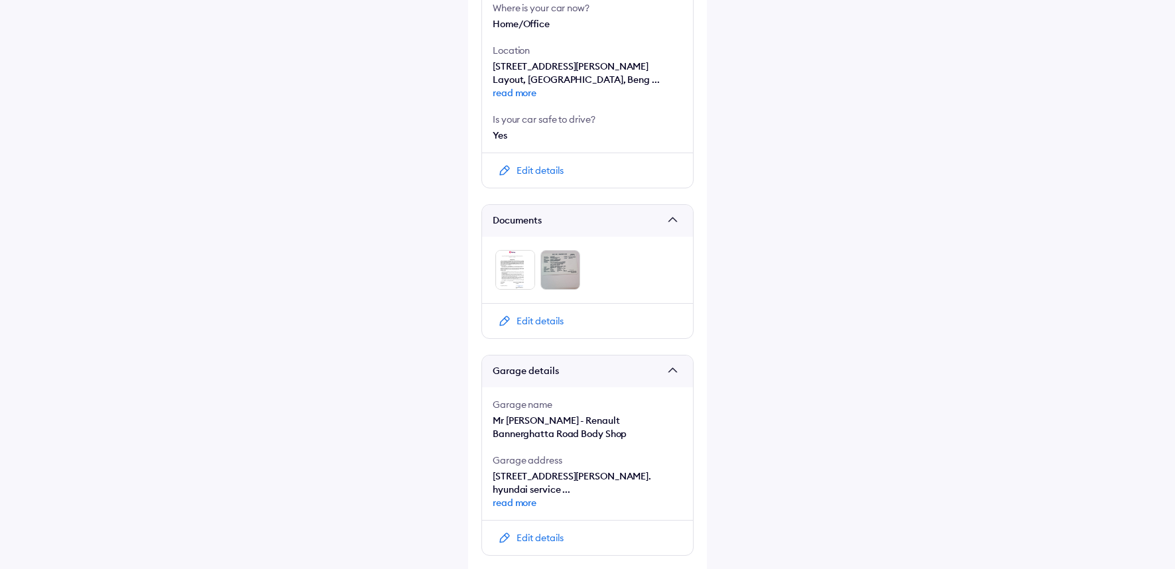
scroll to position [766, 0]
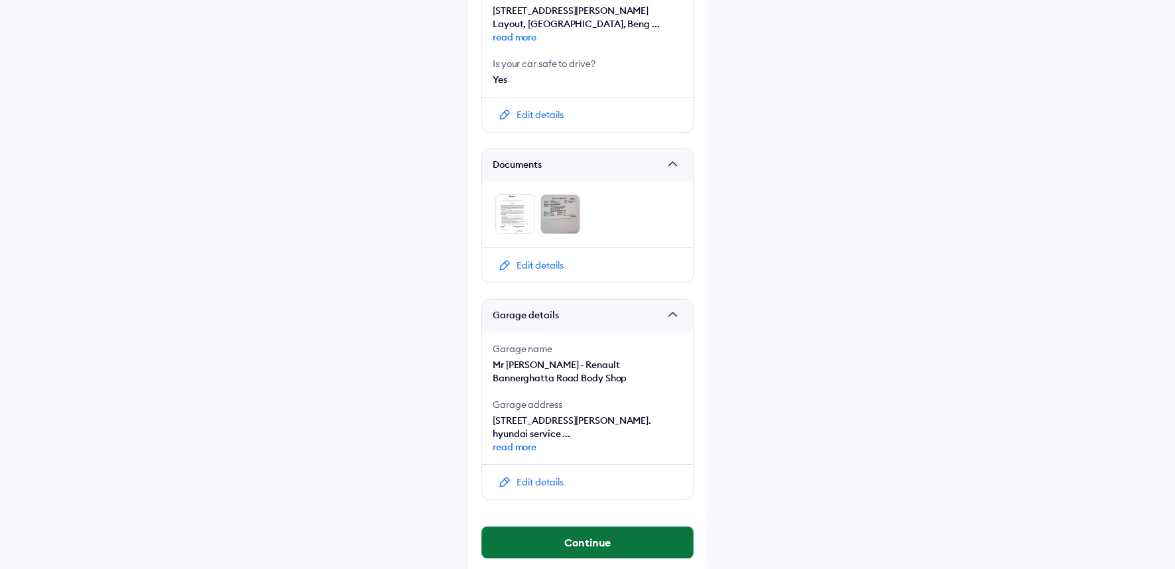
click at [590, 535] on button "Continue" at bounding box center [587, 543] width 211 height 32
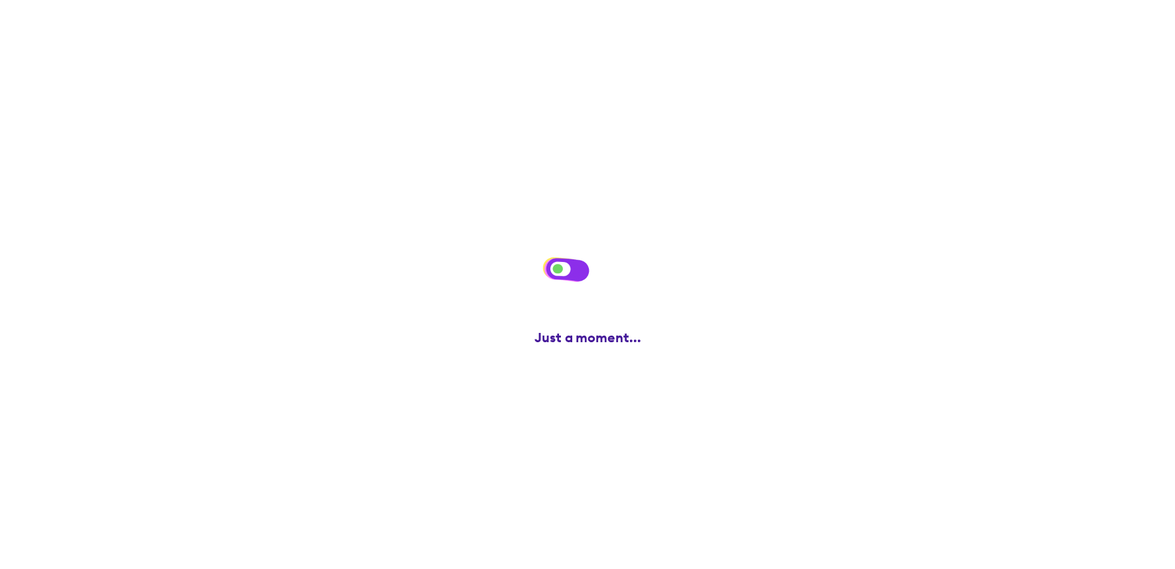
scroll to position [0, 0]
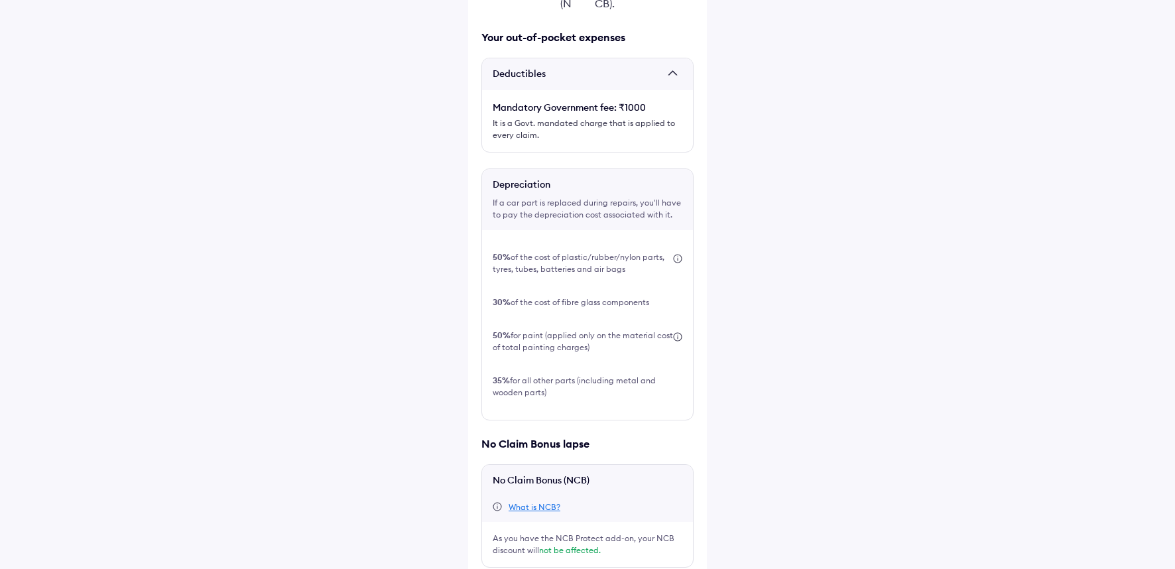
scroll to position [307, 0]
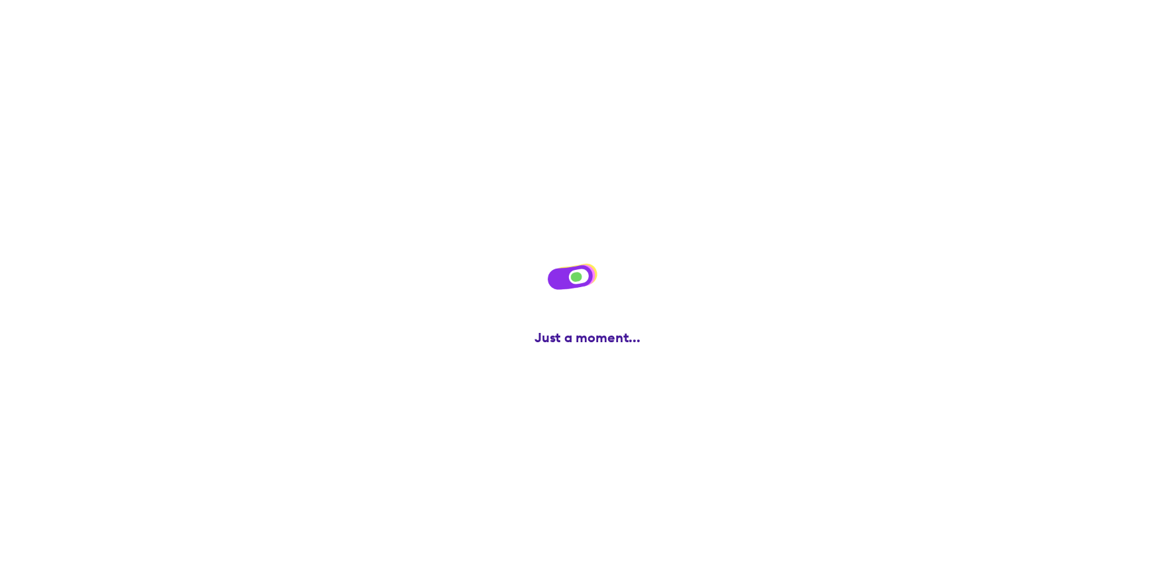
scroll to position [0, 0]
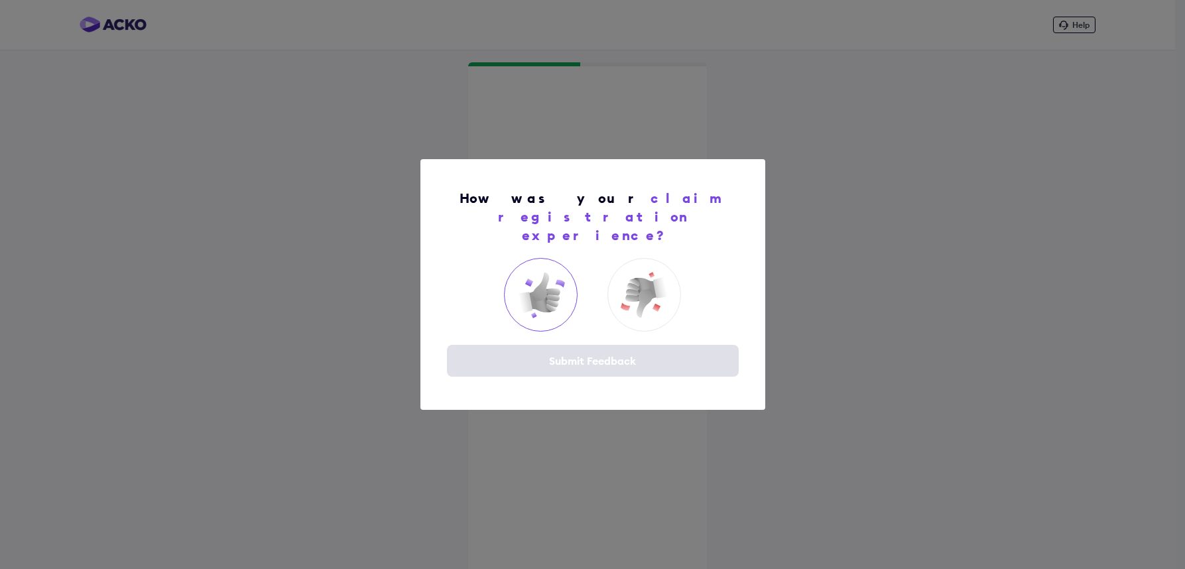
click at [540, 290] on img at bounding box center [541, 295] width 53 height 53
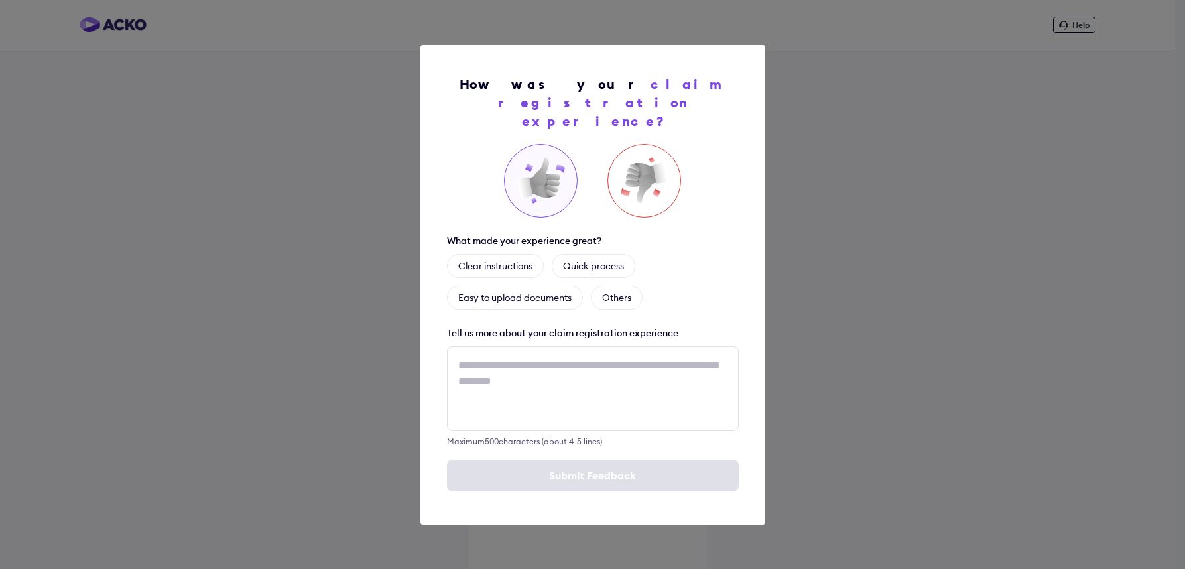
click at [641, 170] on img at bounding box center [644, 180] width 53 height 53
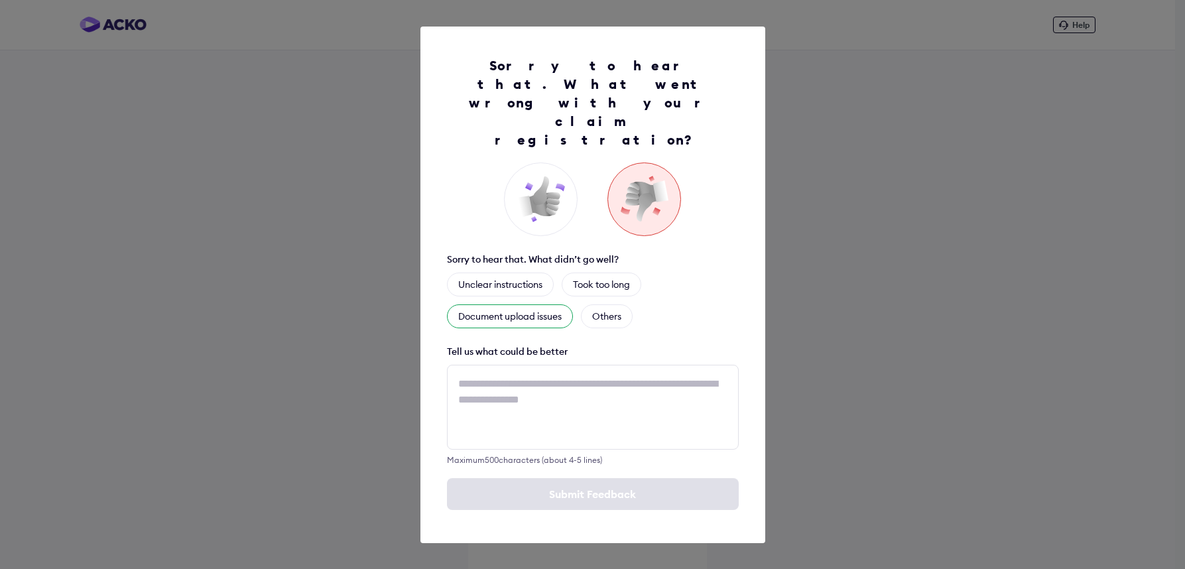
click at [526, 304] on div "Document upload issues" at bounding box center [510, 316] width 126 height 24
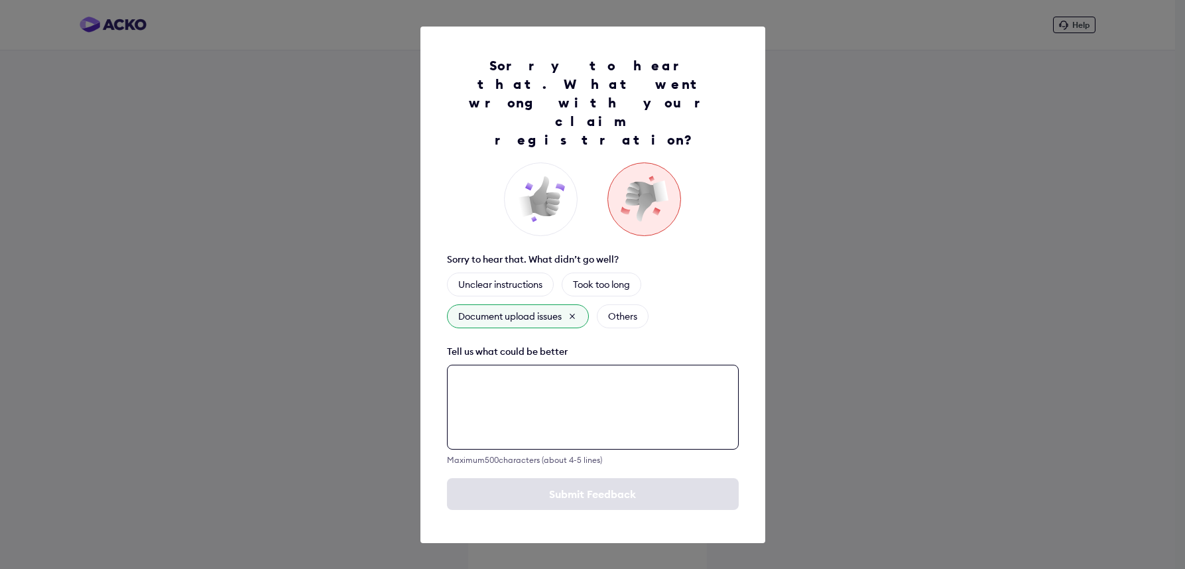
click at [555, 395] on textarea at bounding box center [593, 407] width 292 height 85
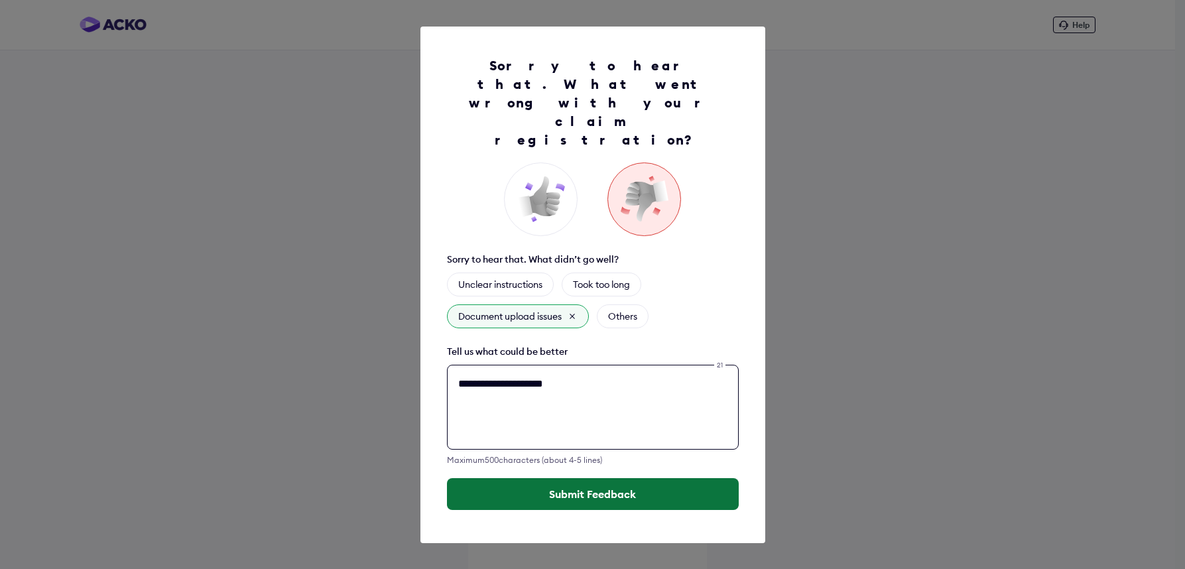
type textarea "**********"
click at [584, 478] on button "Submit Feedback" at bounding box center [593, 494] width 292 height 32
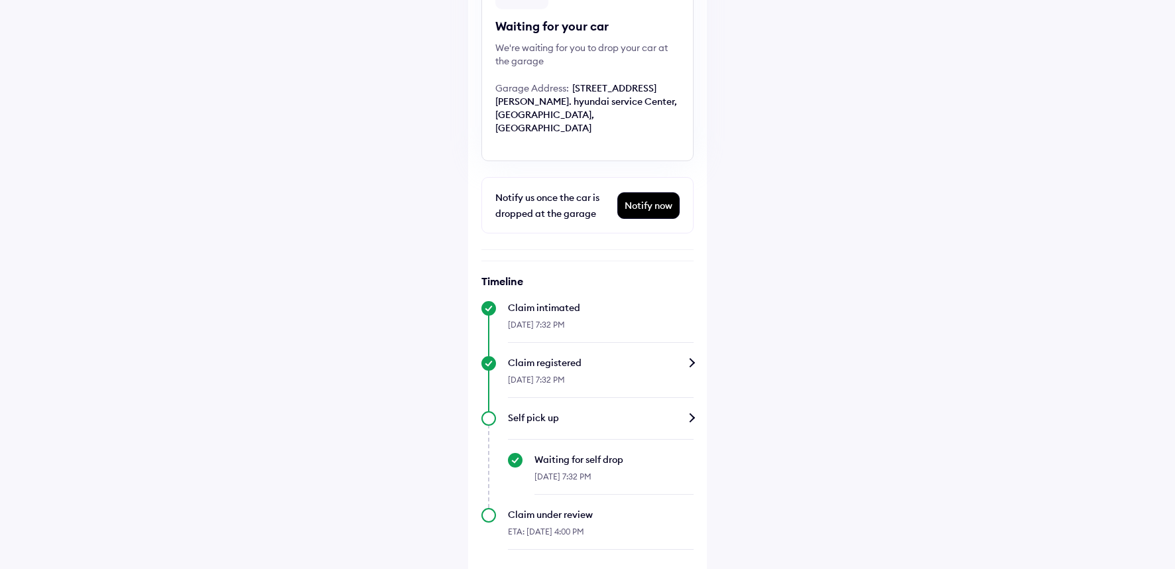
scroll to position [249, 0]
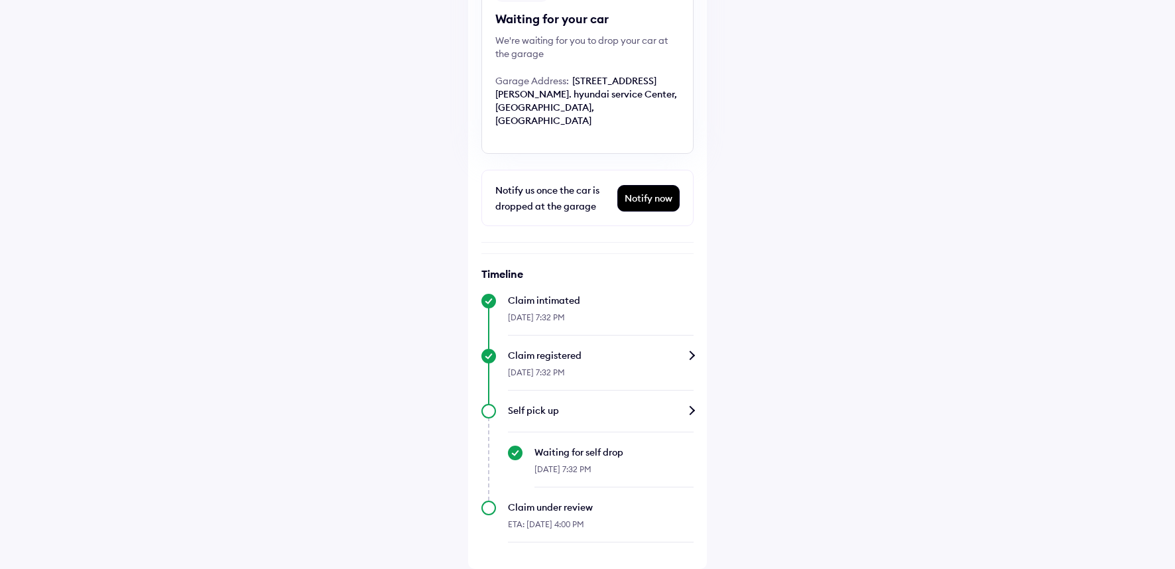
click at [598, 407] on div "Self pick up" at bounding box center [601, 410] width 186 height 13
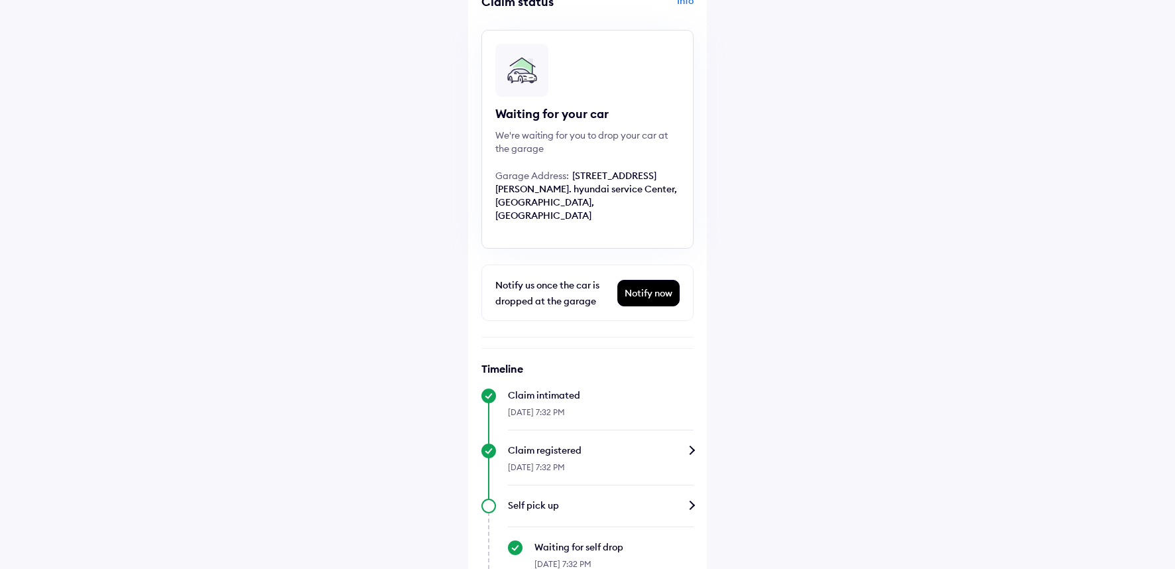
scroll to position [125, 0]
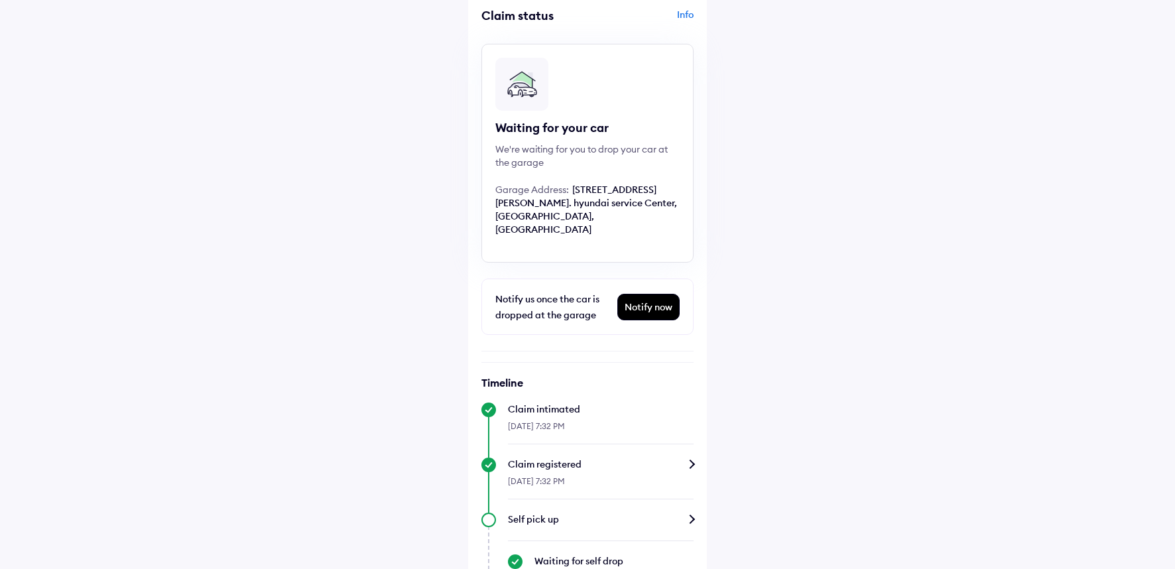
click at [648, 320] on div "Notify now" at bounding box center [648, 307] width 61 height 25
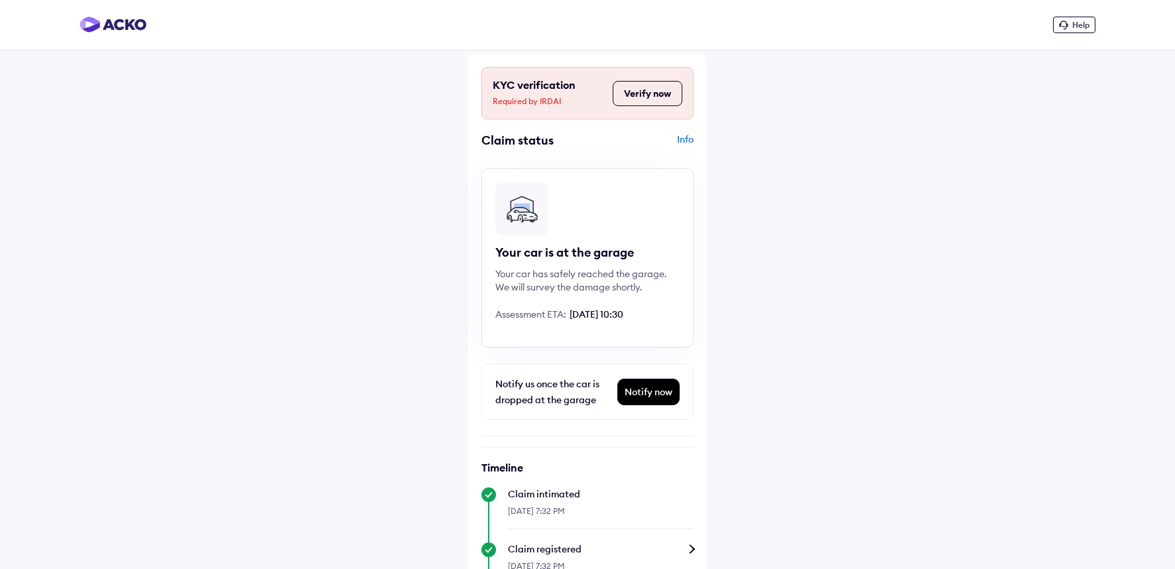
click at [641, 101] on button "Verify now" at bounding box center [648, 93] width 70 height 25
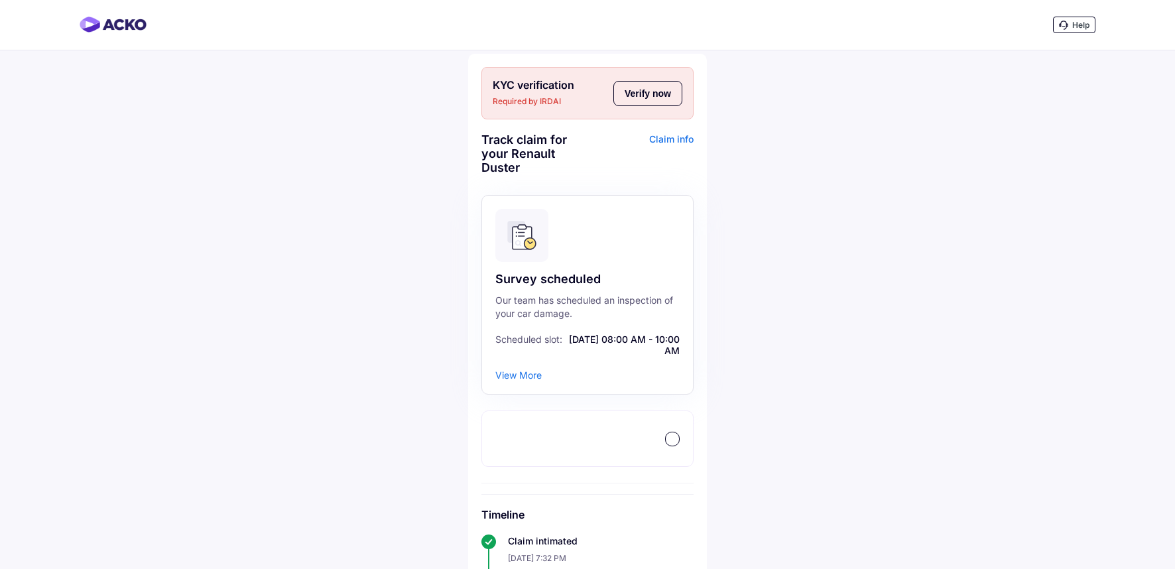
click at [650, 94] on button "Verify now" at bounding box center [648, 93] width 69 height 25
